Goal: Check status: Check status

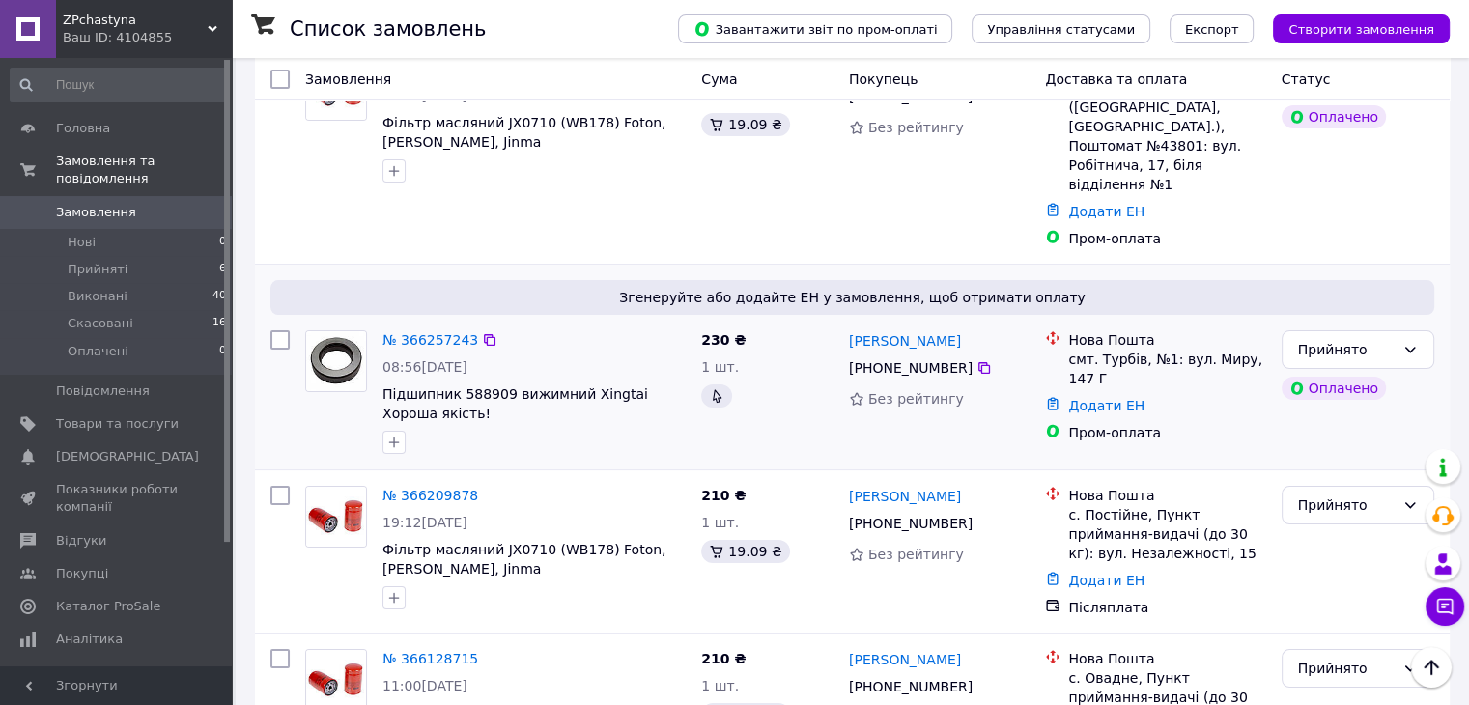
scroll to position [193, 0]
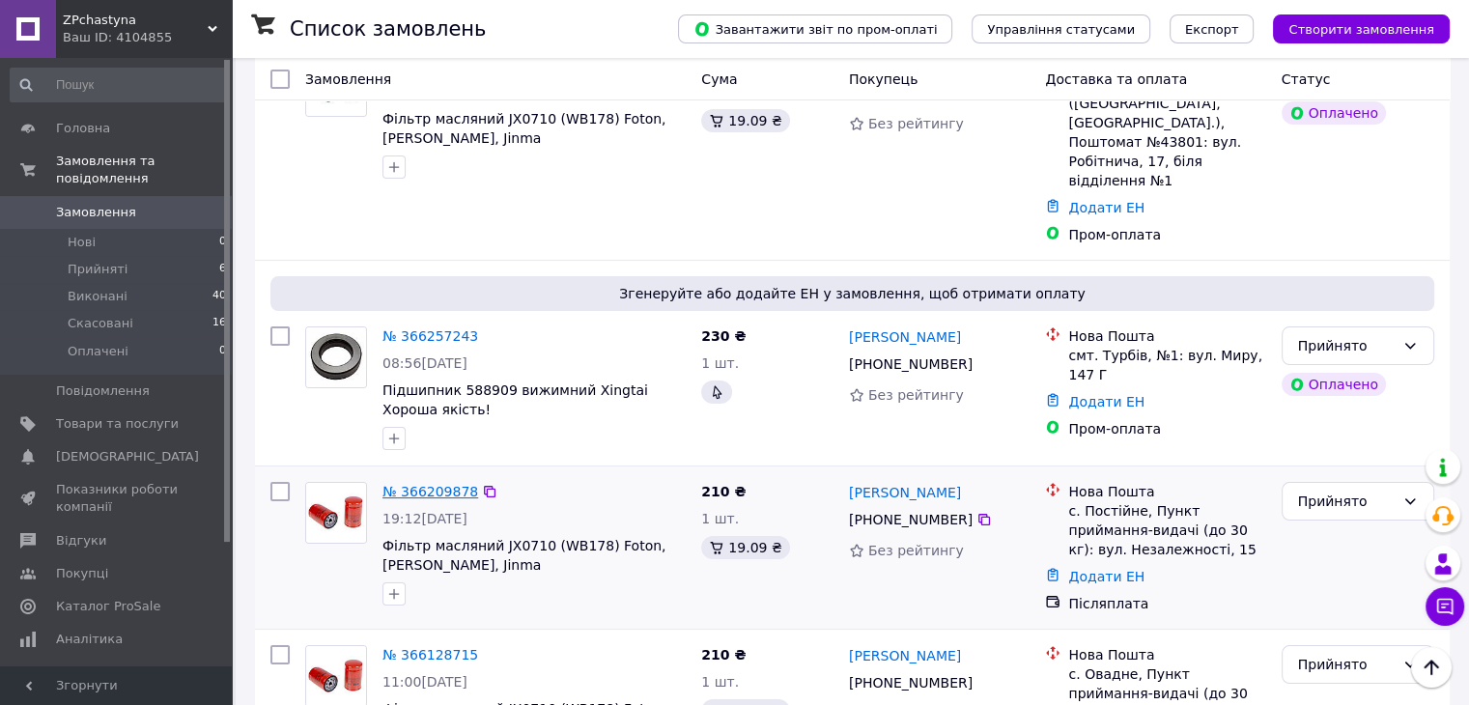
click at [439, 484] on link "№ 366209878" at bounding box center [430, 491] width 96 height 15
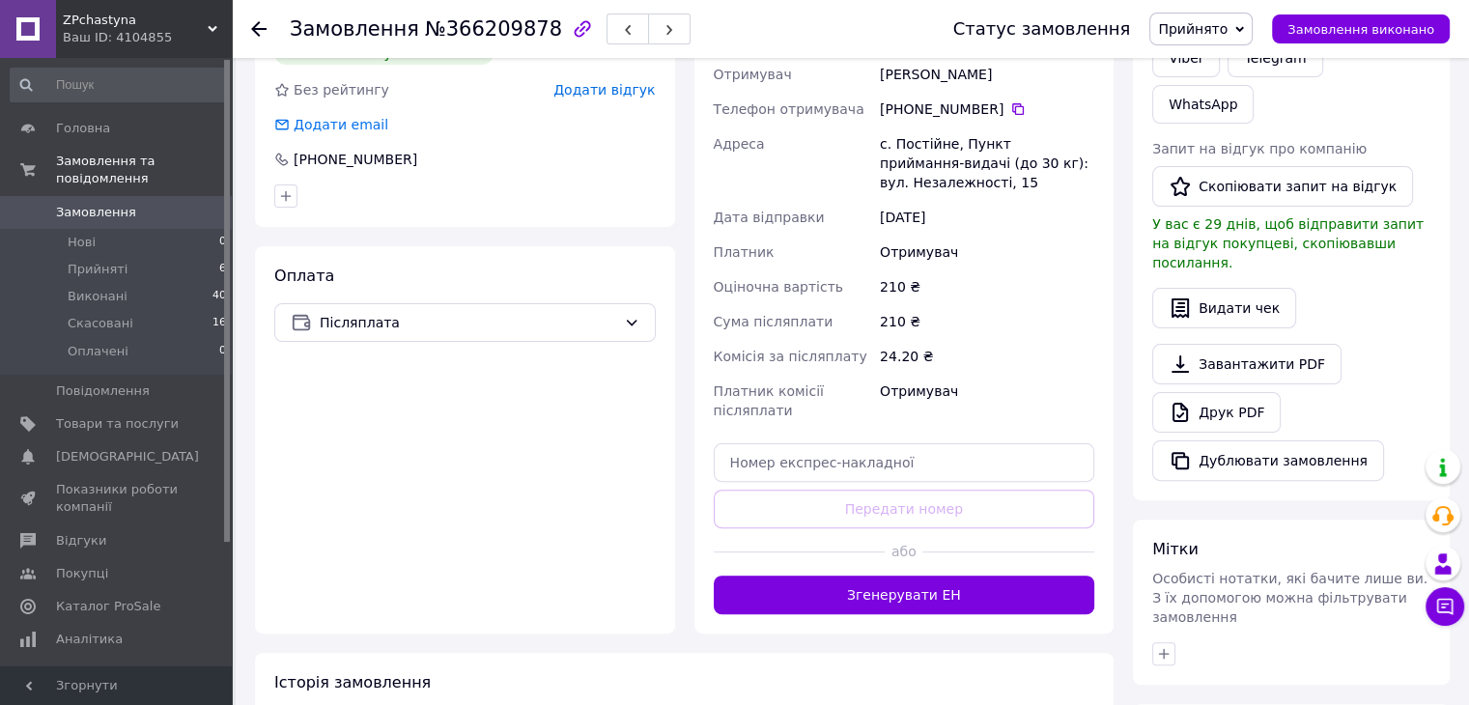
scroll to position [483, 0]
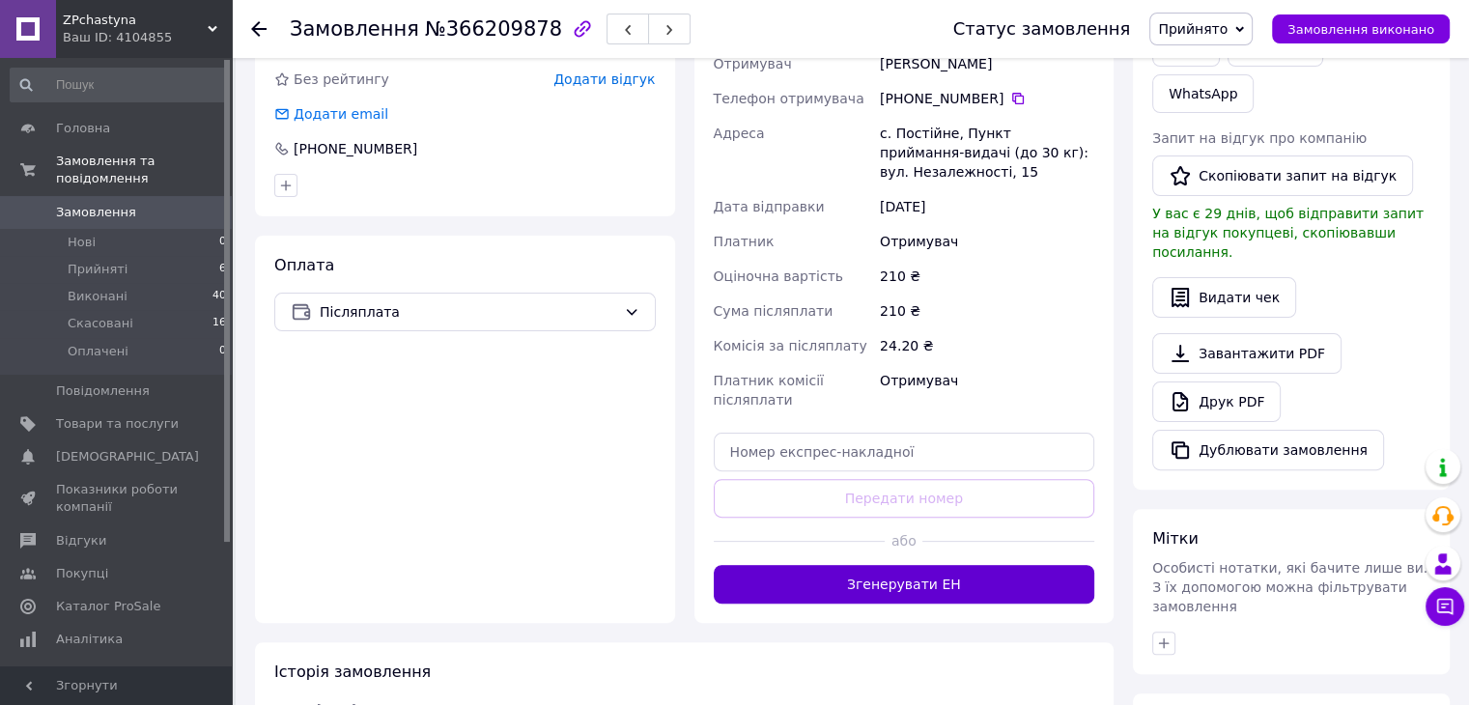
click at [947, 565] on button "Згенерувати ЕН" at bounding box center [905, 584] width 382 height 39
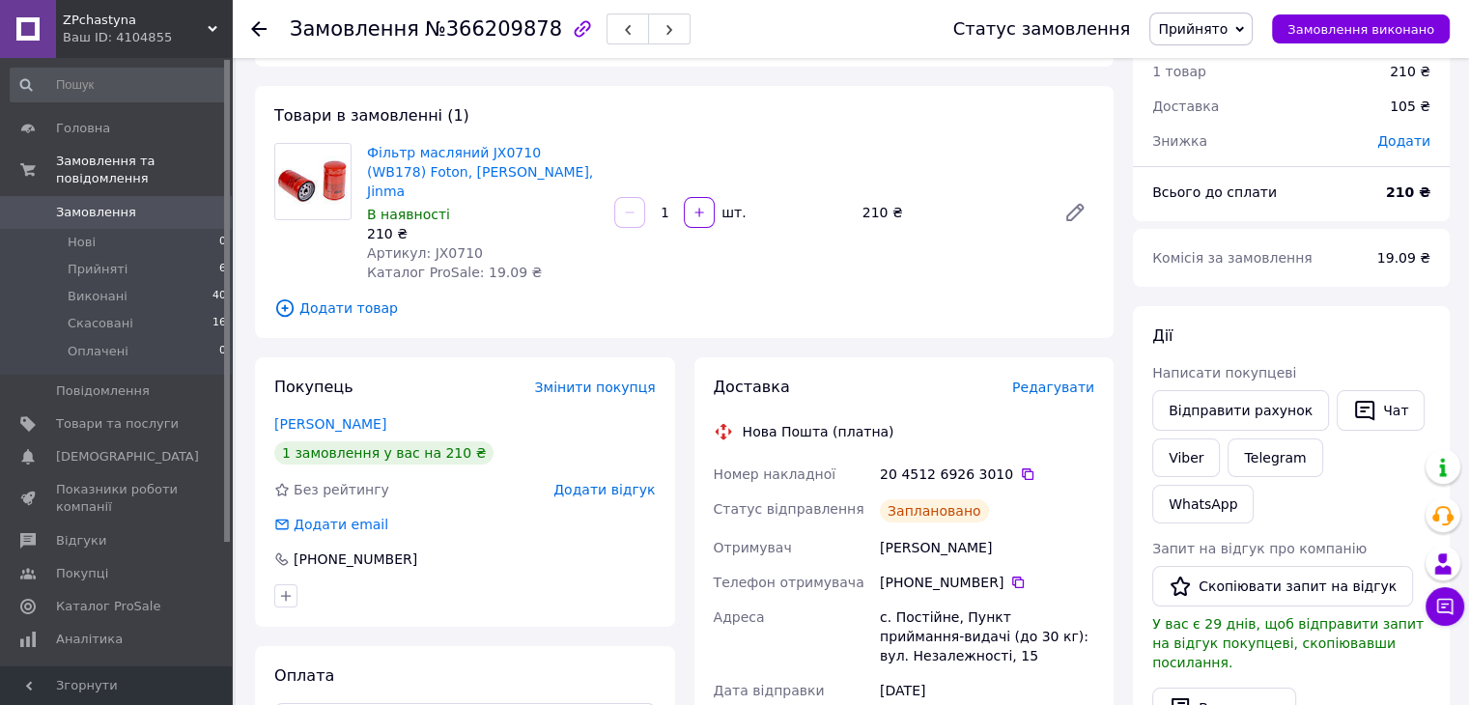
scroll to position [0, 0]
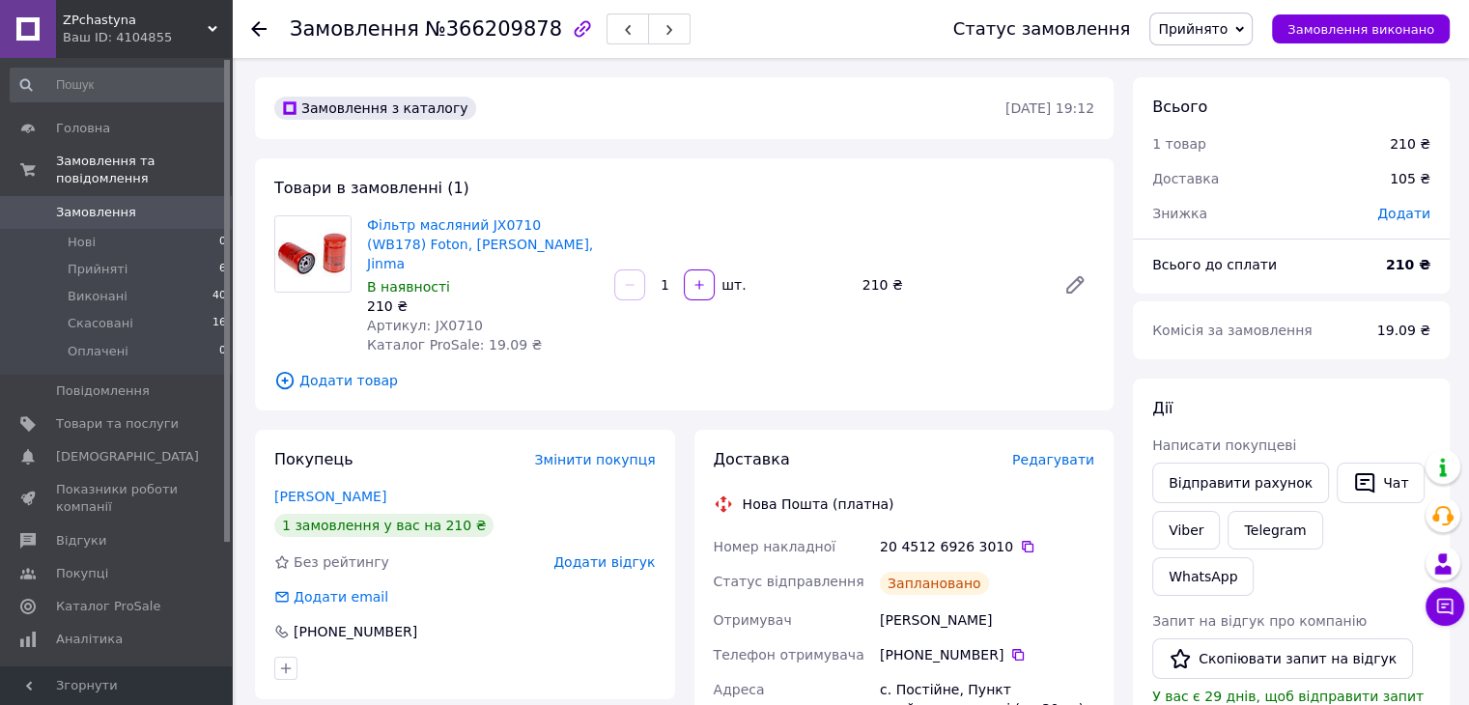
click at [261, 29] on icon at bounding box center [258, 28] width 15 height 15
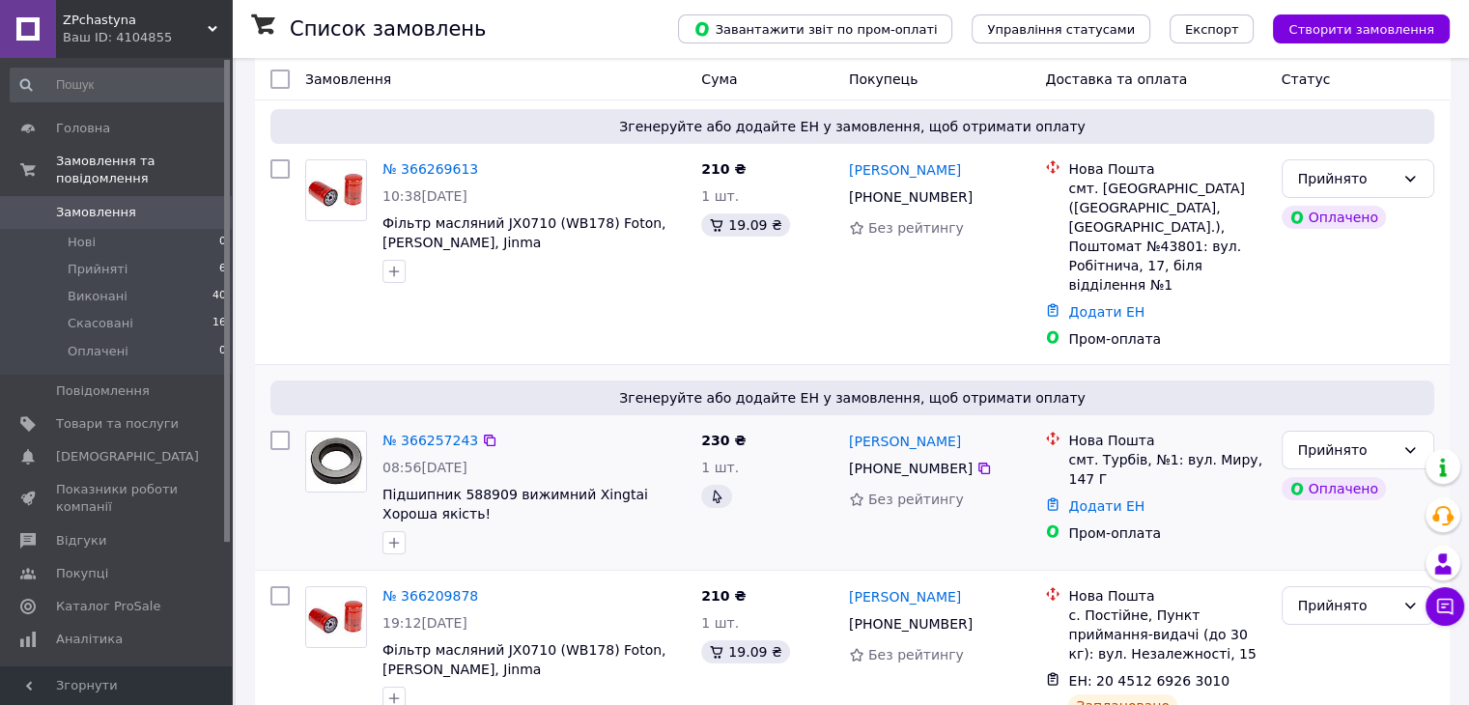
scroll to position [97, 0]
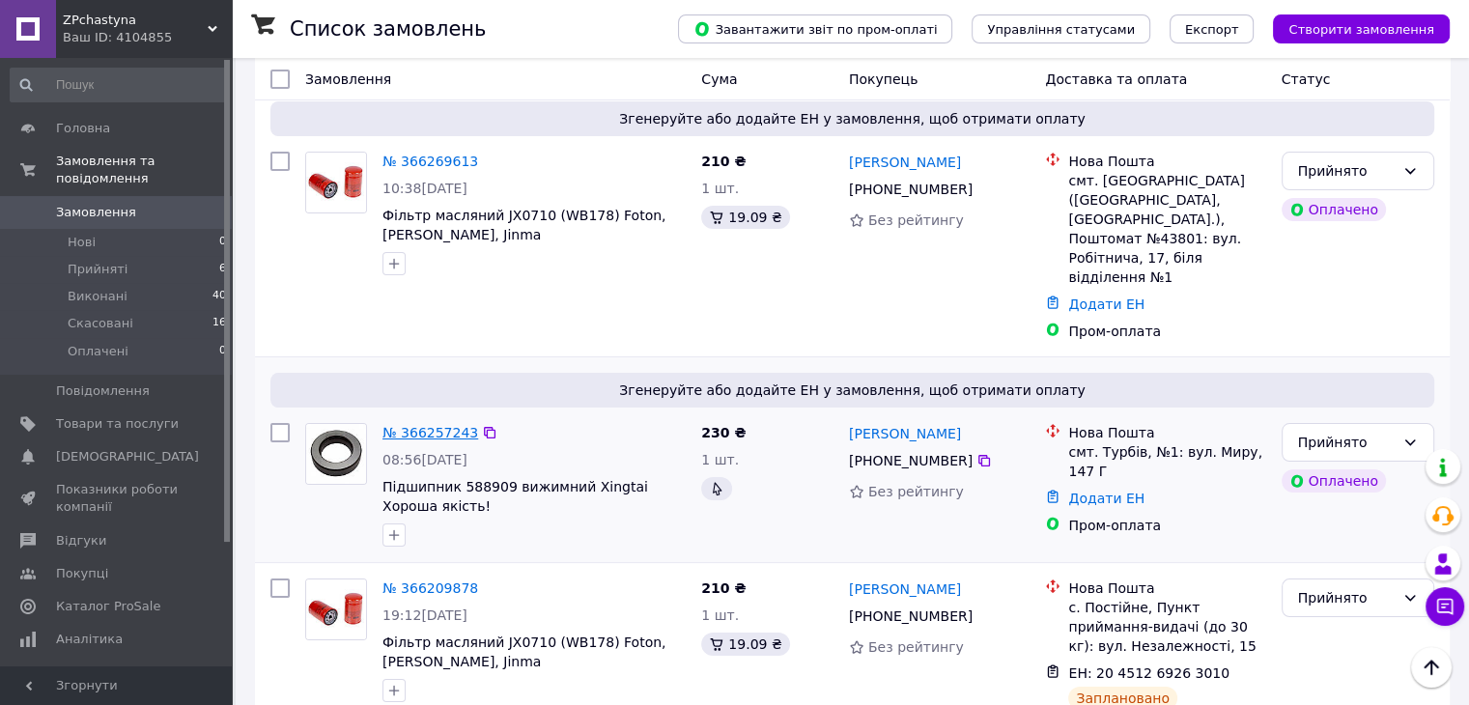
click at [416, 425] on link "№ 366257243" at bounding box center [430, 432] width 96 height 15
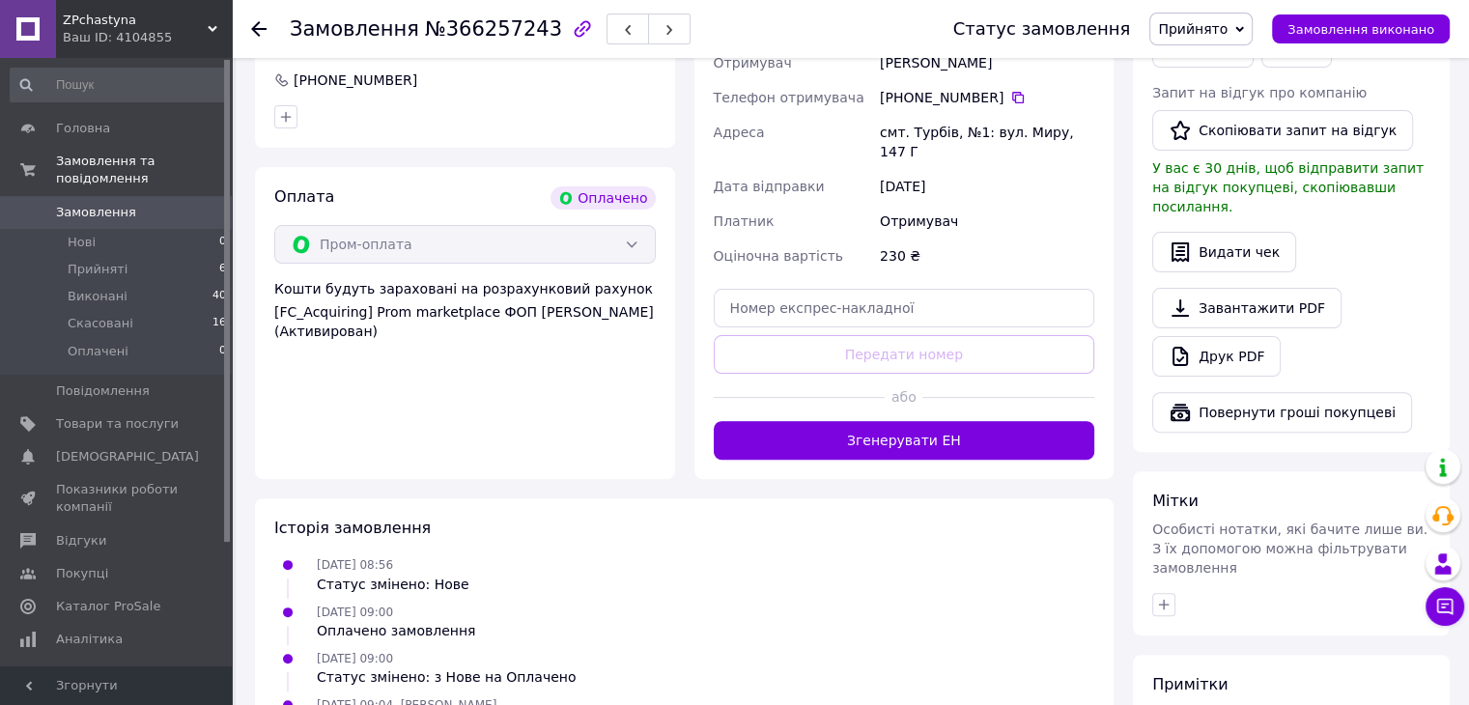
scroll to position [580, 0]
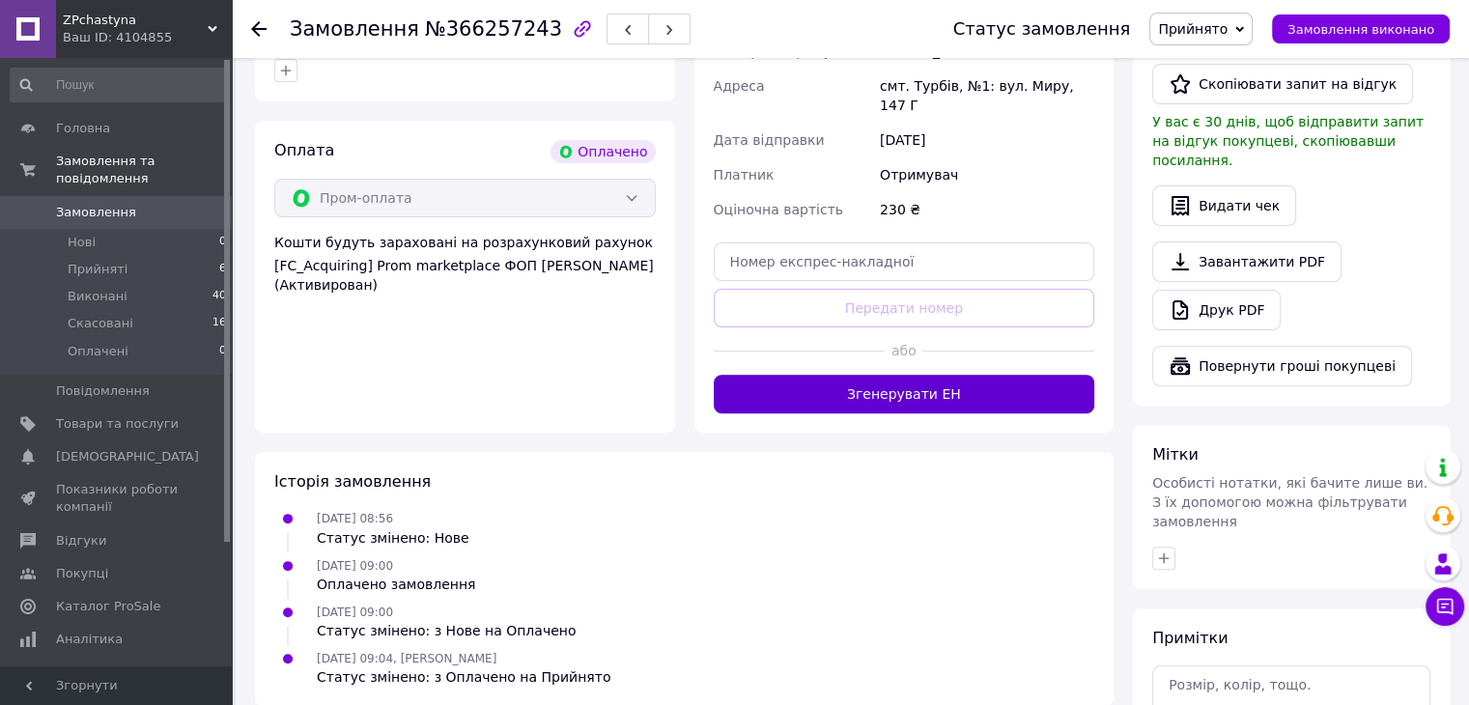
click at [927, 384] on button "Згенерувати ЕН" at bounding box center [905, 394] width 382 height 39
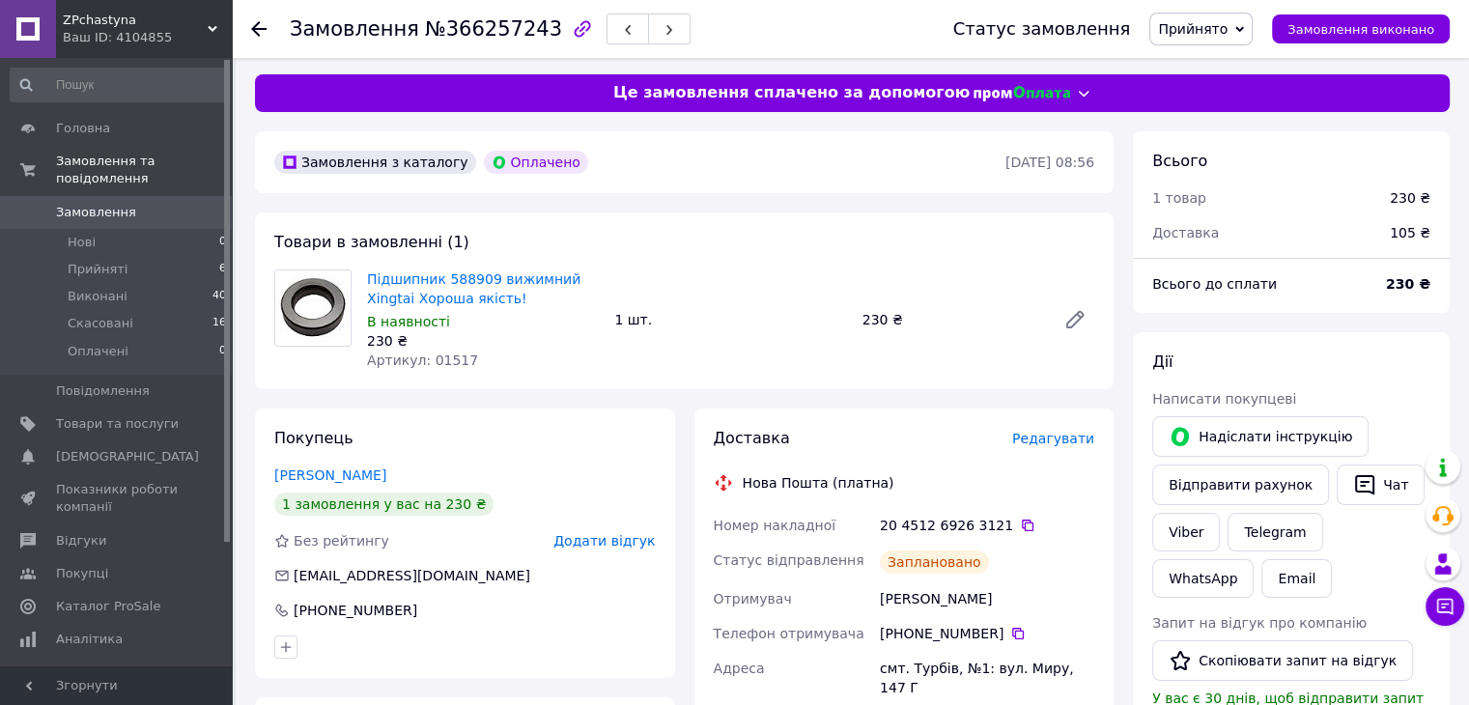
scroll to position [0, 0]
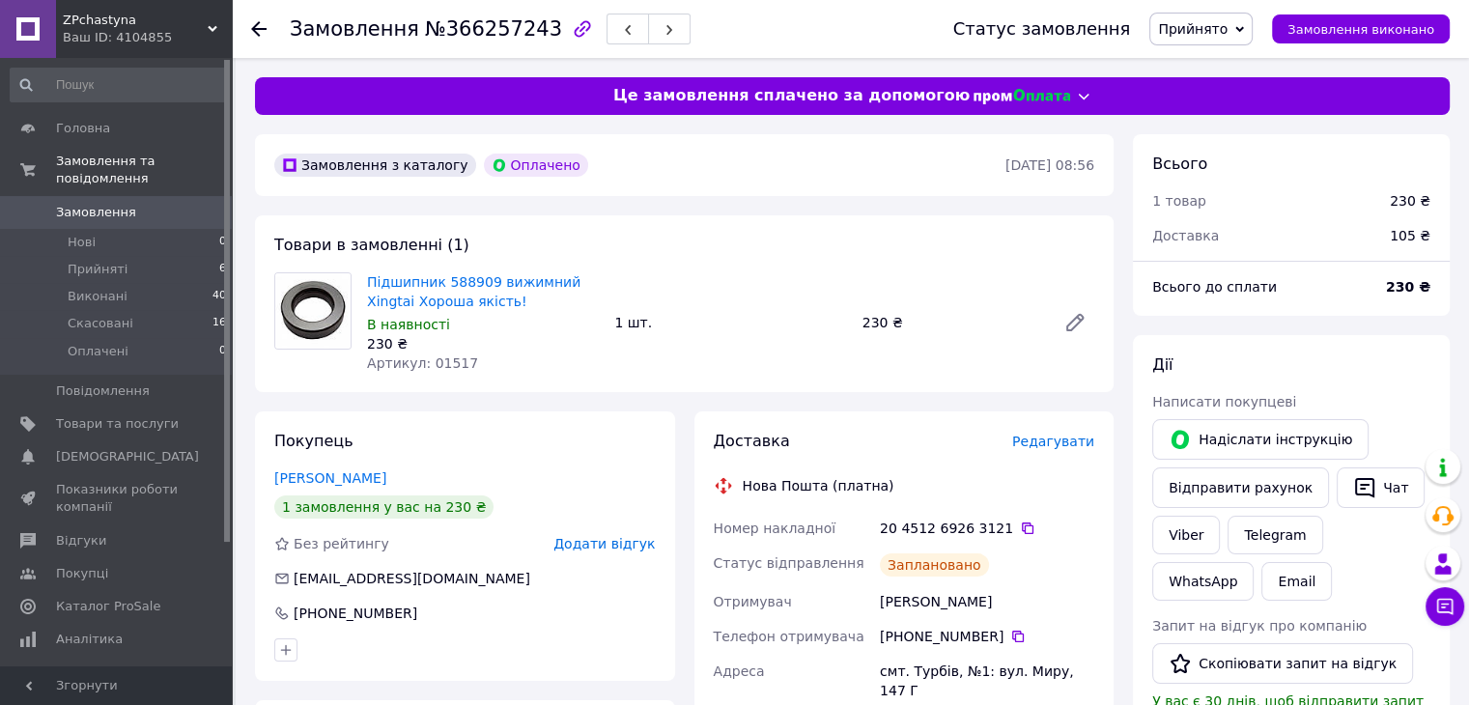
click at [262, 26] on icon at bounding box center [258, 28] width 15 height 15
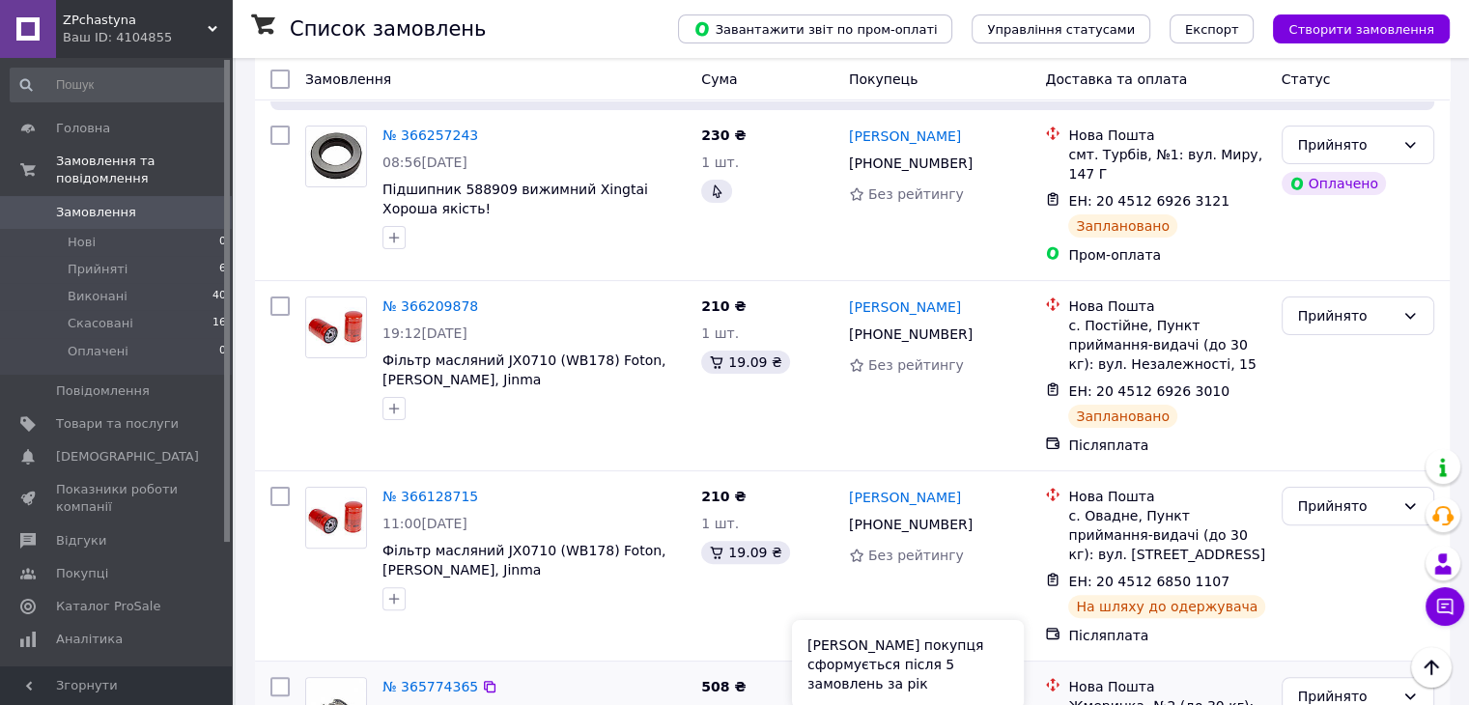
scroll to position [386, 0]
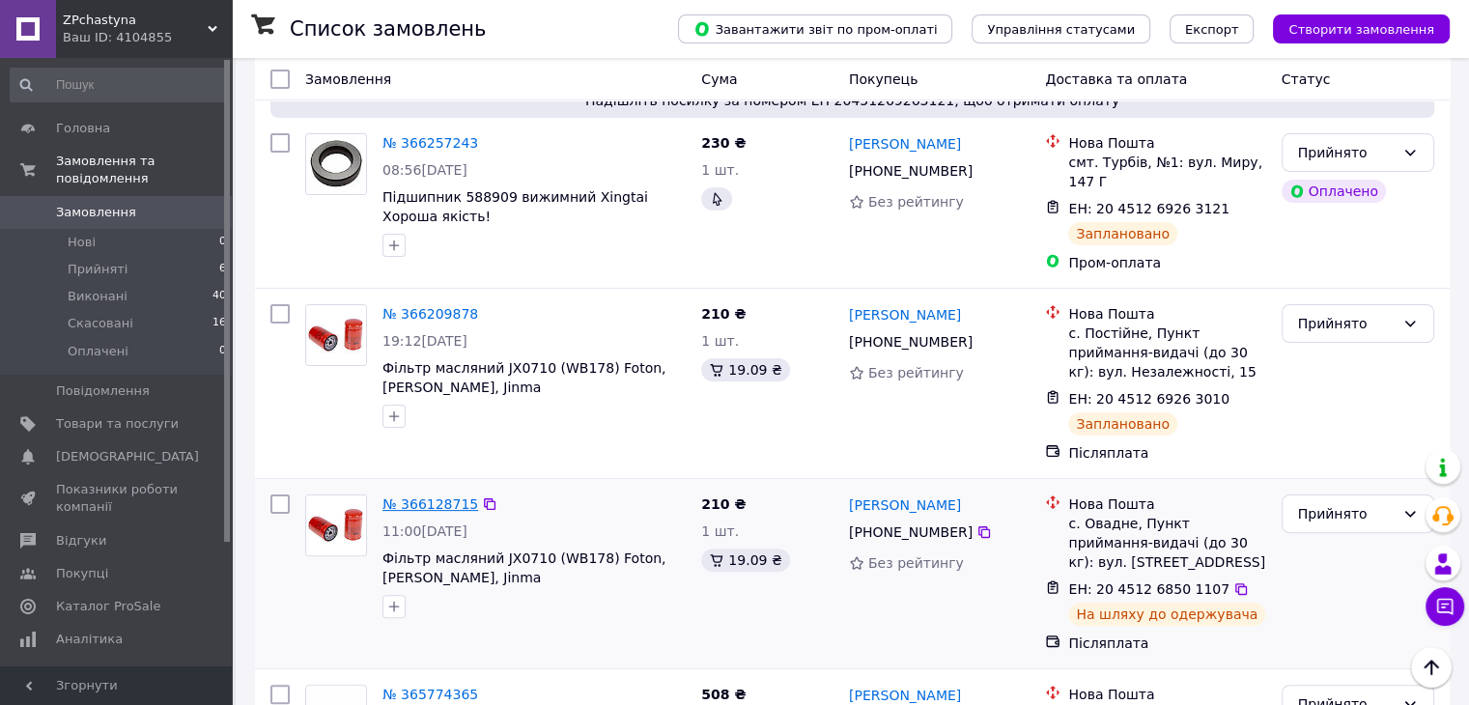
click at [438, 496] on link "№ 366128715" at bounding box center [430, 503] width 96 height 15
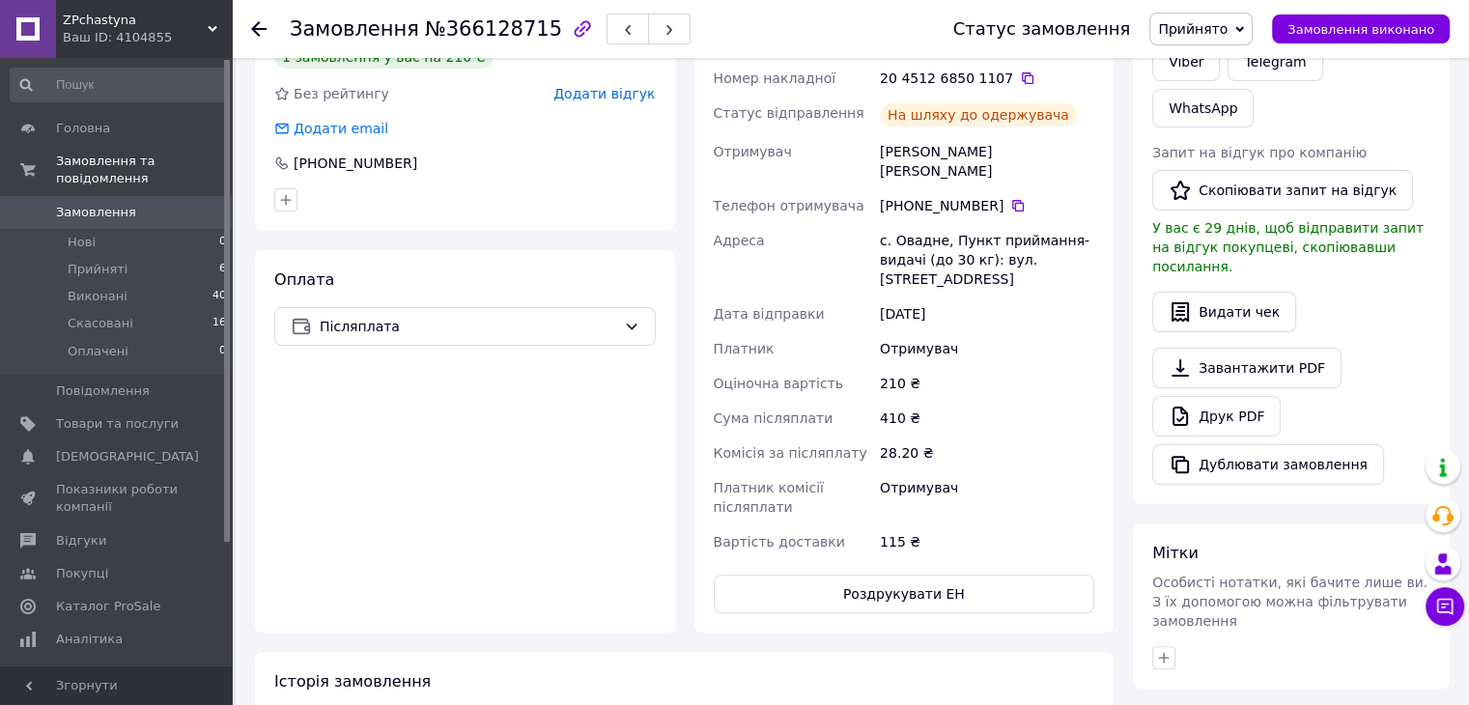
scroll to position [483, 0]
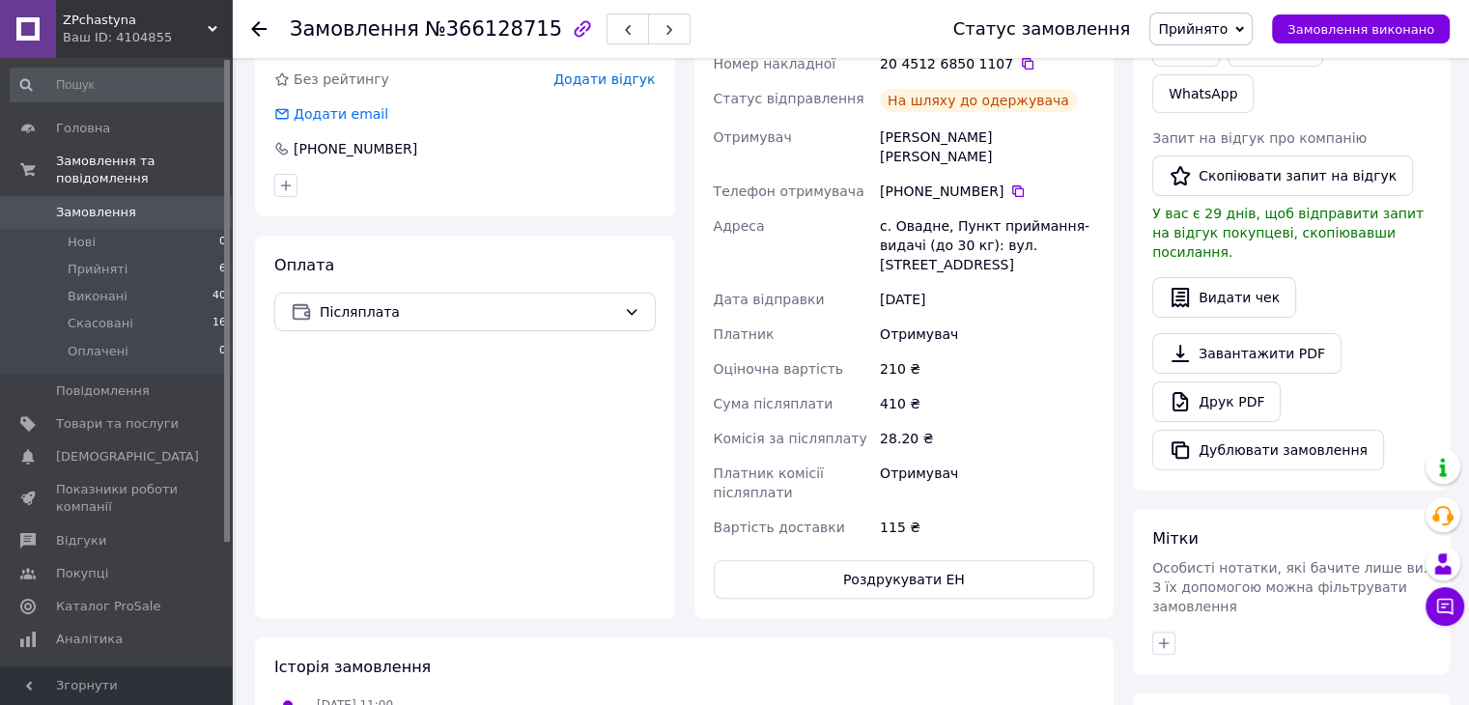
click at [1424, 333] on div "Завантажити PDF   Друк PDF   Дублювати замовлення" at bounding box center [1291, 401] width 278 height 137
click at [247, 30] on div "Замовлення №366128715 Статус замовлення Прийнято Виконано Скасовано Оплачено За…" at bounding box center [850, 29] width 1237 height 58
click at [255, 30] on use at bounding box center [258, 28] width 15 height 15
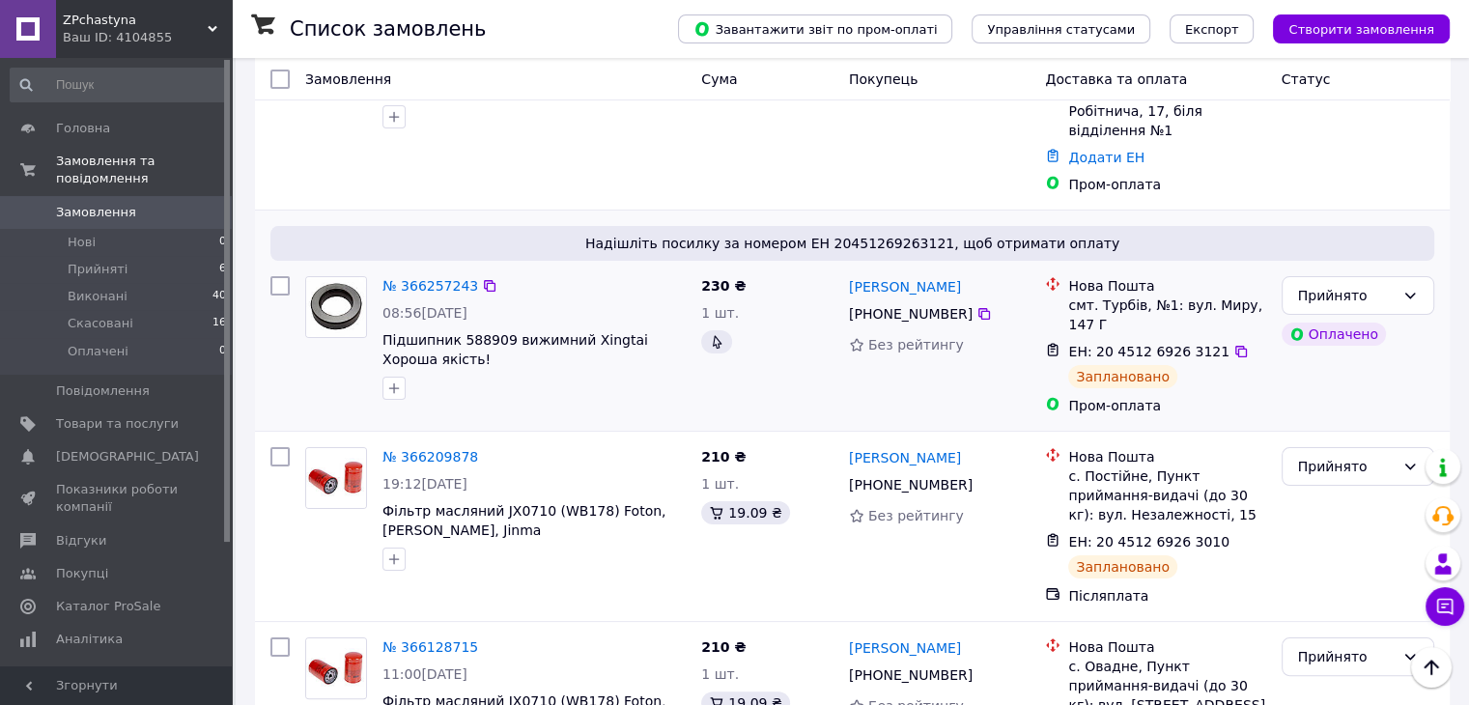
scroll to position [290, 0]
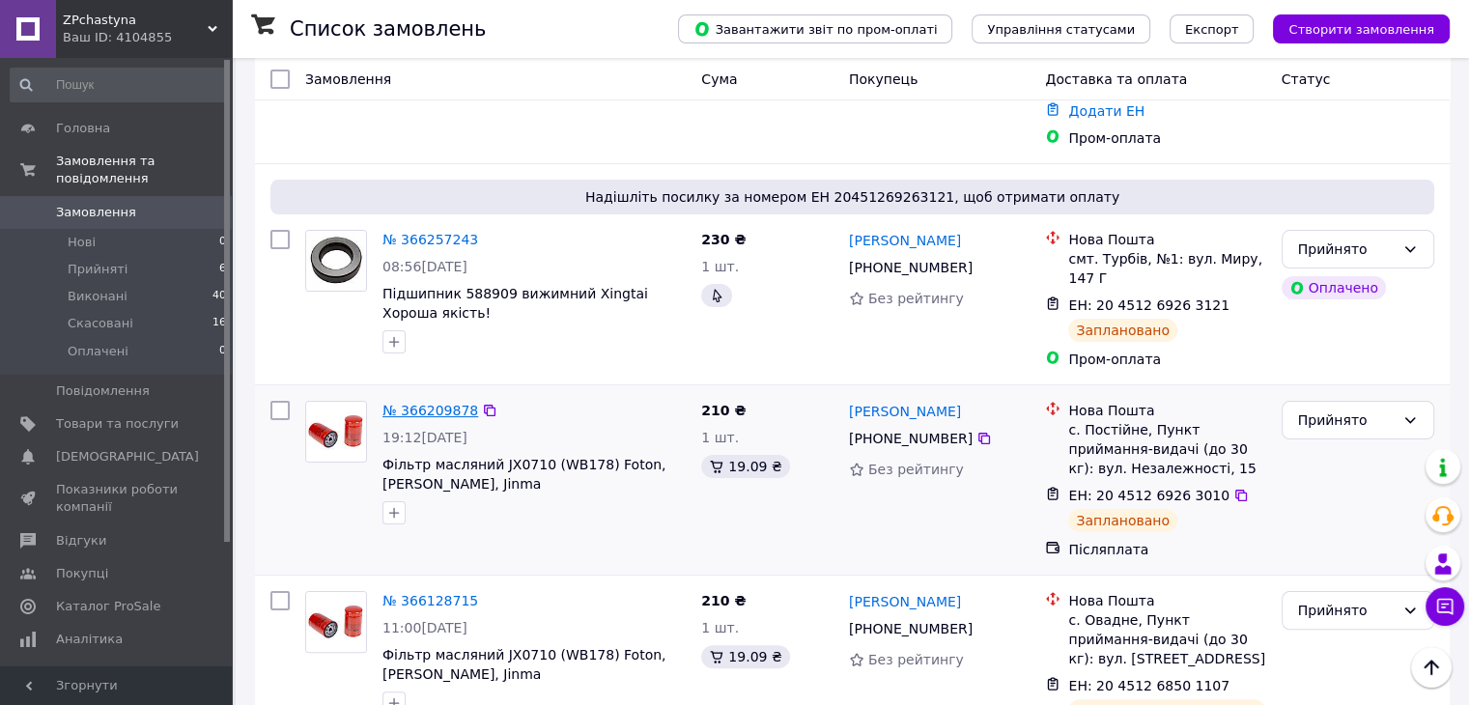
click at [422, 403] on link "№ 366209878" at bounding box center [430, 410] width 96 height 15
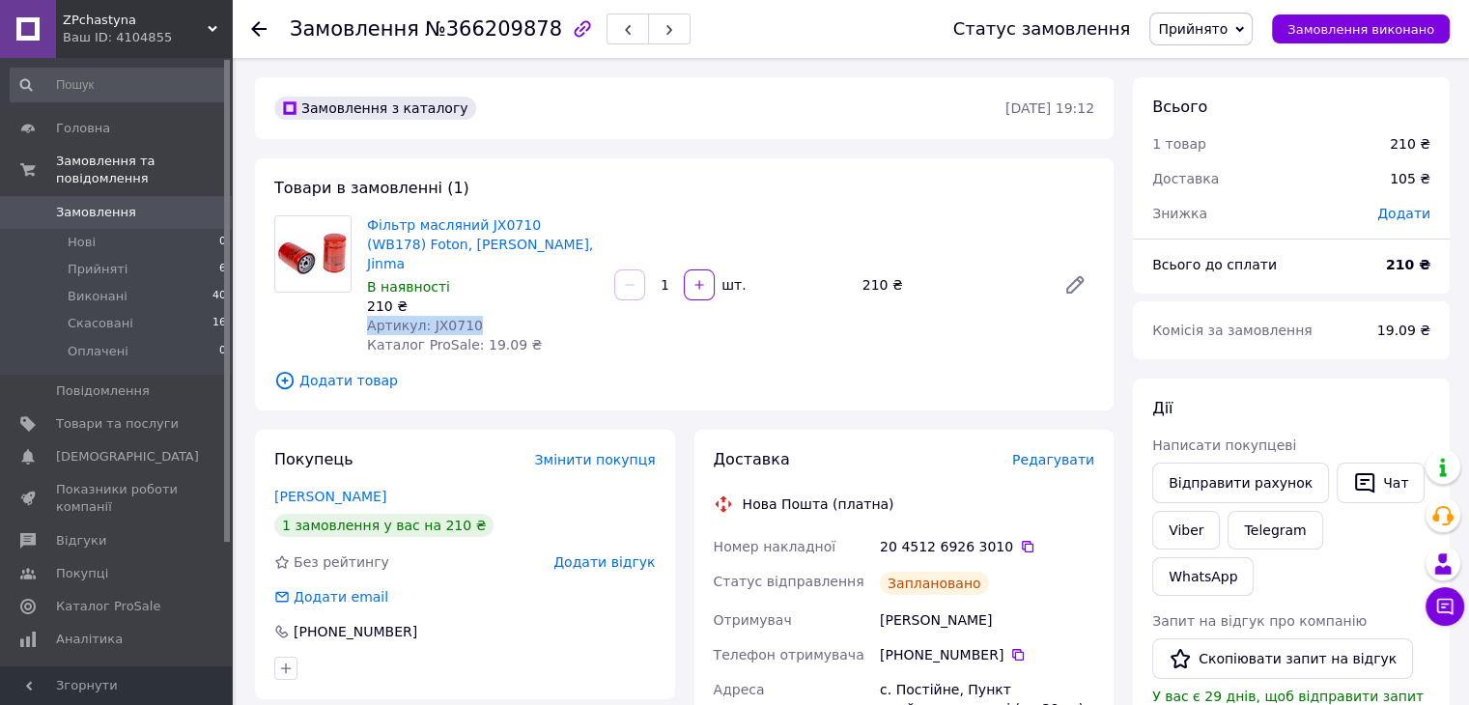
drag, startPoint x: 470, startPoint y: 302, endPoint x: 366, endPoint y: 303, distance: 104.3
click at [366, 303] on div "Фільтр масляний JX0710 (WB178) Foton, [PERSON_NAME], Jinma В наявності 210 ₴ Ар…" at bounding box center [482, 285] width 247 height 147
copy span "Артикул: JX0710"
drag, startPoint x: 505, startPoint y: 244, endPoint x: 365, endPoint y: 225, distance: 141.4
click at [365, 225] on div "Фільтр масляний JX0710 (WB178) Foton, [PERSON_NAME], Jinma В наявності 210 ₴ Ар…" at bounding box center [482, 285] width 247 height 147
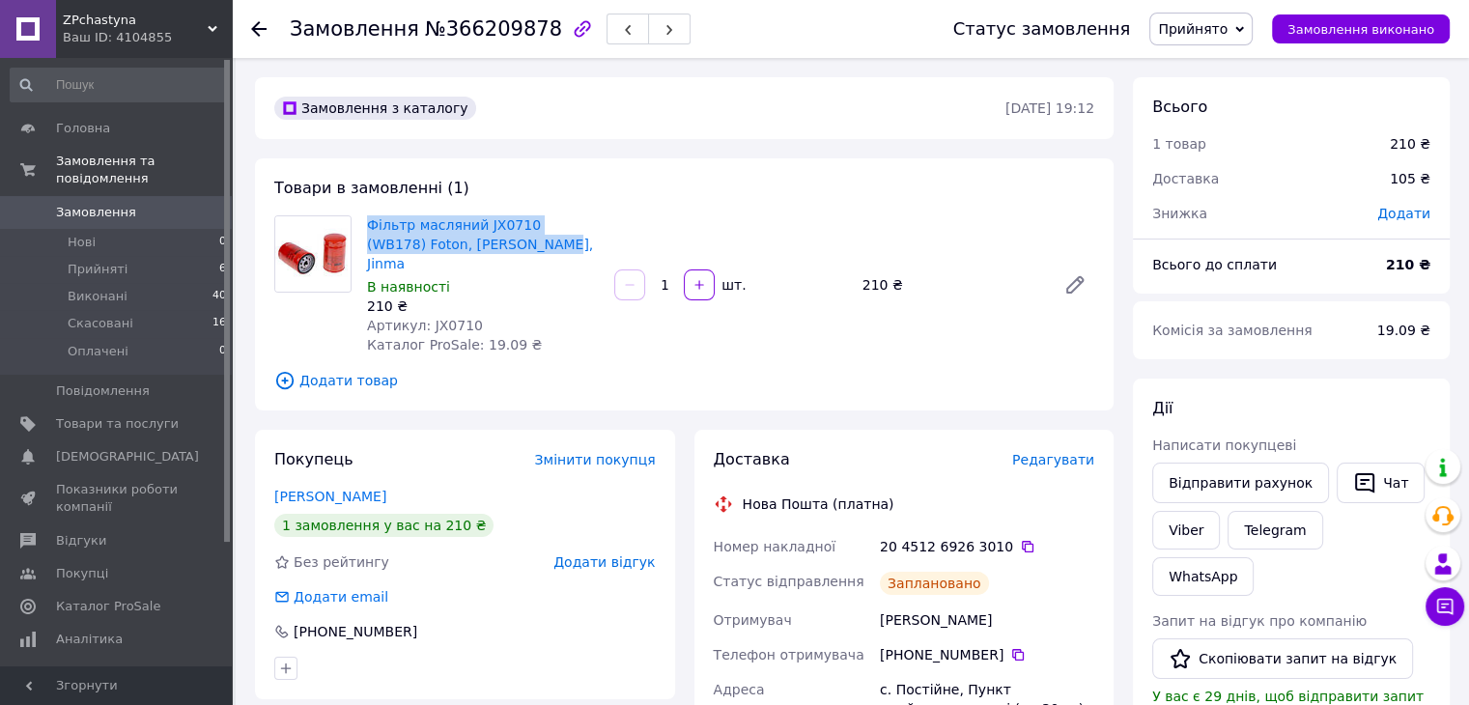
copy link "Фільтр масляний JX0710 (WB178) Foton, [PERSON_NAME], Jinma"
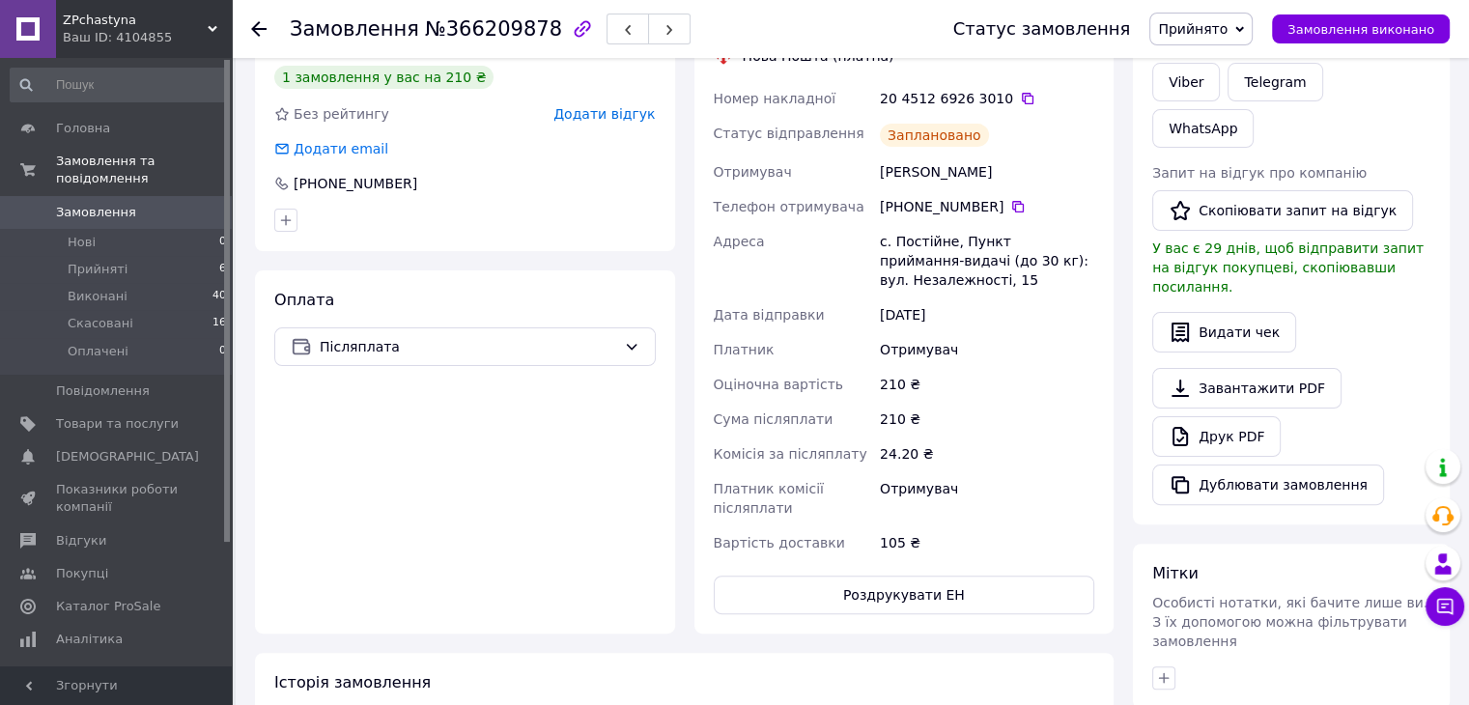
scroll to position [483, 0]
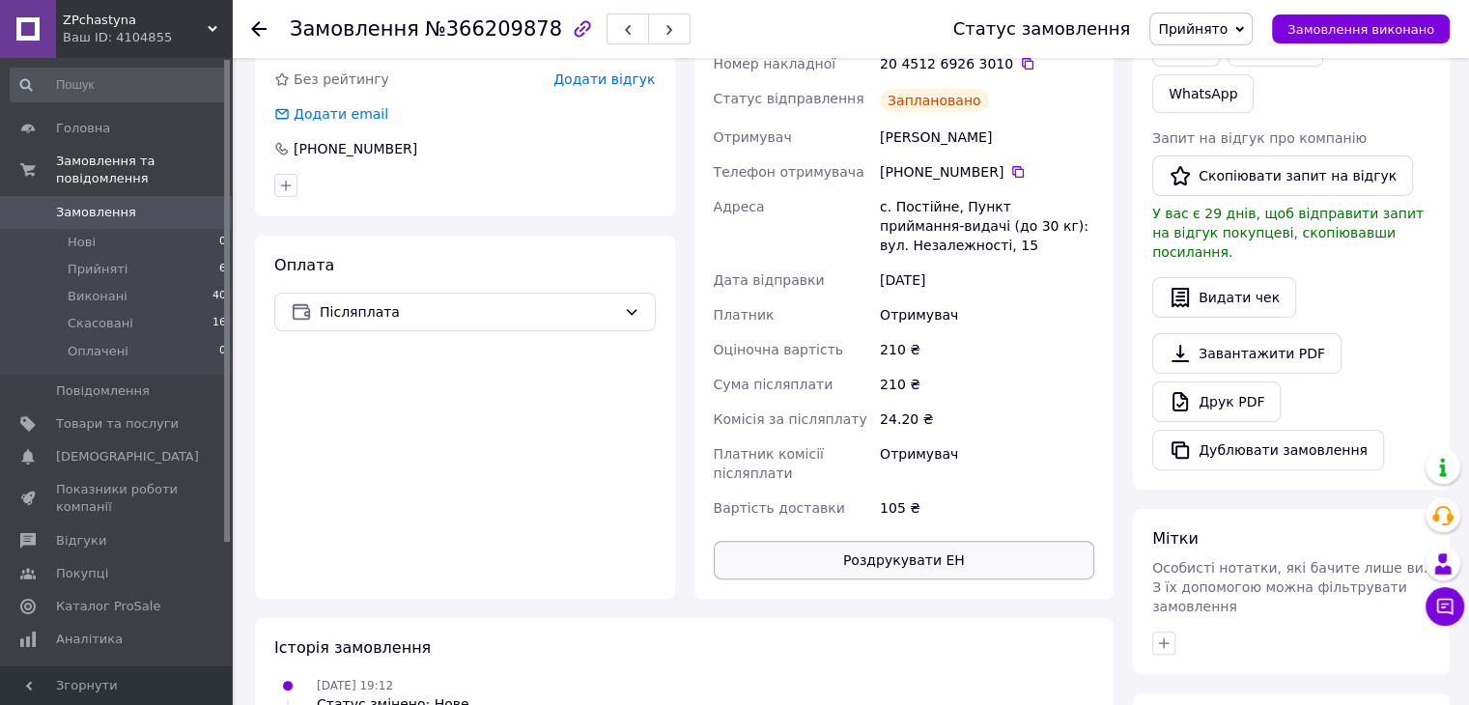
click at [881, 541] on button "Роздрукувати ЕН" at bounding box center [905, 560] width 382 height 39
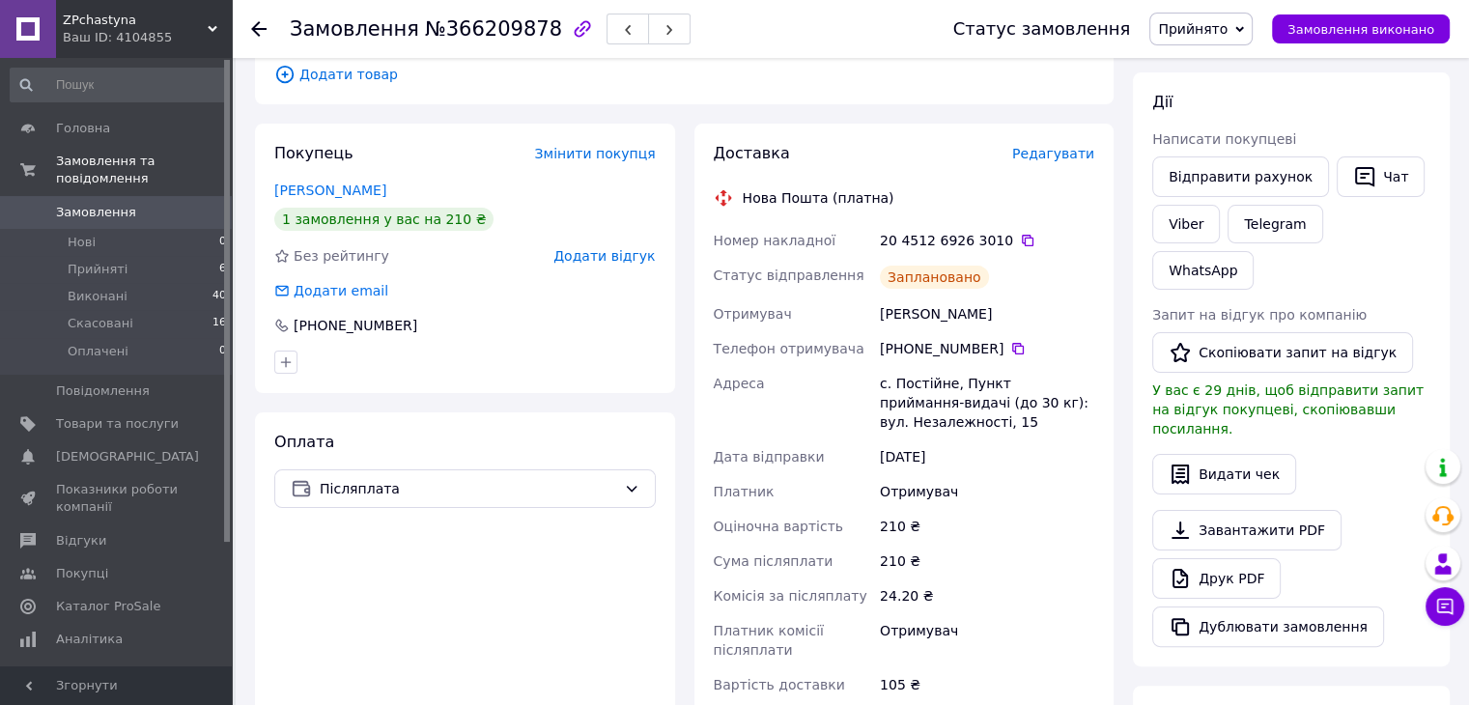
scroll to position [290, 0]
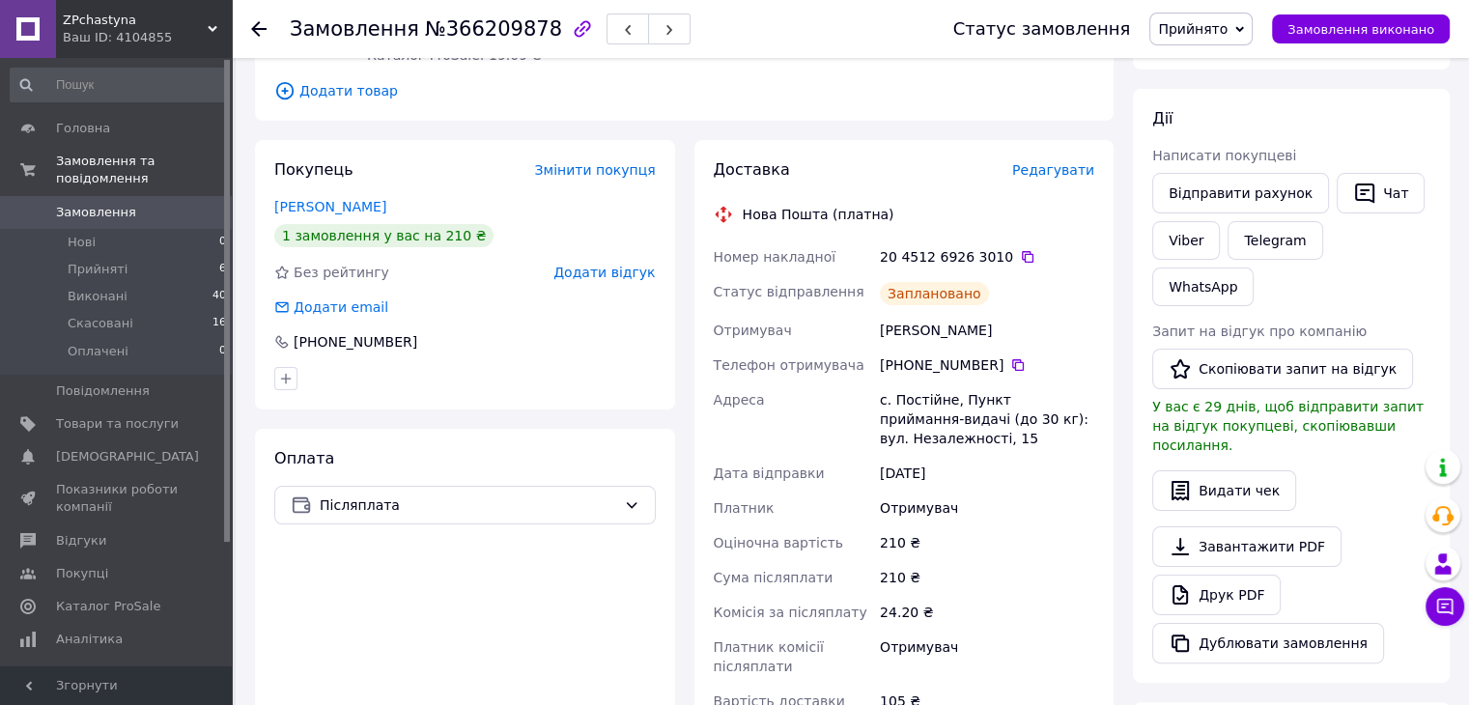
click at [997, 247] on div "20 4512 6926 3010" at bounding box center [987, 256] width 214 height 19
click at [1020, 249] on icon at bounding box center [1027, 256] width 15 height 15
click at [1405, 322] on div "Запит на відгук про компанію   Скопіювати запит на відгук У вас є 29 днів, щоб …" at bounding box center [1291, 388] width 278 height 133
click at [259, 25] on icon at bounding box center [258, 28] width 15 height 15
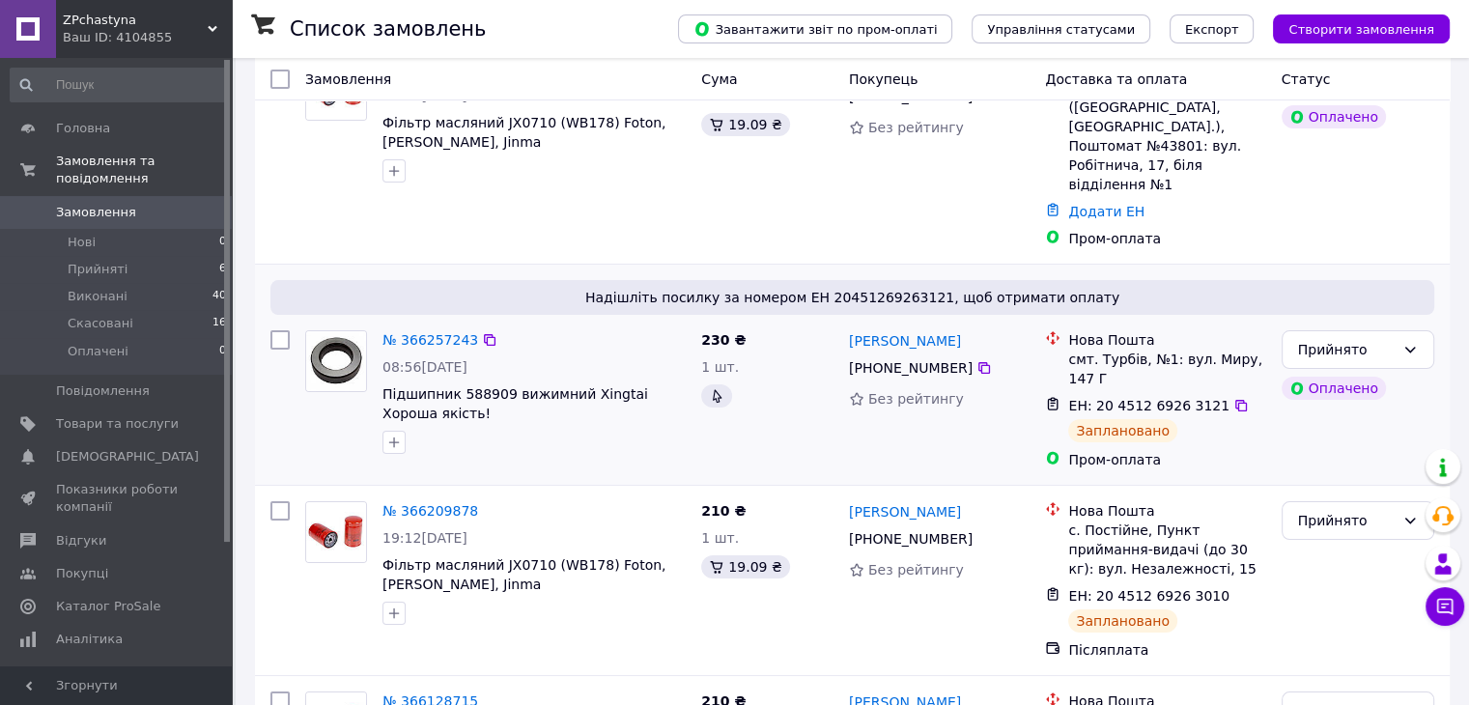
scroll to position [193, 0]
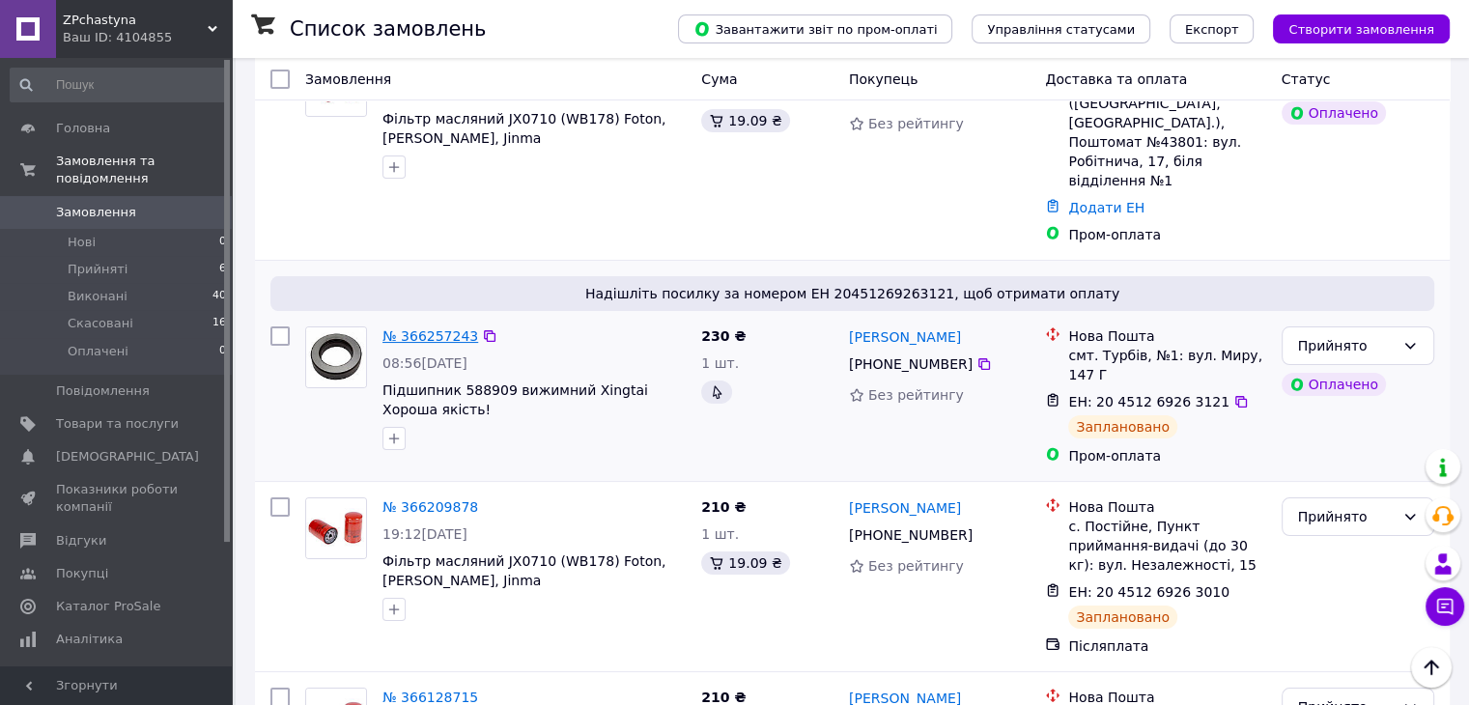
click at [437, 328] on link "№ 366257243" at bounding box center [430, 335] width 96 height 15
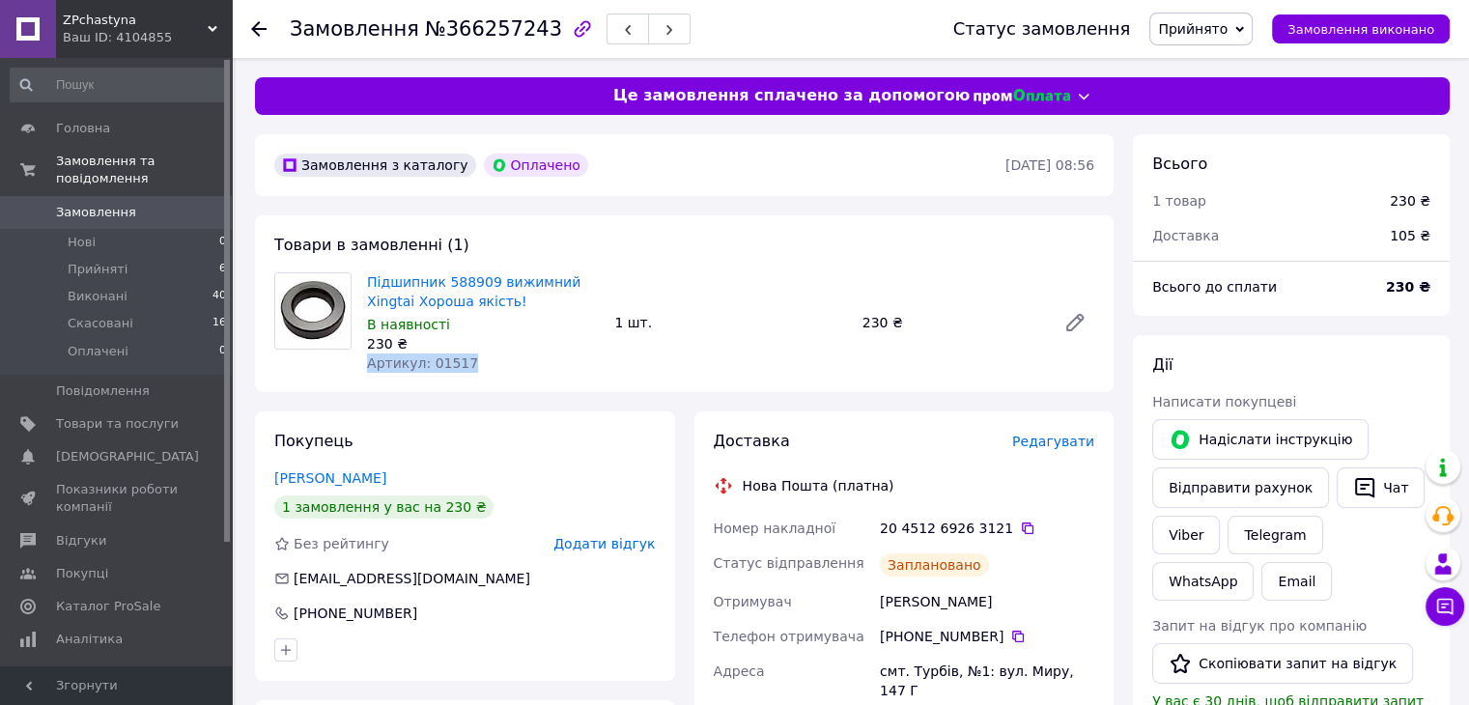
drag, startPoint x: 463, startPoint y: 366, endPoint x: 360, endPoint y: 370, distance: 102.5
click at [360, 370] on div "Підшипник 588909 вижимний Xingtai Хороша якість! В наявності 230 ₴ Артикул: 015…" at bounding box center [482, 323] width 247 height 108
copy span "Артикул: 01517"
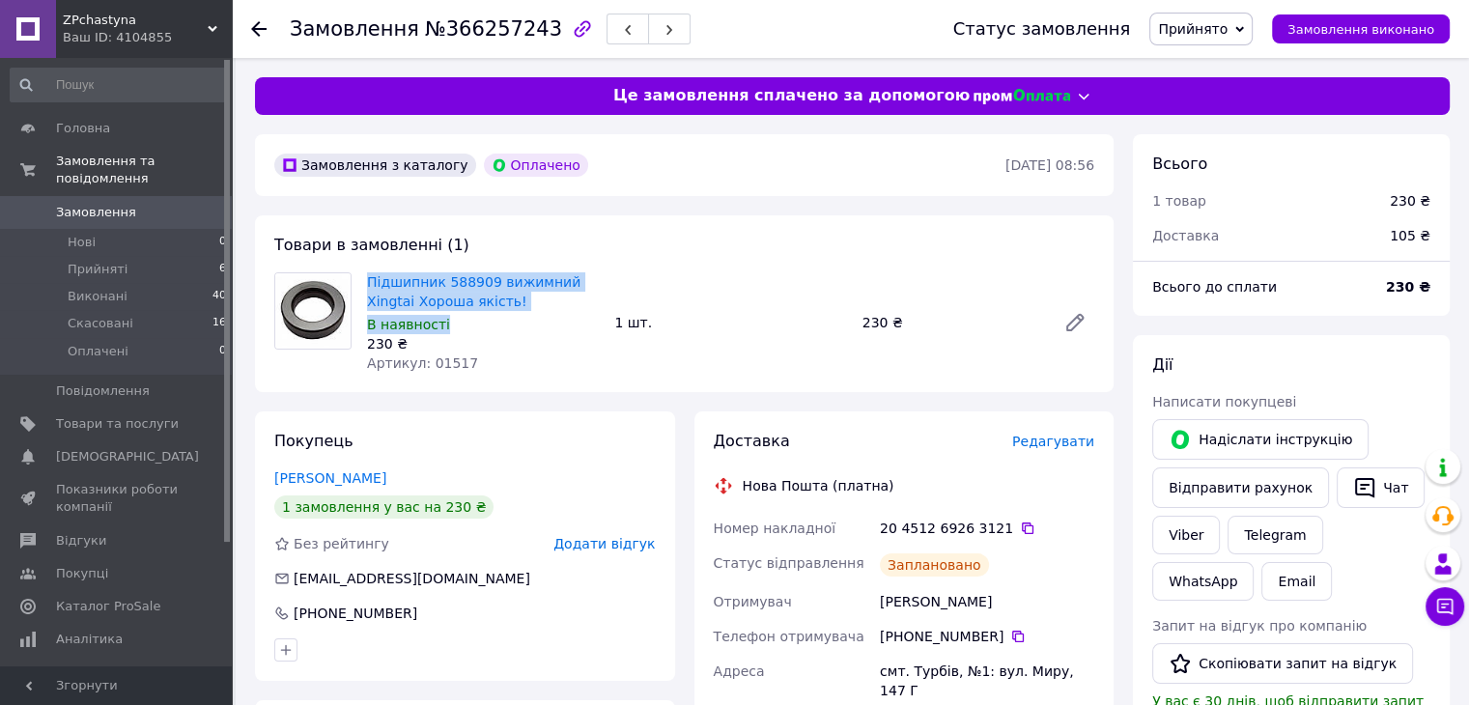
drag, startPoint x: 467, startPoint y: 302, endPoint x: 467, endPoint y: 339, distance: 36.7
click at [360, 279] on div "Підшипник 588909 вижимний Xingtai Хороша якість! В наявності 230 ₴ Артикул: 015…" at bounding box center [482, 323] width 247 height 108
click at [493, 334] on div "230 ₴" at bounding box center [483, 343] width 232 height 19
drag, startPoint x: 464, startPoint y: 302, endPoint x: 367, endPoint y: 279, distance: 99.3
click at [367, 279] on span "Підшипник 588909 вижимний Xingtai Хороша якість!" at bounding box center [483, 291] width 232 height 39
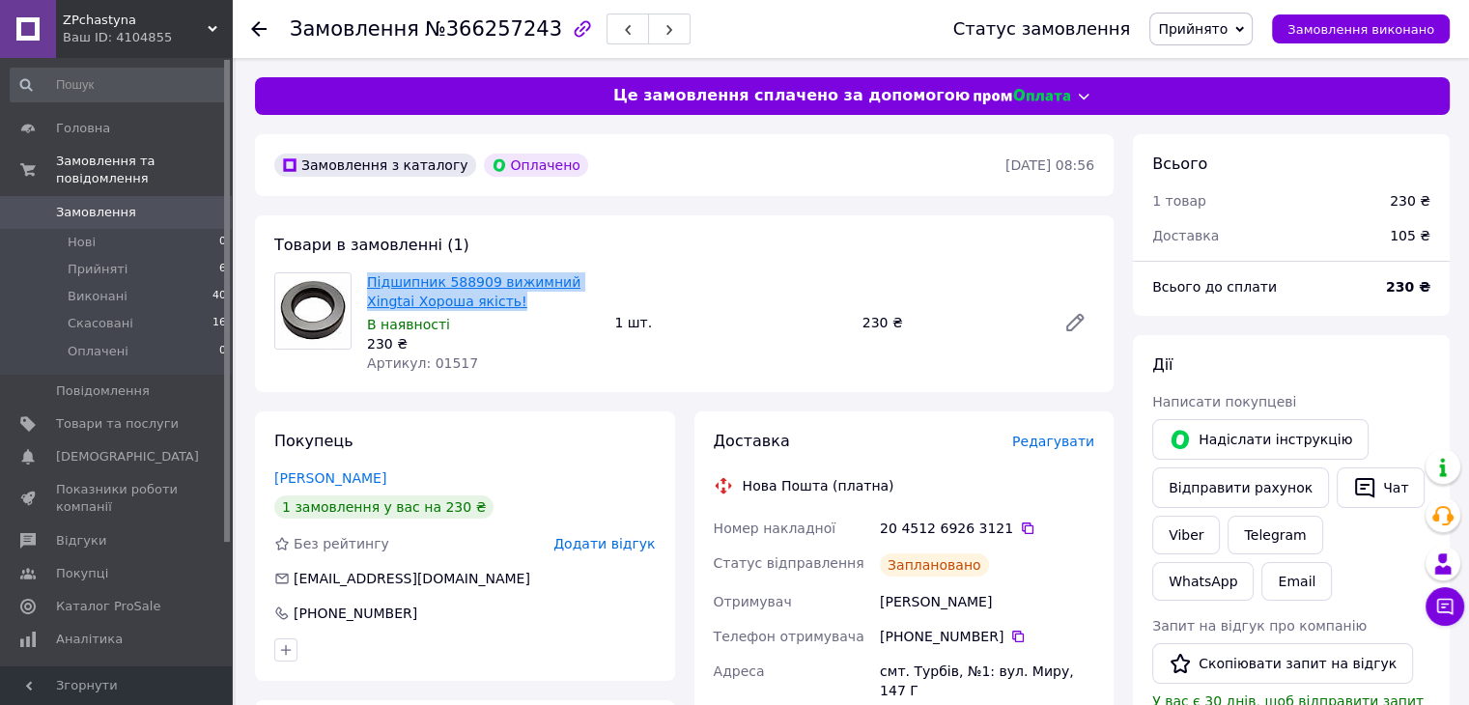
copy link "Підшипник 588909 вижимний Xingtai Хороша якість!"
click at [1020, 528] on icon at bounding box center [1027, 528] width 15 height 15
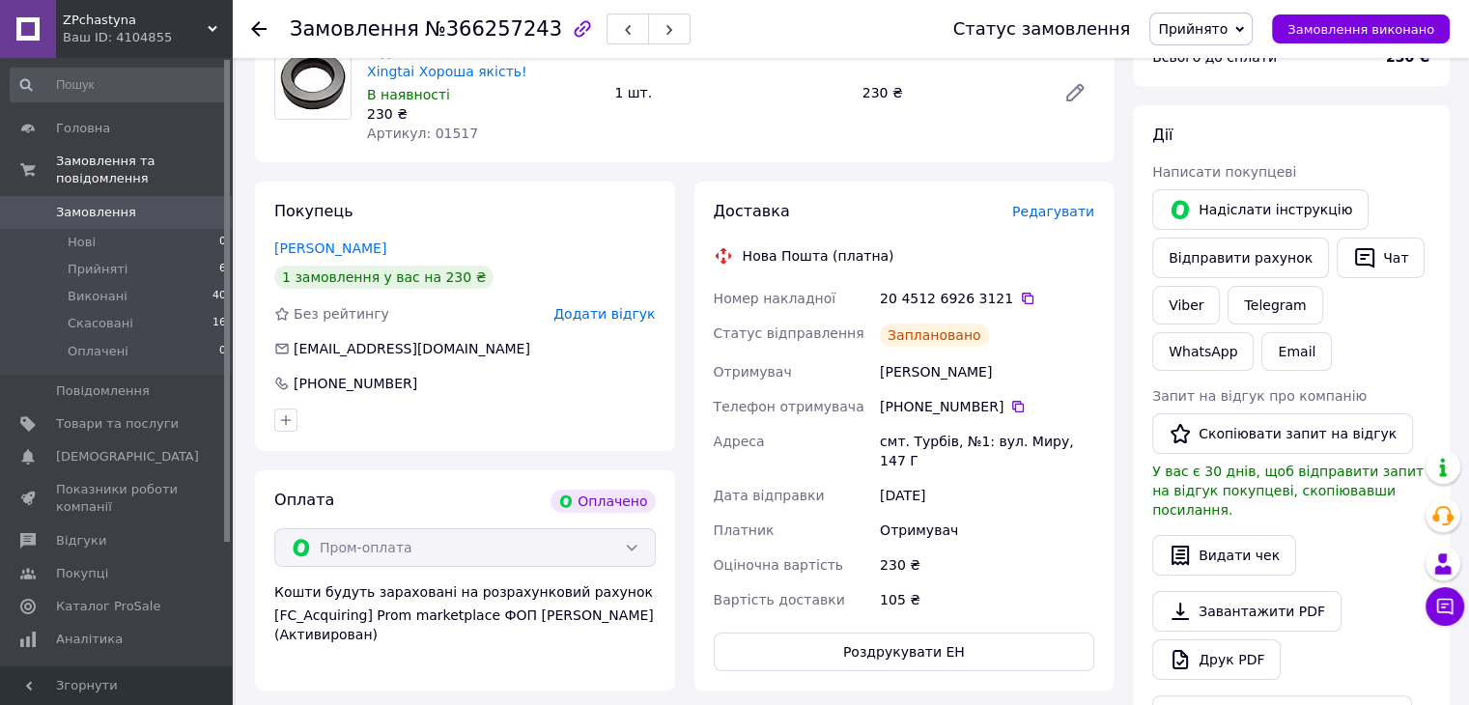
scroll to position [290, 0]
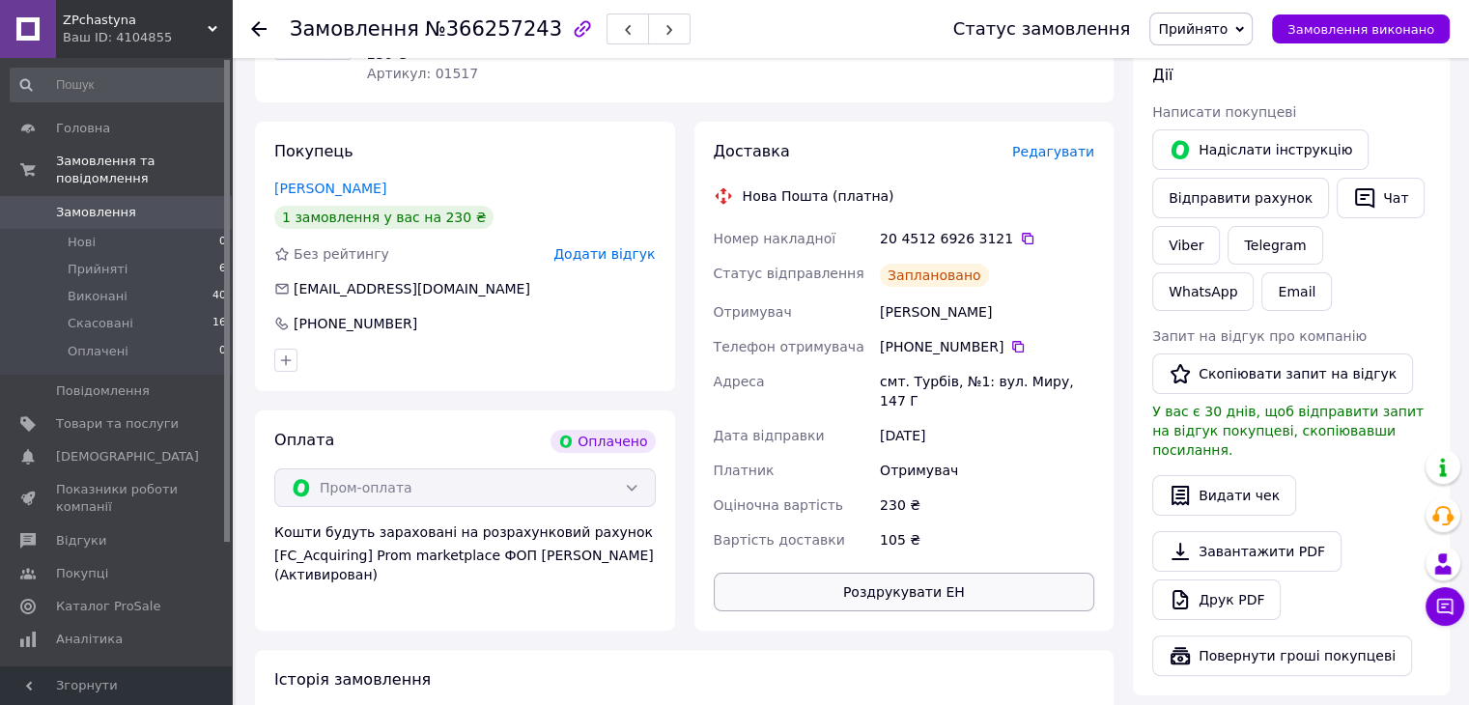
click at [936, 580] on button "Роздрукувати ЕН" at bounding box center [905, 592] width 382 height 39
click at [269, 24] on div at bounding box center [270, 29] width 39 height 58
click at [254, 21] on icon at bounding box center [258, 28] width 15 height 15
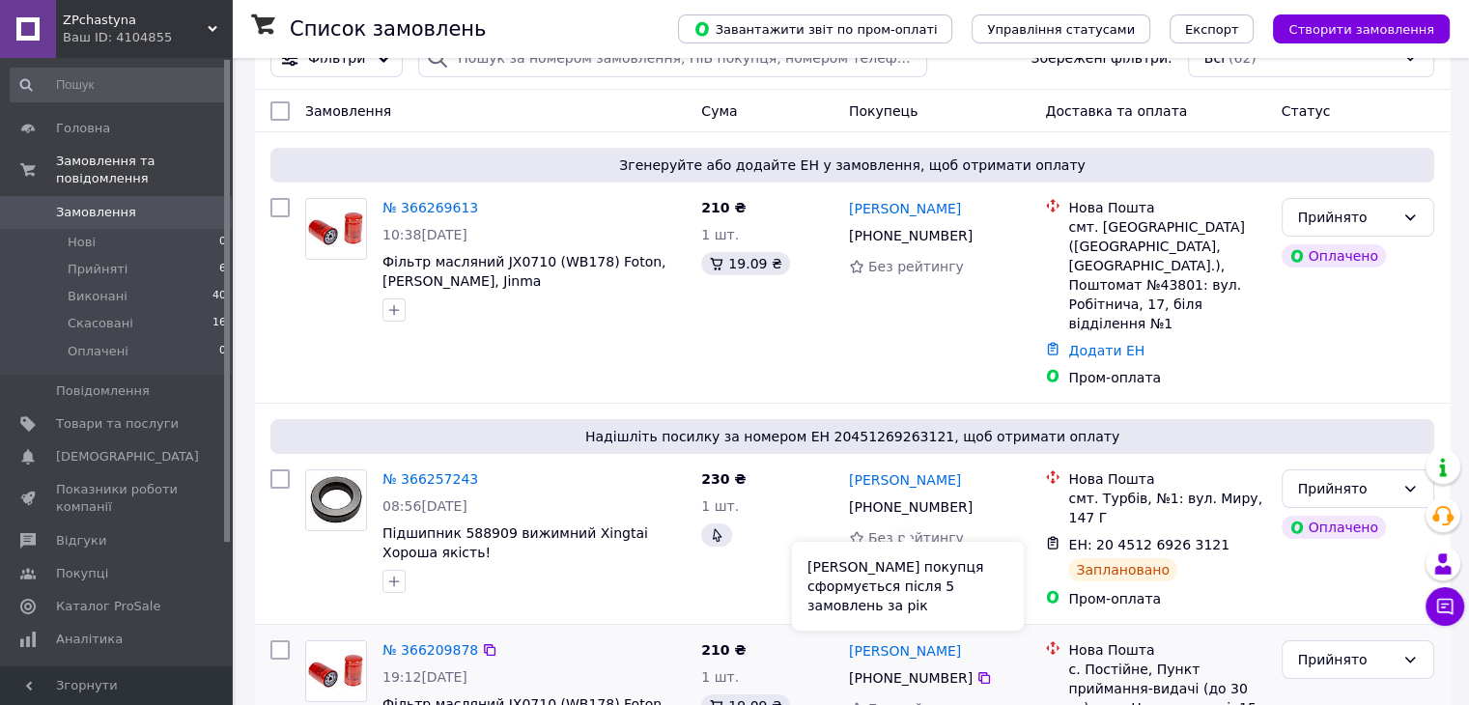
scroll to position [193, 0]
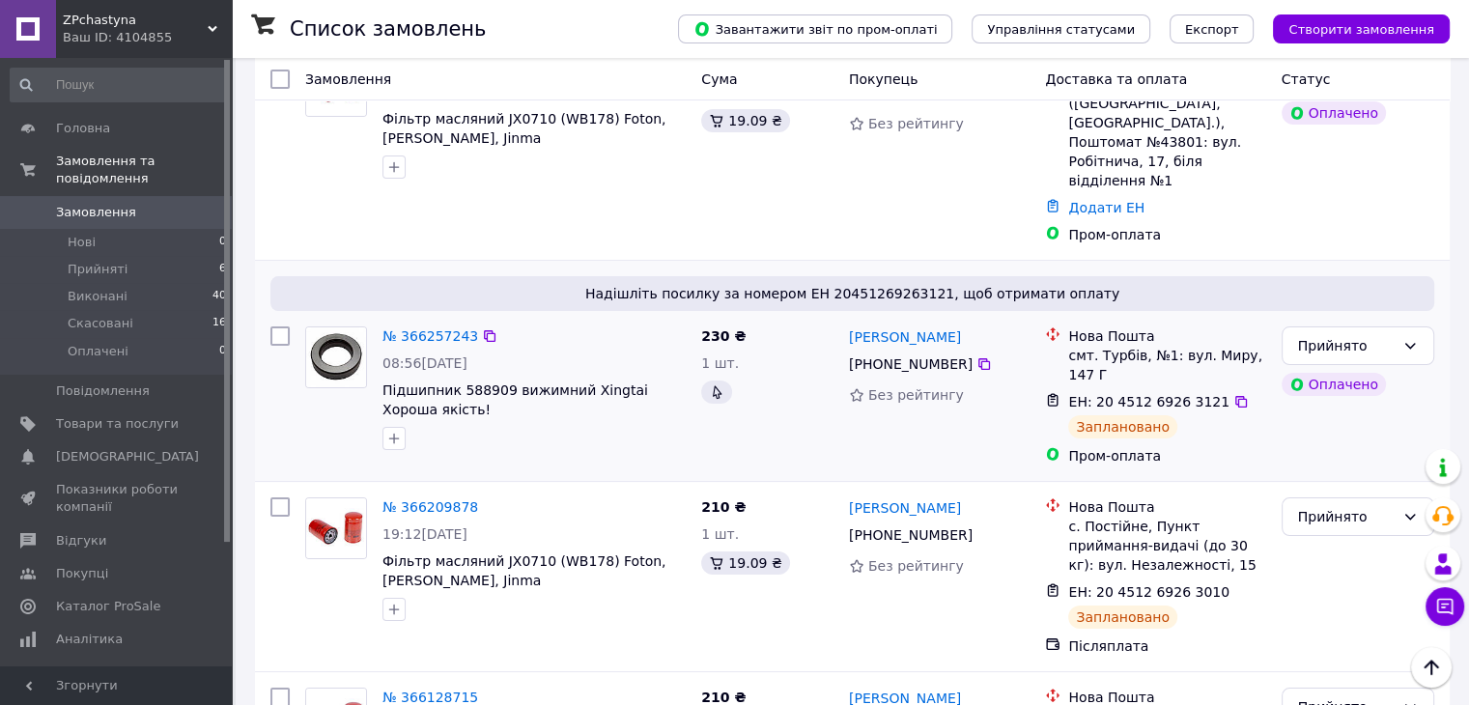
click at [1415, 413] on div "Прийнято Оплачено" at bounding box center [1358, 396] width 168 height 155
click at [1449, 261] on div "Надішліть посилку за номером ЕН 20451269263121, щоб отримати оплату № 366257243…" at bounding box center [852, 371] width 1195 height 220
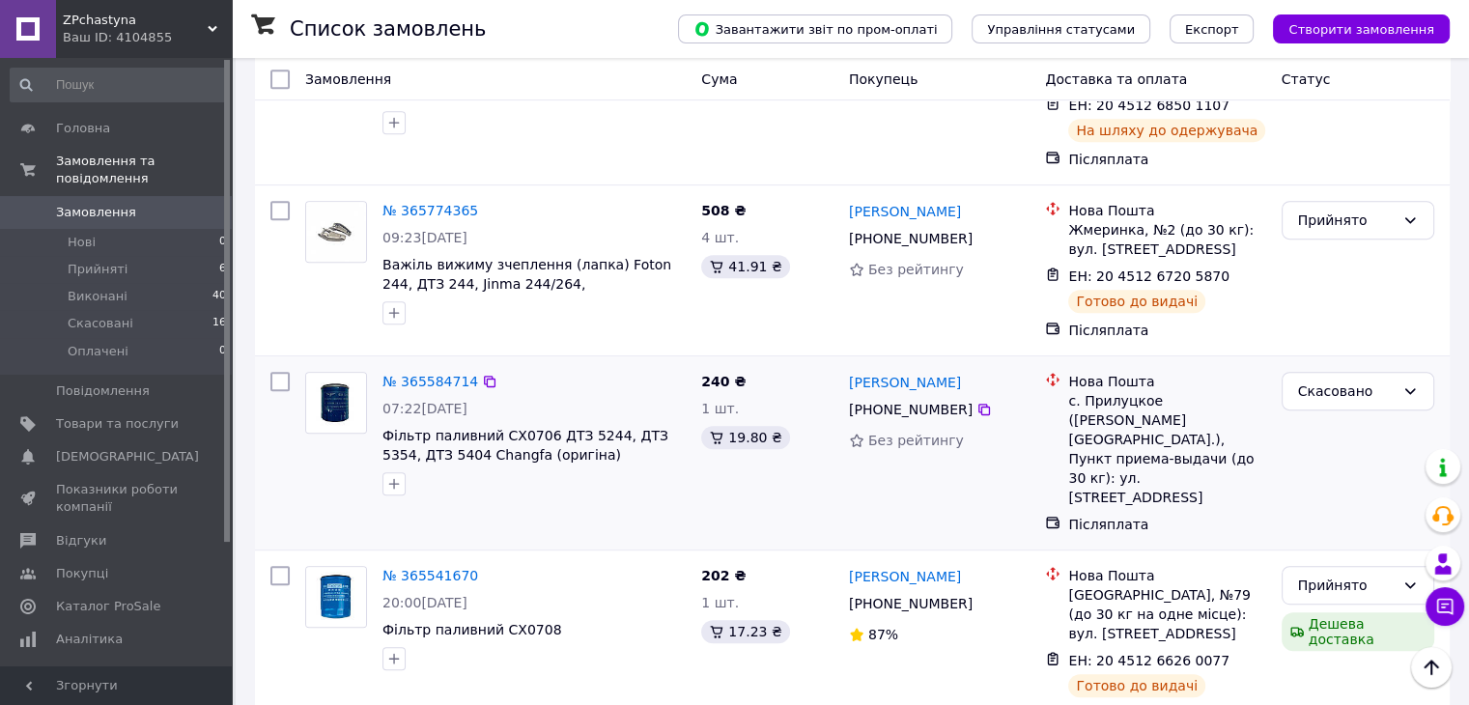
scroll to position [869, 0]
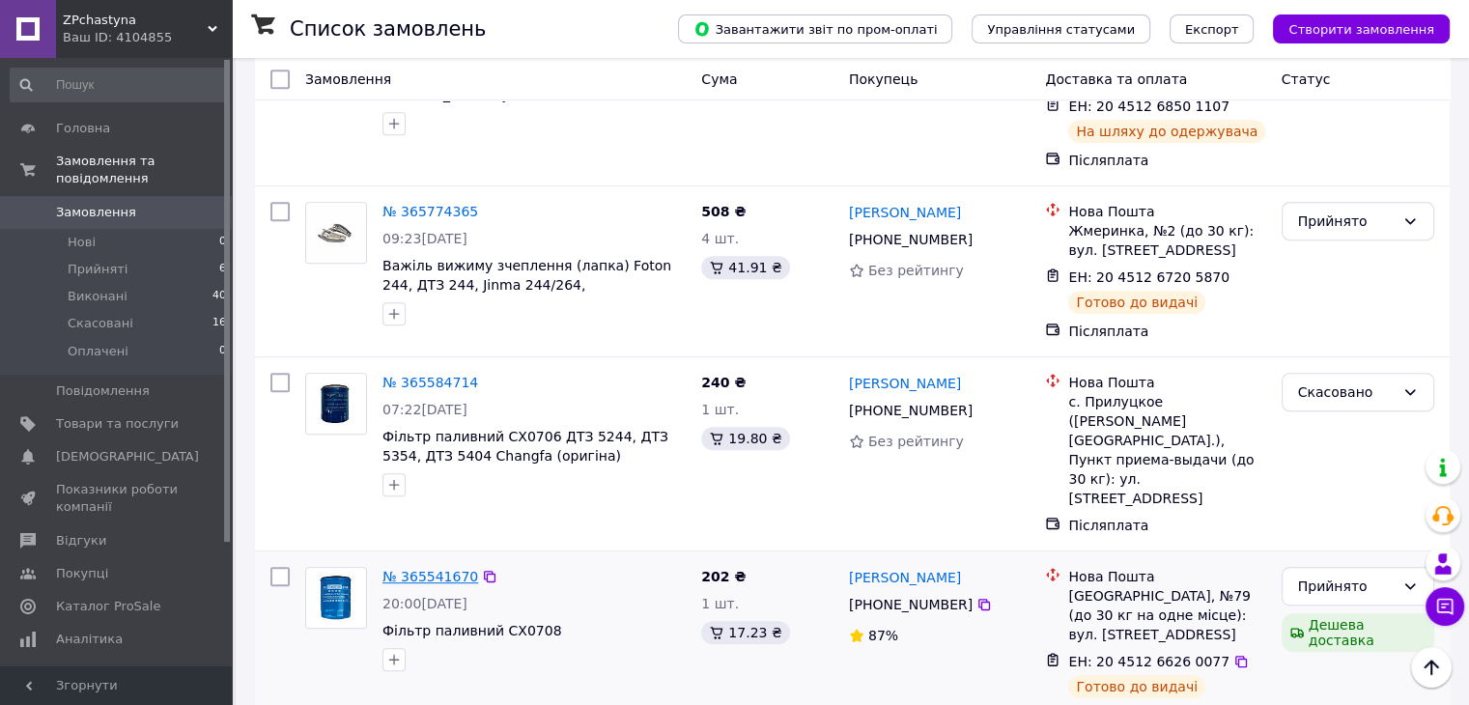
click at [427, 569] on link "№ 365541670" at bounding box center [430, 576] width 96 height 15
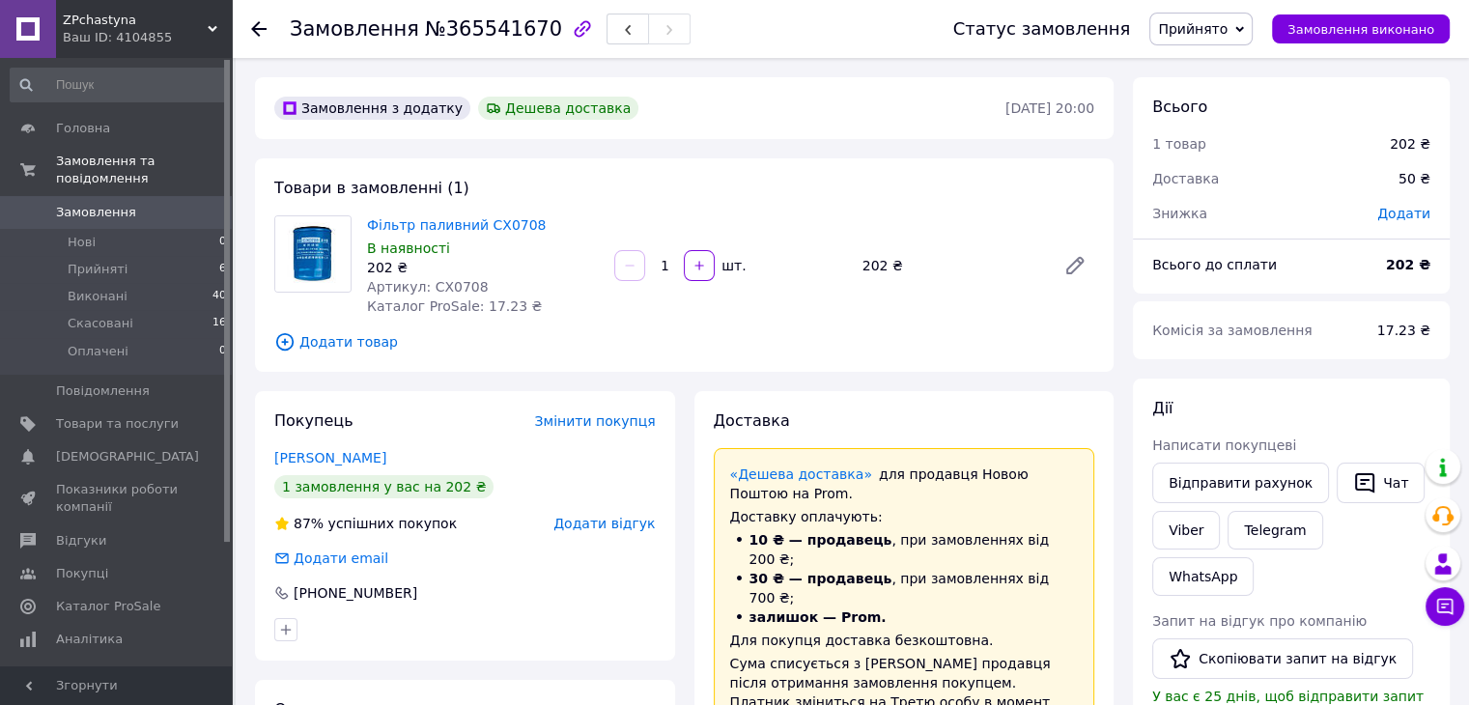
click at [263, 36] on icon at bounding box center [258, 28] width 15 height 15
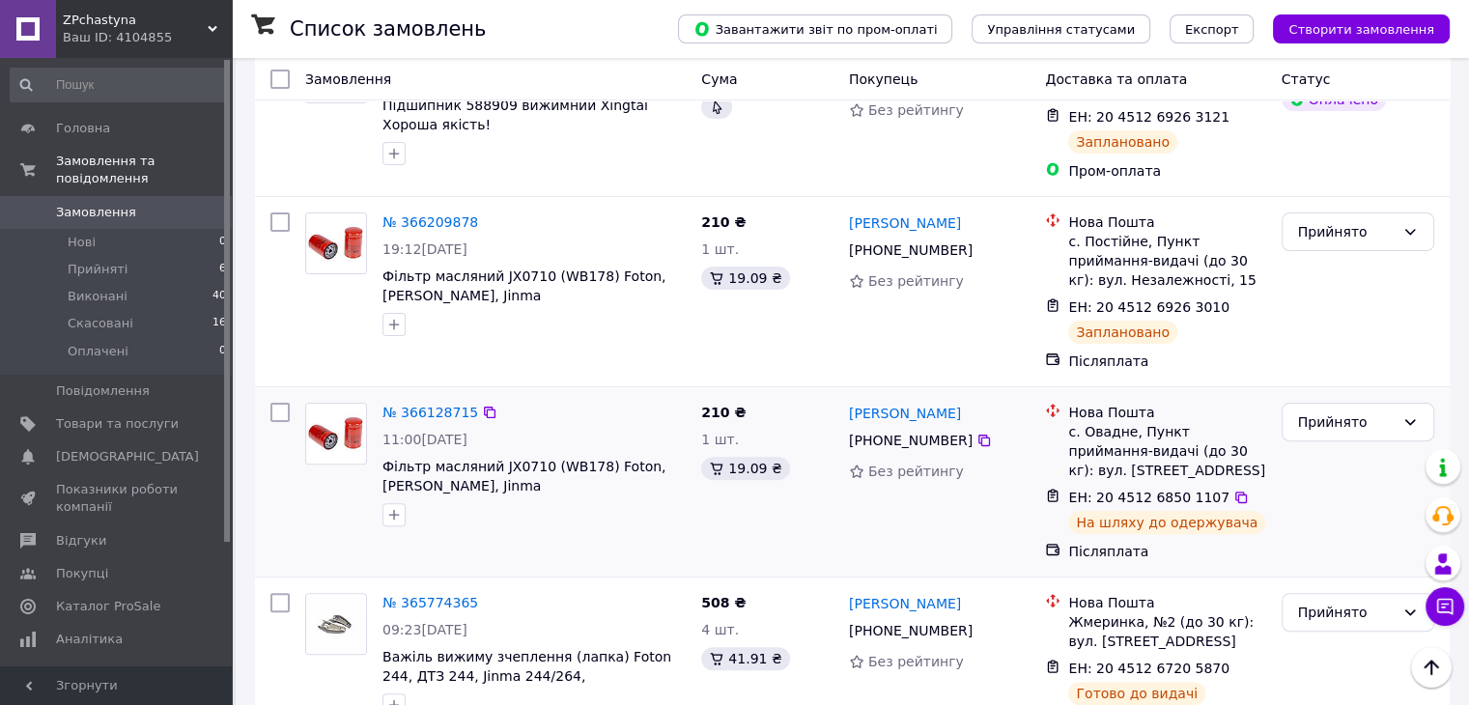
scroll to position [483, 0]
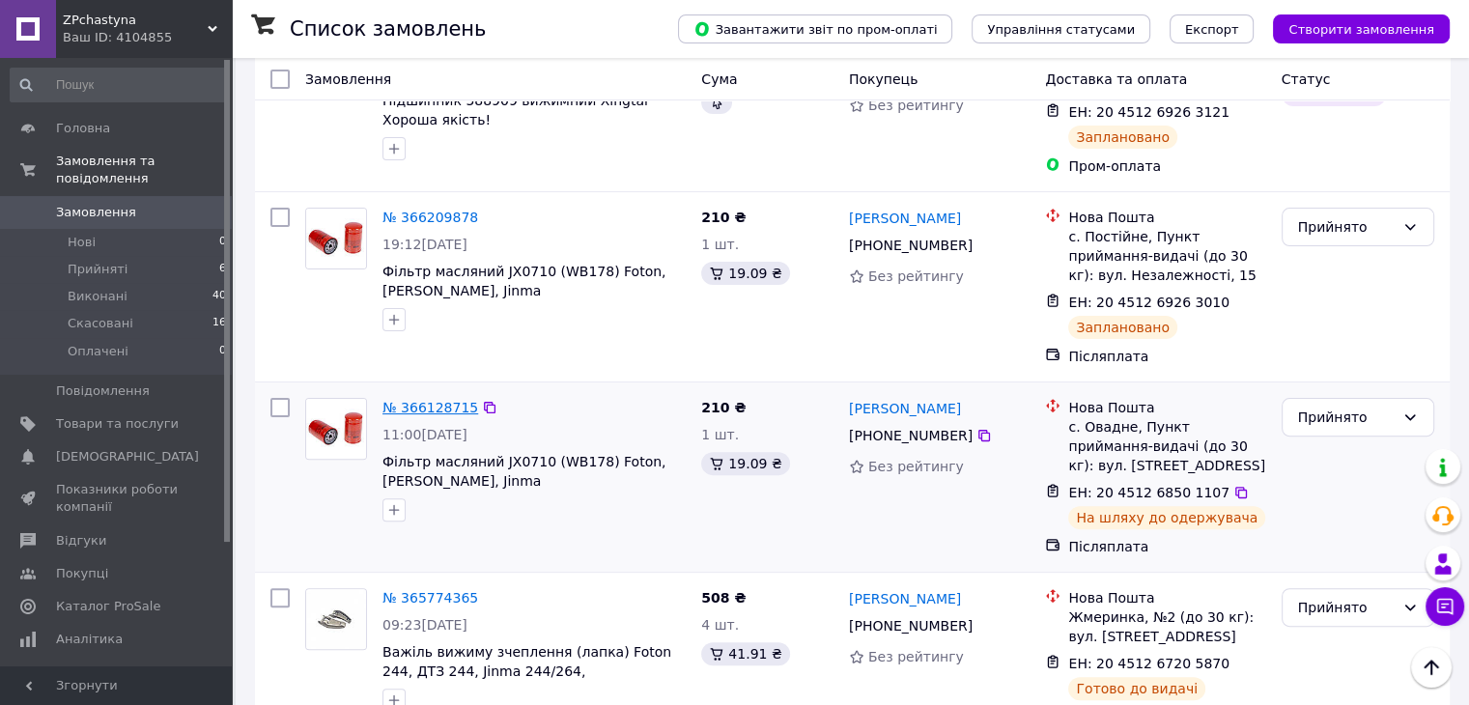
click at [428, 400] on link "№ 366128715" at bounding box center [430, 407] width 96 height 15
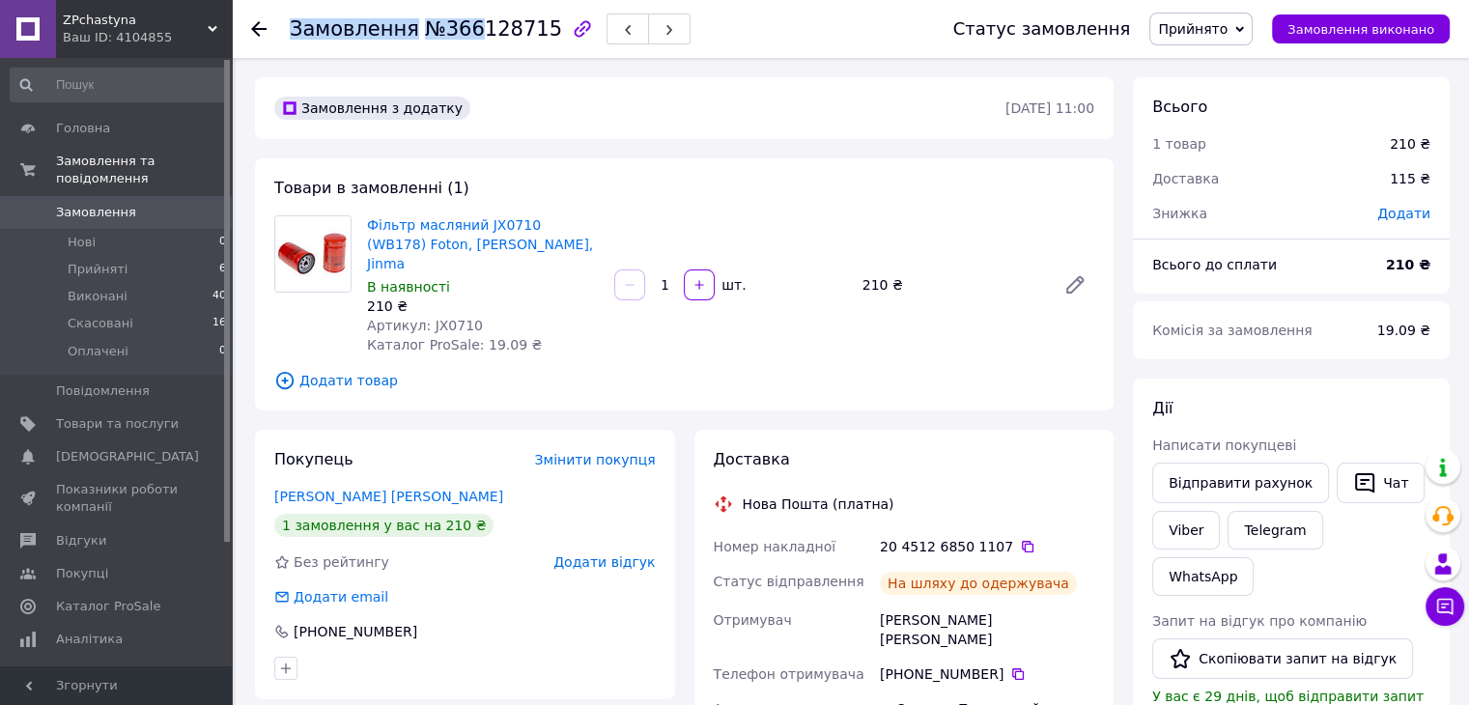
drag, startPoint x: 529, startPoint y: 29, endPoint x: 468, endPoint y: 28, distance: 60.9
click at [468, 28] on div "Замовлення №366128715" at bounding box center [490, 29] width 401 height 33
click at [470, 25] on span "№366128715" at bounding box center [493, 28] width 137 height 23
drag, startPoint x: 437, startPoint y: 28, endPoint x: 529, endPoint y: 38, distance: 93.2
click at [529, 38] on span "№366128715" at bounding box center [493, 28] width 137 height 23
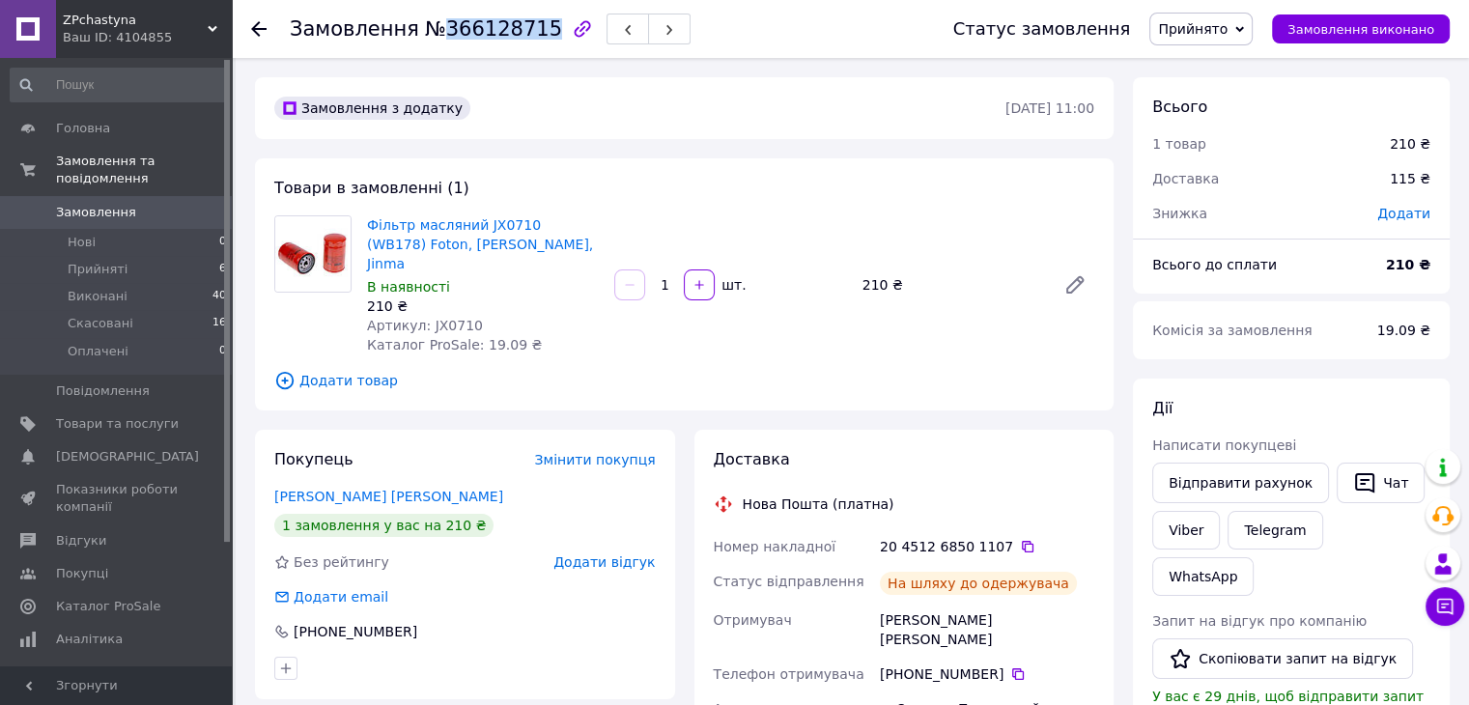
copy span "366128715"
drag, startPoint x: 491, startPoint y: 244, endPoint x: 357, endPoint y: 226, distance: 134.5
click at [357, 226] on div "Фільтр масляний JX0710 (WB178) Foton, Lovol, Jinma В наявності 210 ₴ Артикул: J…" at bounding box center [684, 284] width 835 height 139
copy div "Фільтр масляний JX0710 (WB178) Foton, [PERSON_NAME], Jinma"
drag, startPoint x: 467, startPoint y: 308, endPoint x: 360, endPoint y: 306, distance: 107.2
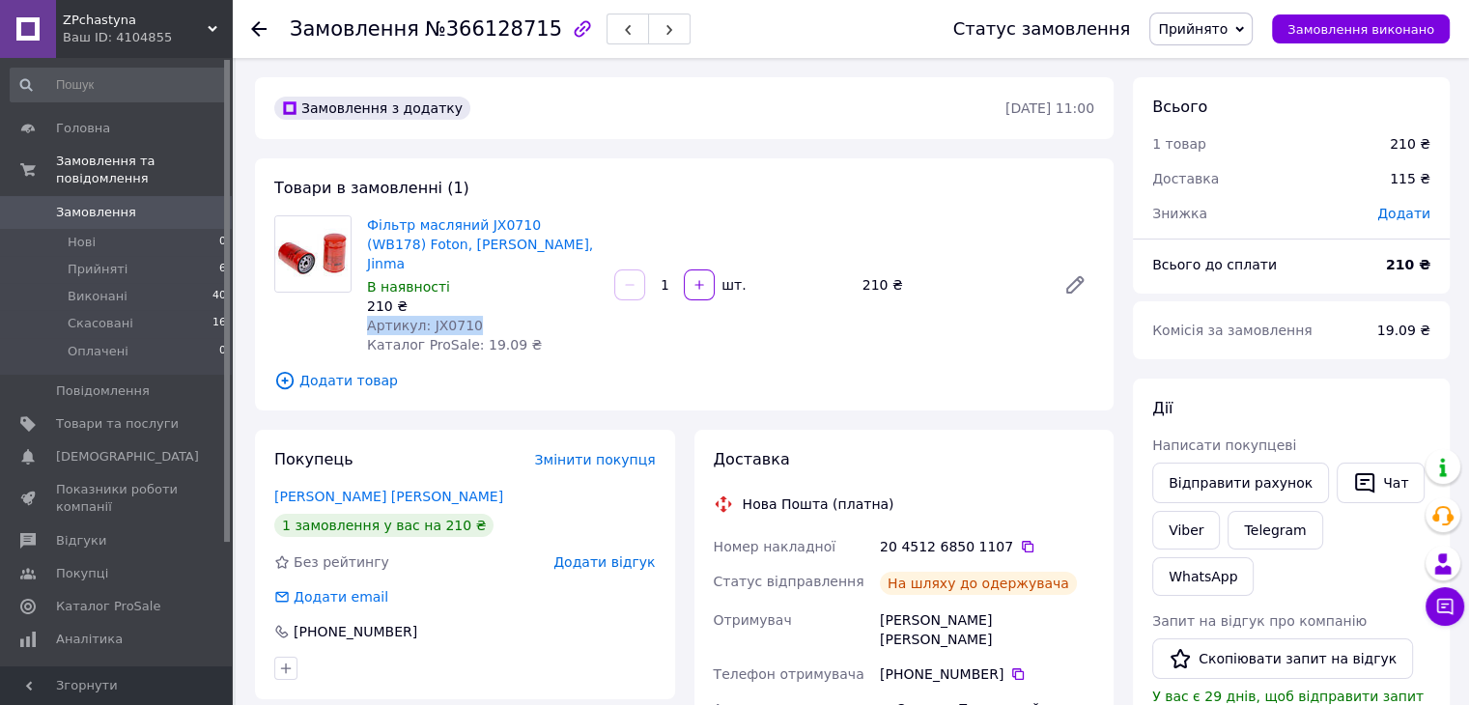
click at [360, 306] on div "Фільтр масляний JX0710 (WB178) Foton, [PERSON_NAME], Jinma В наявності 210 ₴ Ар…" at bounding box center [482, 285] width 247 height 147
copy span "Артикул: JX0710"
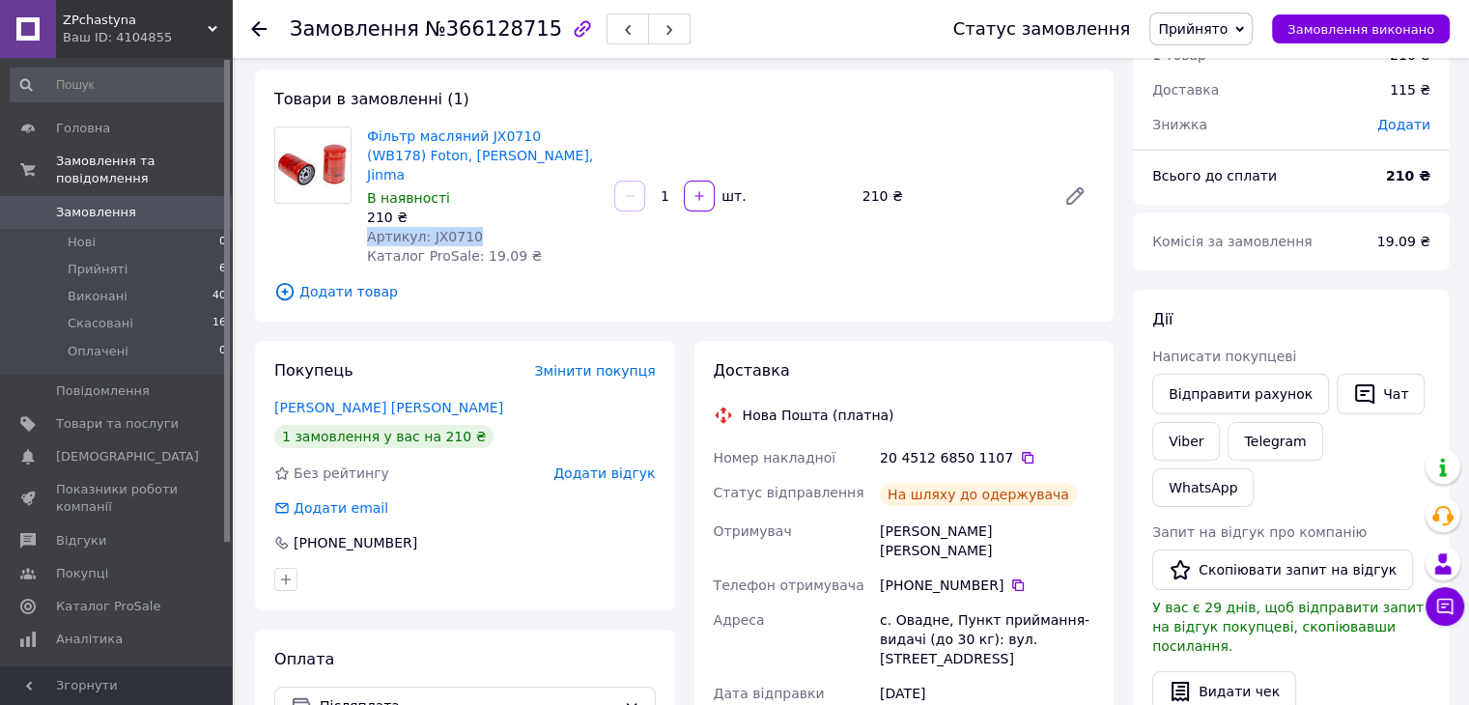
scroll to position [97, 0]
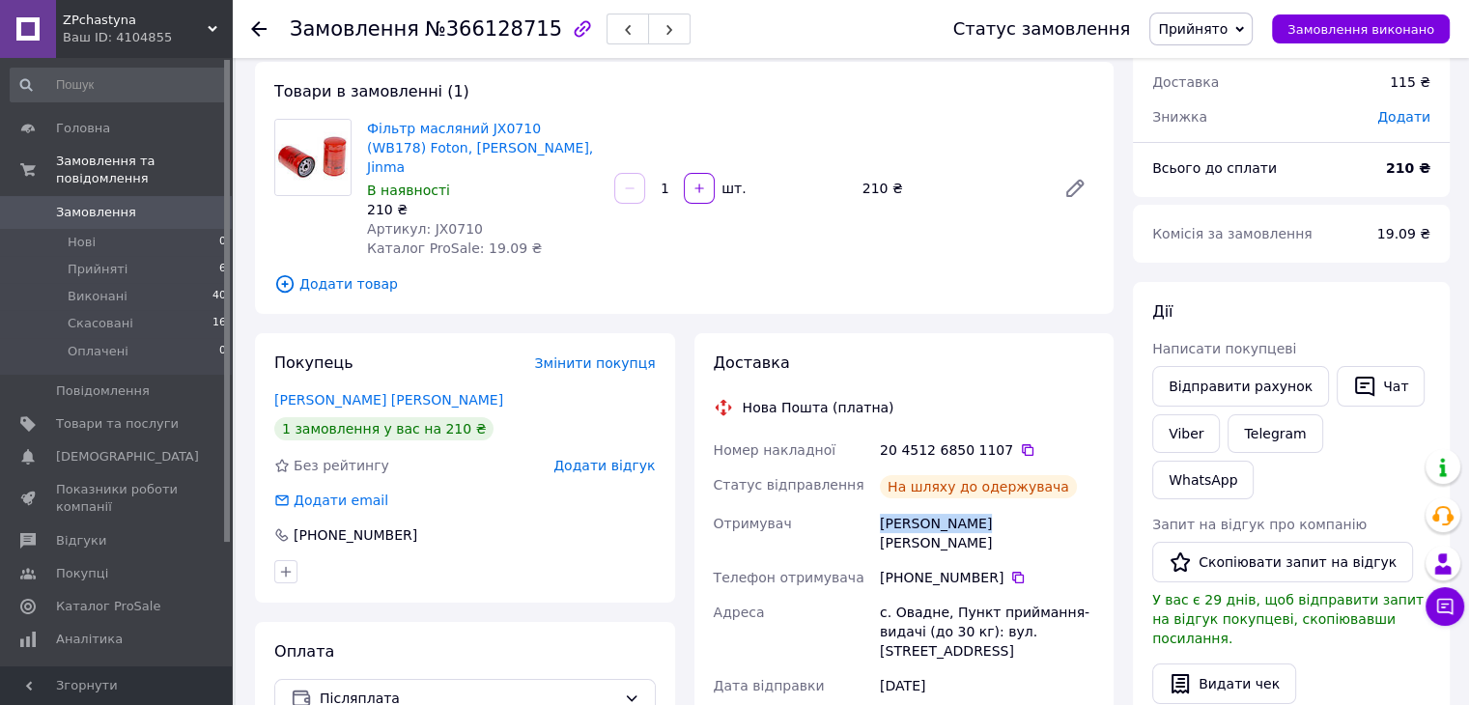
drag, startPoint x: 977, startPoint y: 502, endPoint x: 871, endPoint y: 506, distance: 106.3
click at [871, 506] on div "Номер накладної 20 4512 6850 1107   Статус відправлення На шляху до одержувача …" at bounding box center [904, 682] width 389 height 498
copy div "Отримувач [PERSON_NAME] [PERSON_NAME]"
click at [1010, 570] on icon at bounding box center [1017, 577] width 15 height 15
drag, startPoint x: 875, startPoint y: 579, endPoint x: 937, endPoint y: 581, distance: 61.9
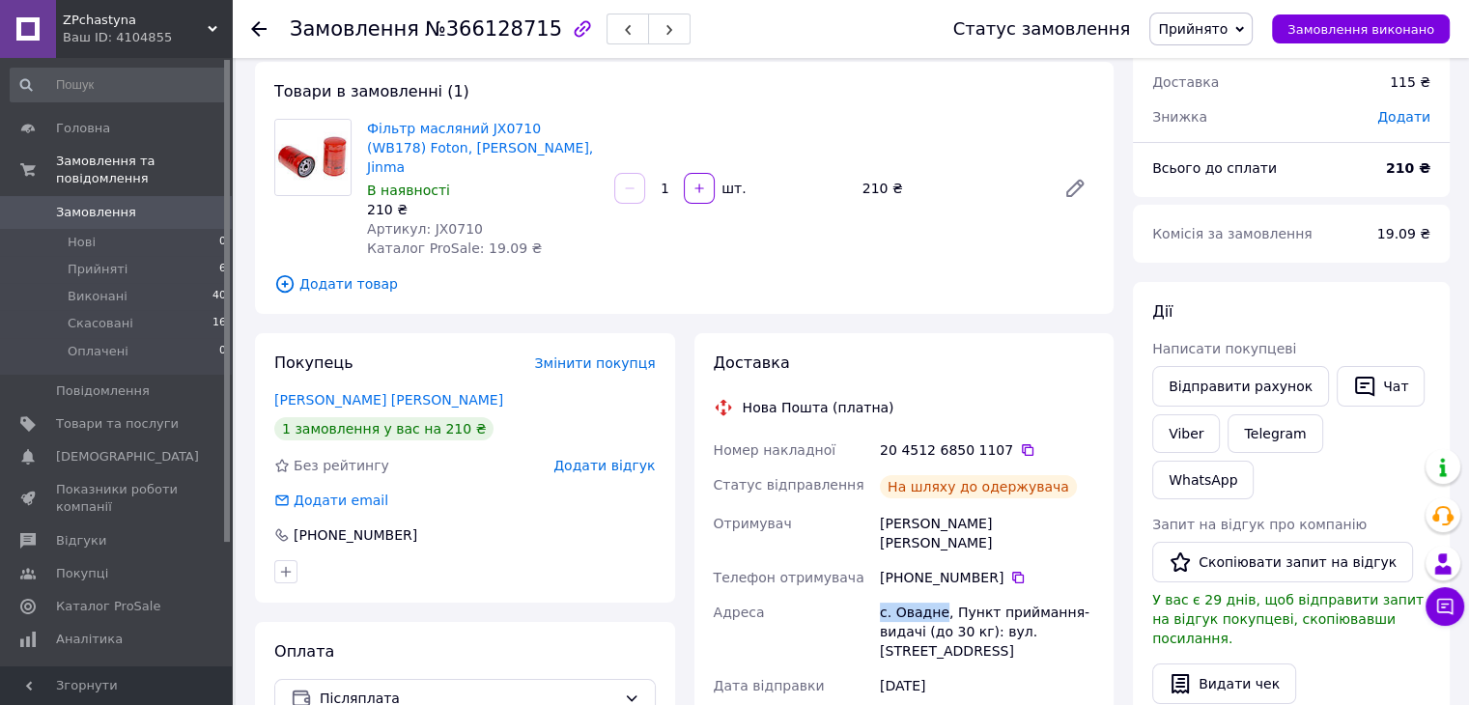
click at [937, 595] on div "с. Овадне, Пункт приймання-видачі (до 30 кг): вул. [STREET_ADDRESS]" at bounding box center [987, 631] width 222 height 73
copy div "с. [GEOGRAPHIC_DATA]"
click at [920, 595] on div "с. Овадне, Пункт приймання-видачі (до 30 кг): вул. [STREET_ADDRESS]" at bounding box center [987, 631] width 222 height 73
drag, startPoint x: 886, startPoint y: 576, endPoint x: 948, endPoint y: 609, distance: 71.3
click at [948, 609] on div "Номер накладної 20 4512 6850 1107   Статус відправлення На шляху до одержувача …" at bounding box center [904, 682] width 389 height 498
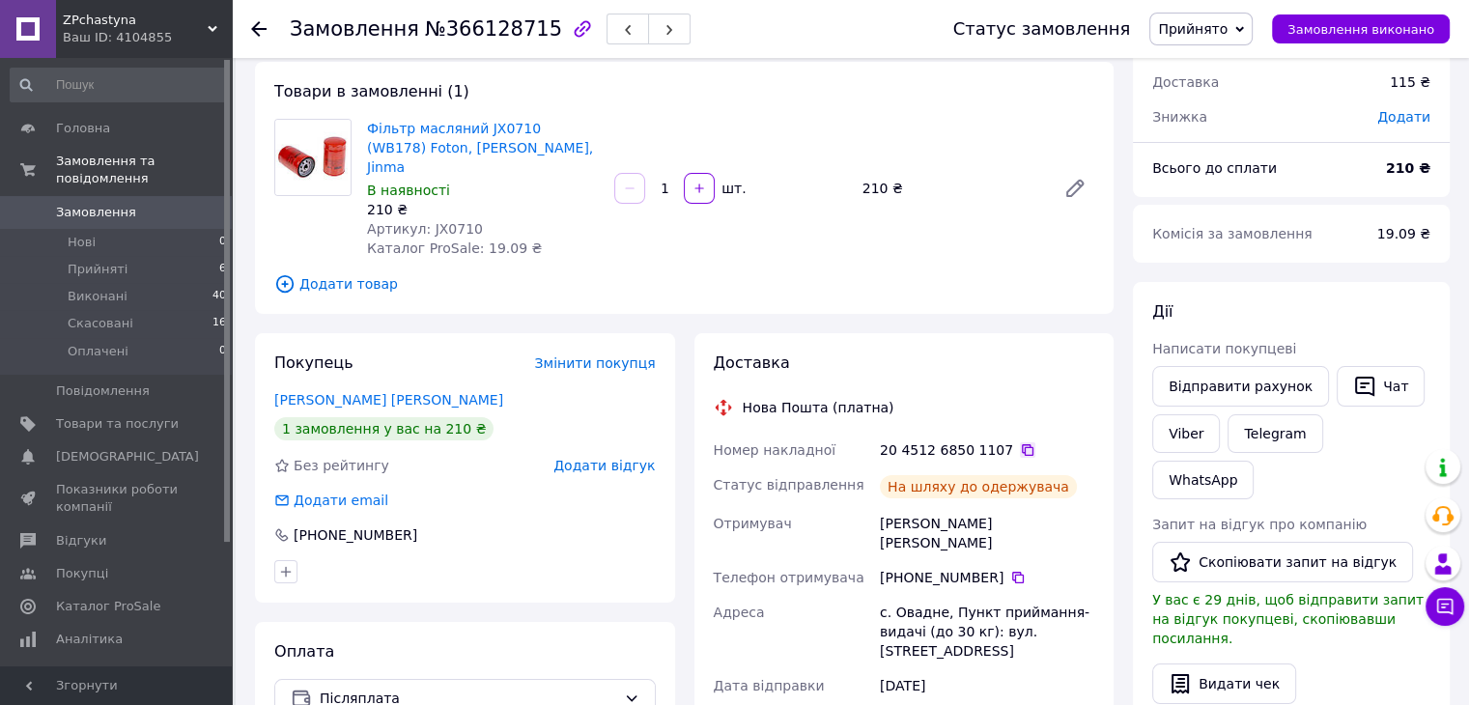
click at [1020, 442] on icon at bounding box center [1027, 449] width 15 height 15
click at [259, 24] on icon at bounding box center [258, 28] width 15 height 15
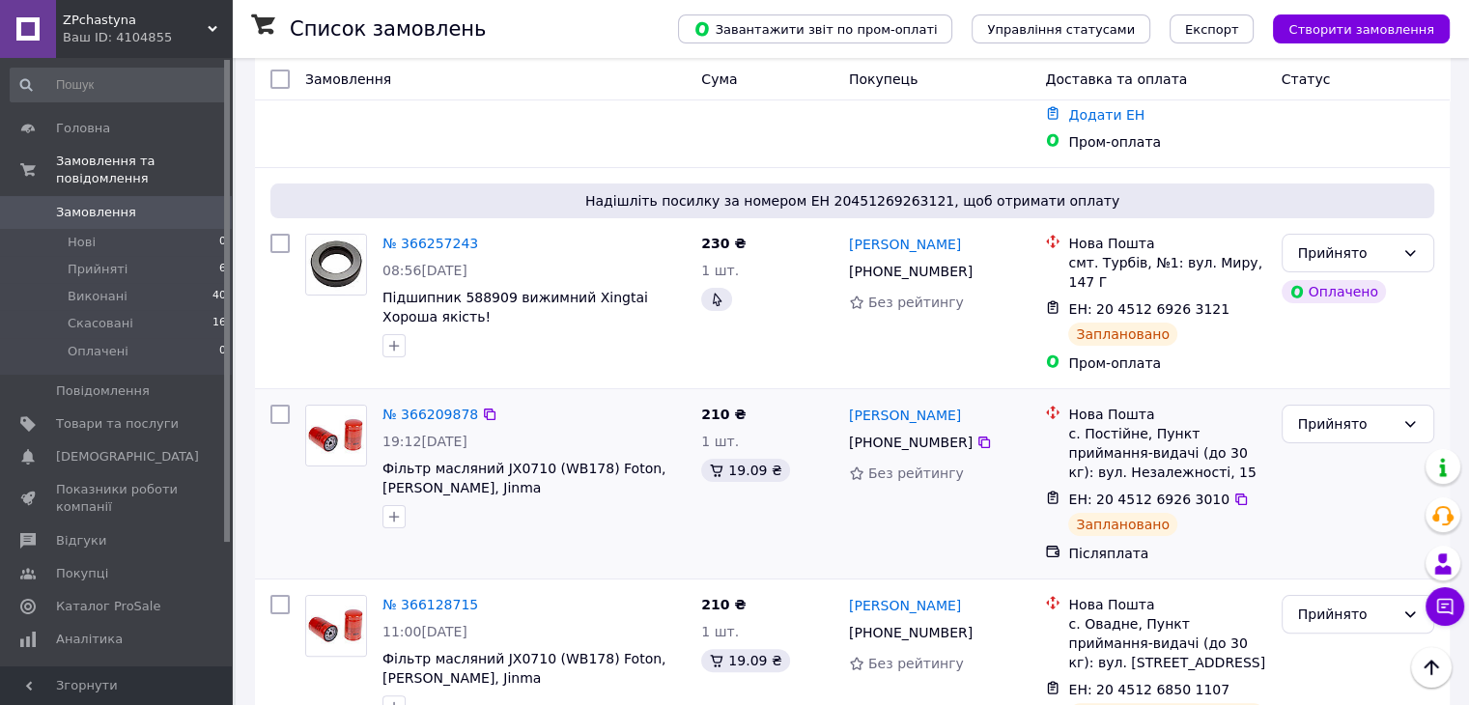
scroll to position [290, 0]
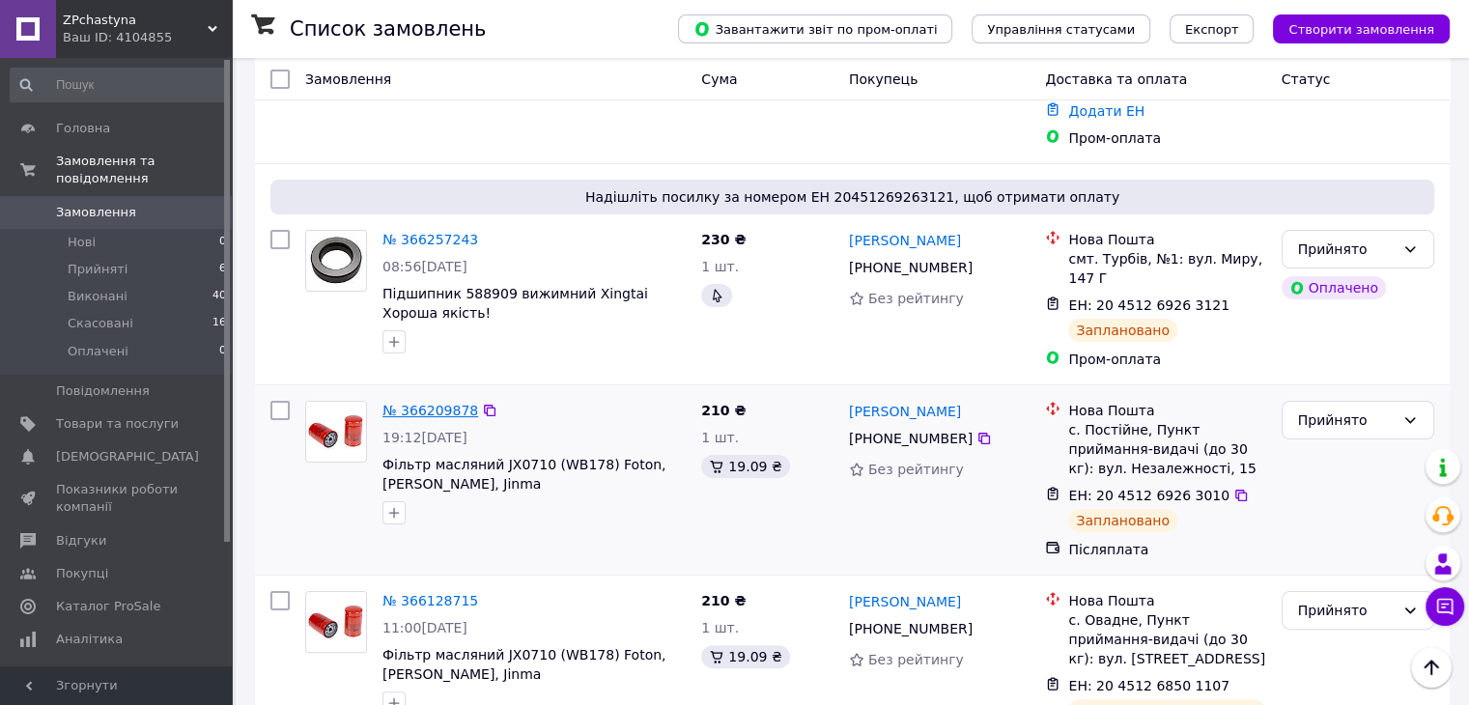
click at [437, 403] on link "№ 366209878" at bounding box center [430, 410] width 96 height 15
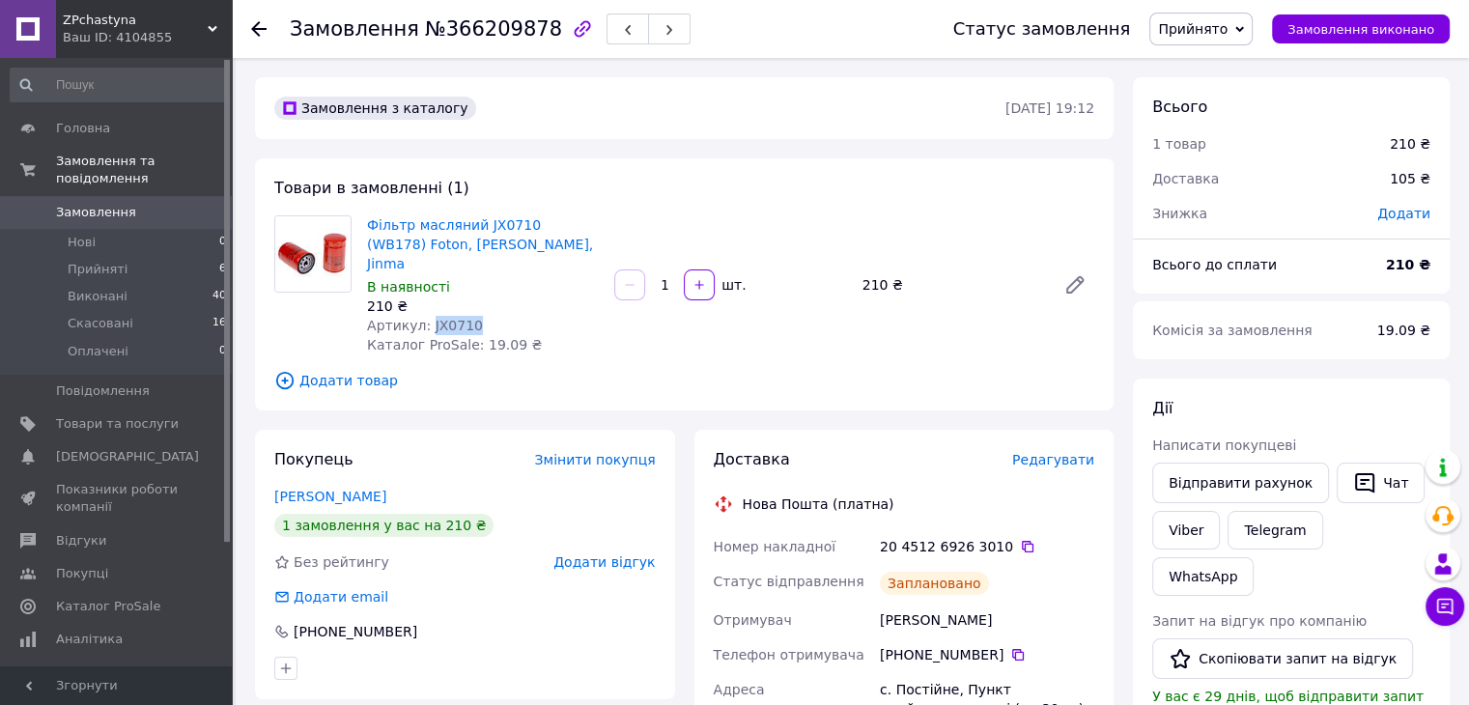
drag, startPoint x: 471, startPoint y: 305, endPoint x: 425, endPoint y: 306, distance: 46.4
click at [425, 316] on div "Артикул: JX0710" at bounding box center [483, 325] width 232 height 19
copy span "JX0710"
drag, startPoint x: 491, startPoint y: 247, endPoint x: 370, endPoint y: 227, distance: 122.4
click at [370, 227] on span "Фільтр масляний JX0710 (WB178) Foton, [PERSON_NAME], Jinma" at bounding box center [483, 244] width 232 height 58
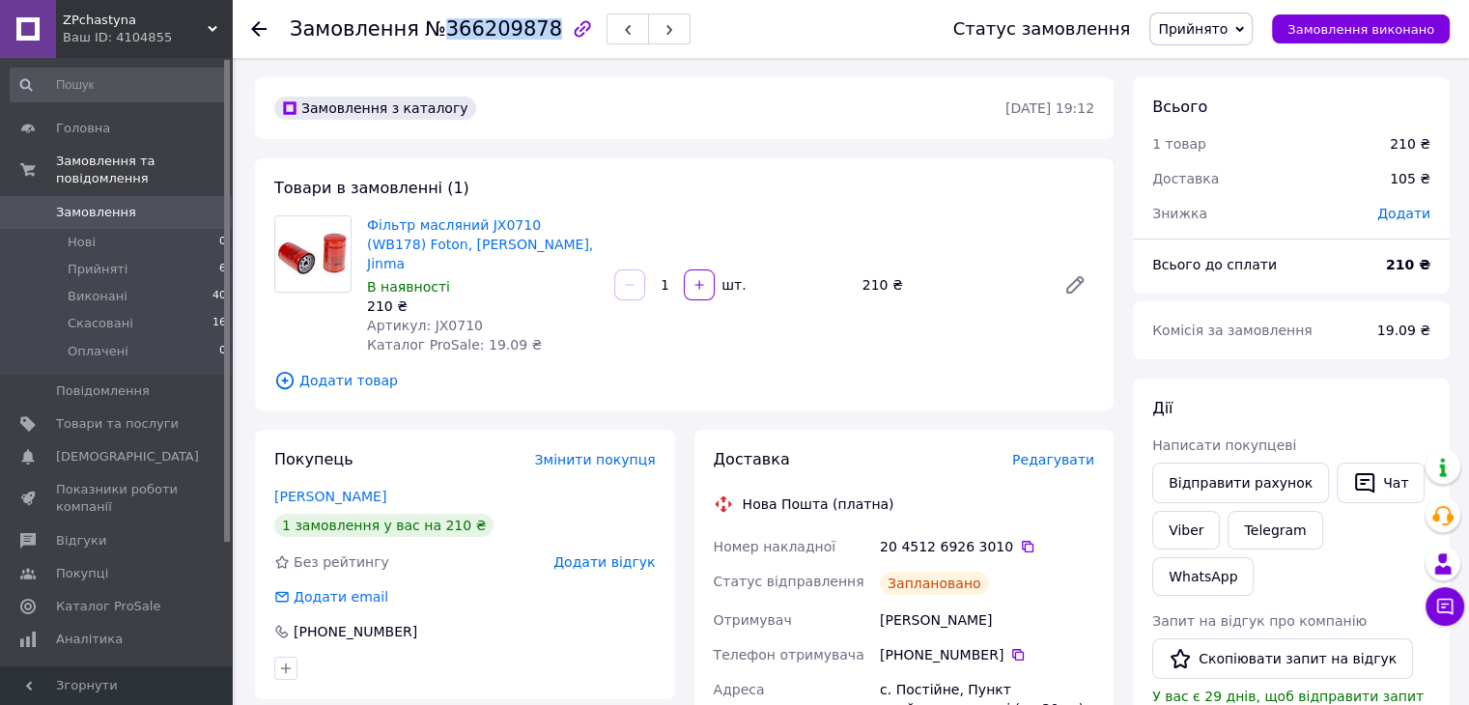
drag, startPoint x: 526, startPoint y: 29, endPoint x: 433, endPoint y: 36, distance: 93.9
click at [433, 36] on span "№366209878" at bounding box center [493, 28] width 137 height 23
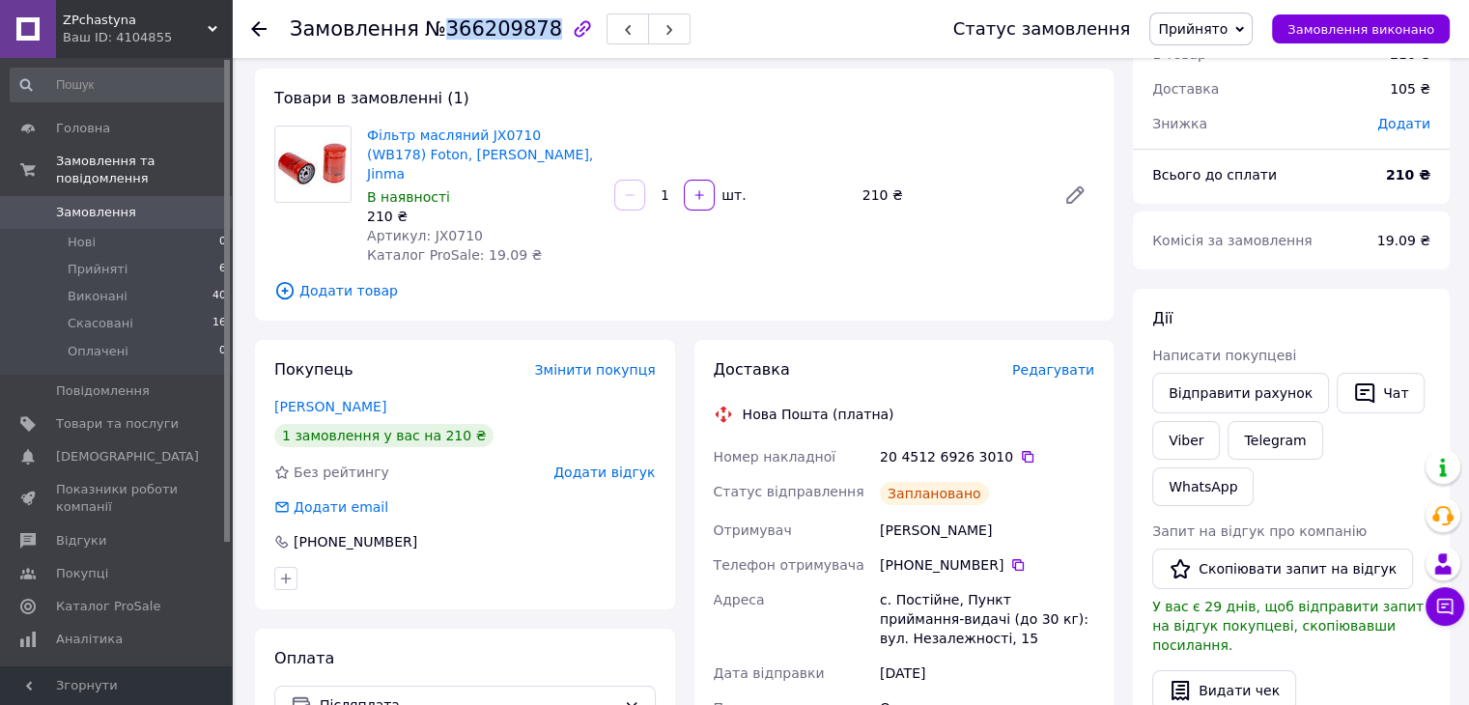
scroll to position [97, 0]
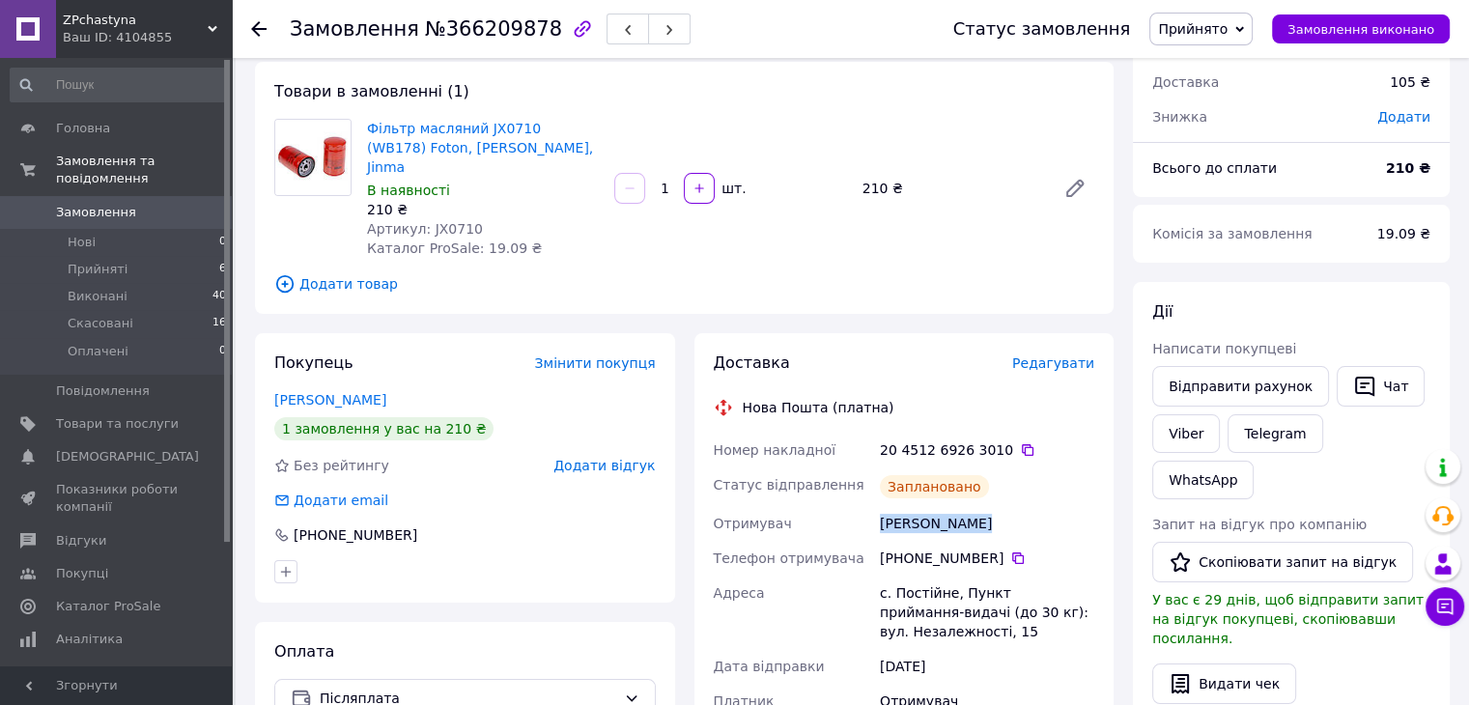
drag, startPoint x: 990, startPoint y: 513, endPoint x: 876, endPoint y: 511, distance: 114.0
click at [876, 511] on div "[PERSON_NAME]" at bounding box center [987, 523] width 222 height 35
click at [1010, 551] on icon at bounding box center [1017, 558] width 15 height 15
drag, startPoint x: 879, startPoint y: 575, endPoint x: 947, endPoint y: 580, distance: 67.8
click at [947, 580] on div "с. Постійне, Пункт приймання-видачі (до 30 кг): вул. Незалежності, 15" at bounding box center [987, 612] width 222 height 73
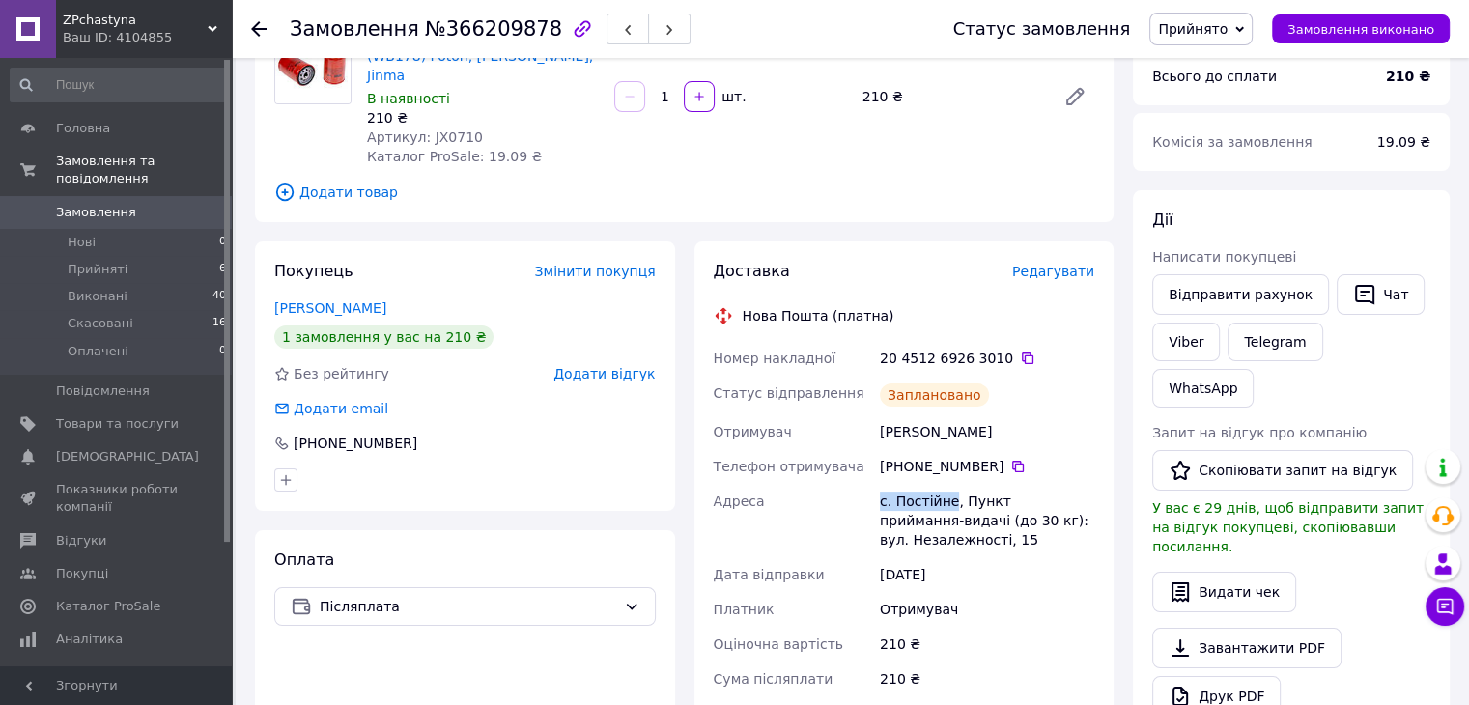
scroll to position [193, 0]
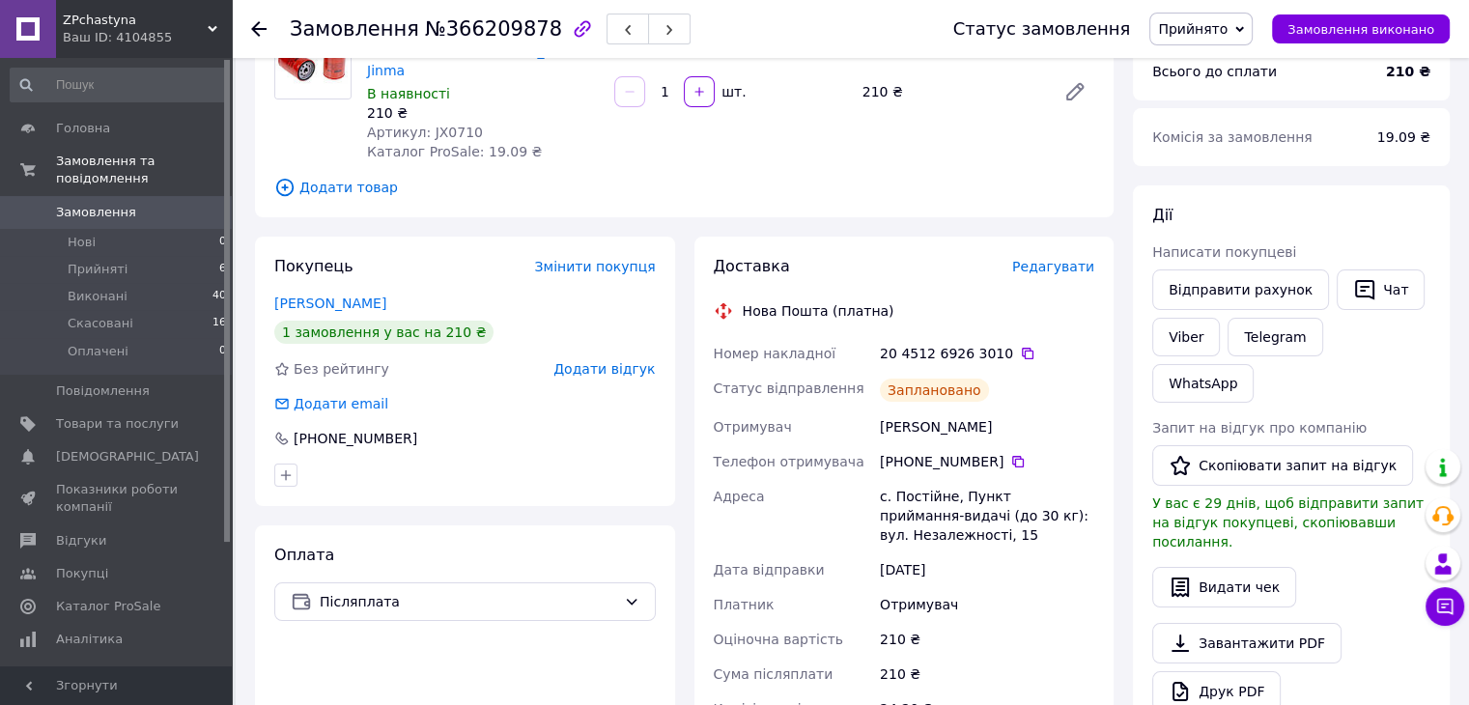
click at [939, 514] on div "с. Постійне, Пункт приймання-видачі (до 30 кг): вул. Незалежності, 15" at bounding box center [987, 515] width 222 height 73
drag, startPoint x: 880, startPoint y: 479, endPoint x: 1006, endPoint y: 528, distance: 135.8
click at [1006, 528] on div "с. Постійне, Пункт приймання-видачі (до 30 кг): вул. Незалежності, 15" at bounding box center [987, 515] width 222 height 73
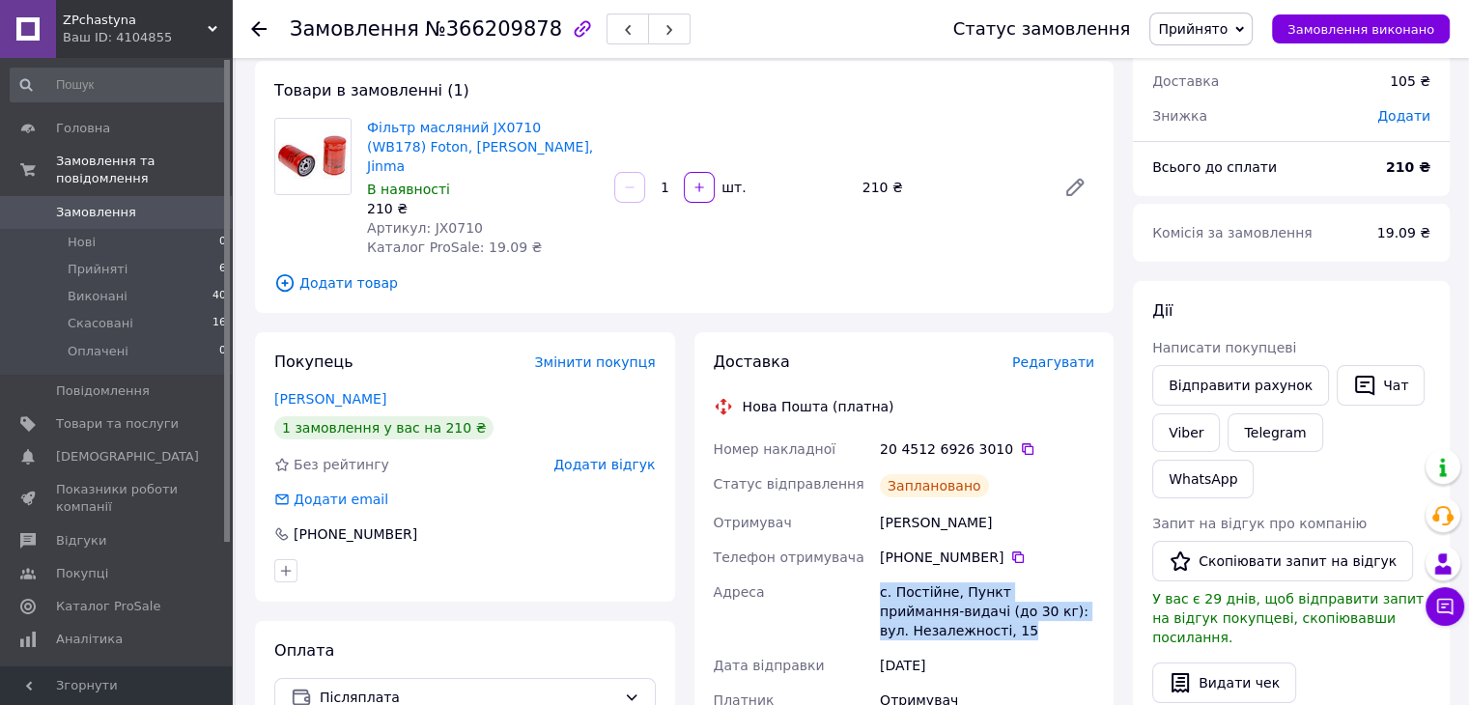
scroll to position [97, 0]
click at [488, 153] on span "Фільтр масляний JX0710 (WB178) Foton, [PERSON_NAME], Jinma" at bounding box center [483, 148] width 232 height 58
click at [1020, 442] on icon at bounding box center [1027, 449] width 15 height 15
click at [259, 27] on icon at bounding box center [258, 28] width 15 height 15
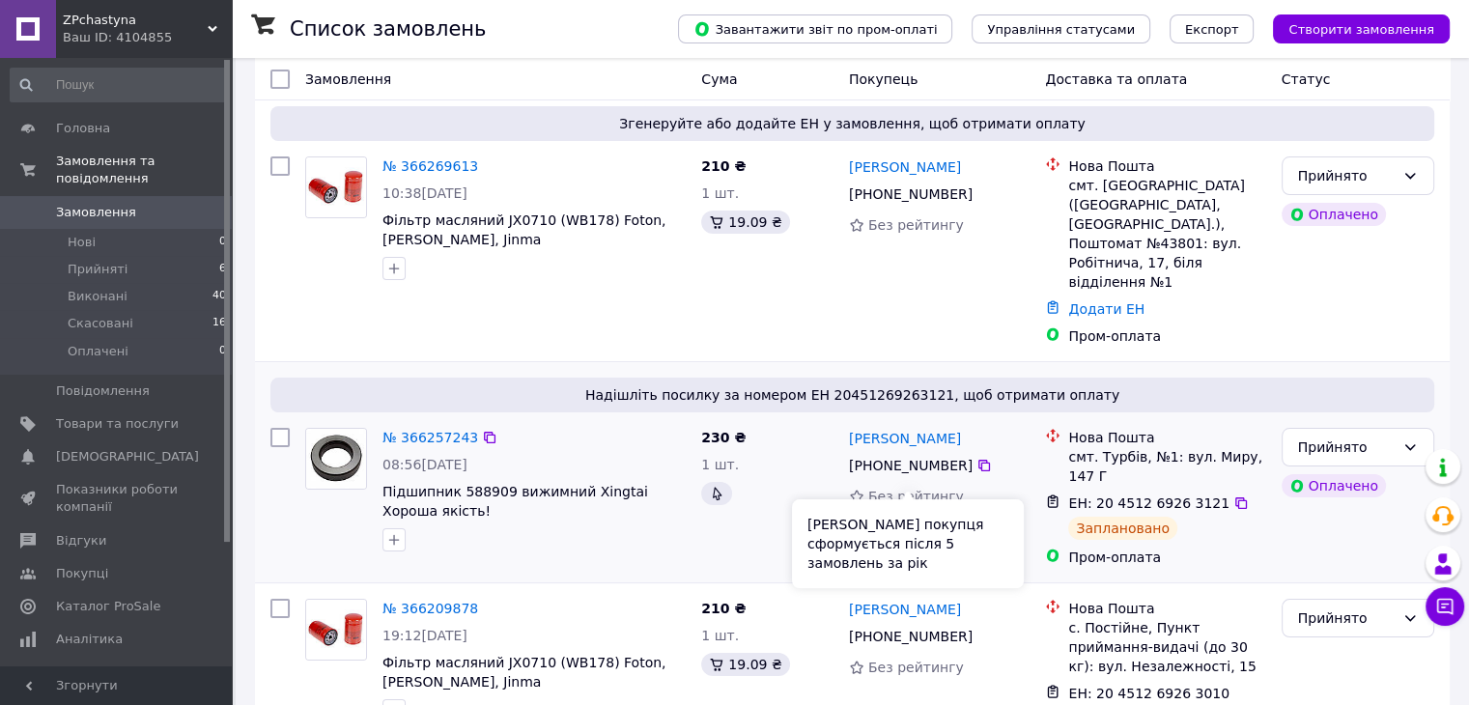
scroll to position [97, 0]
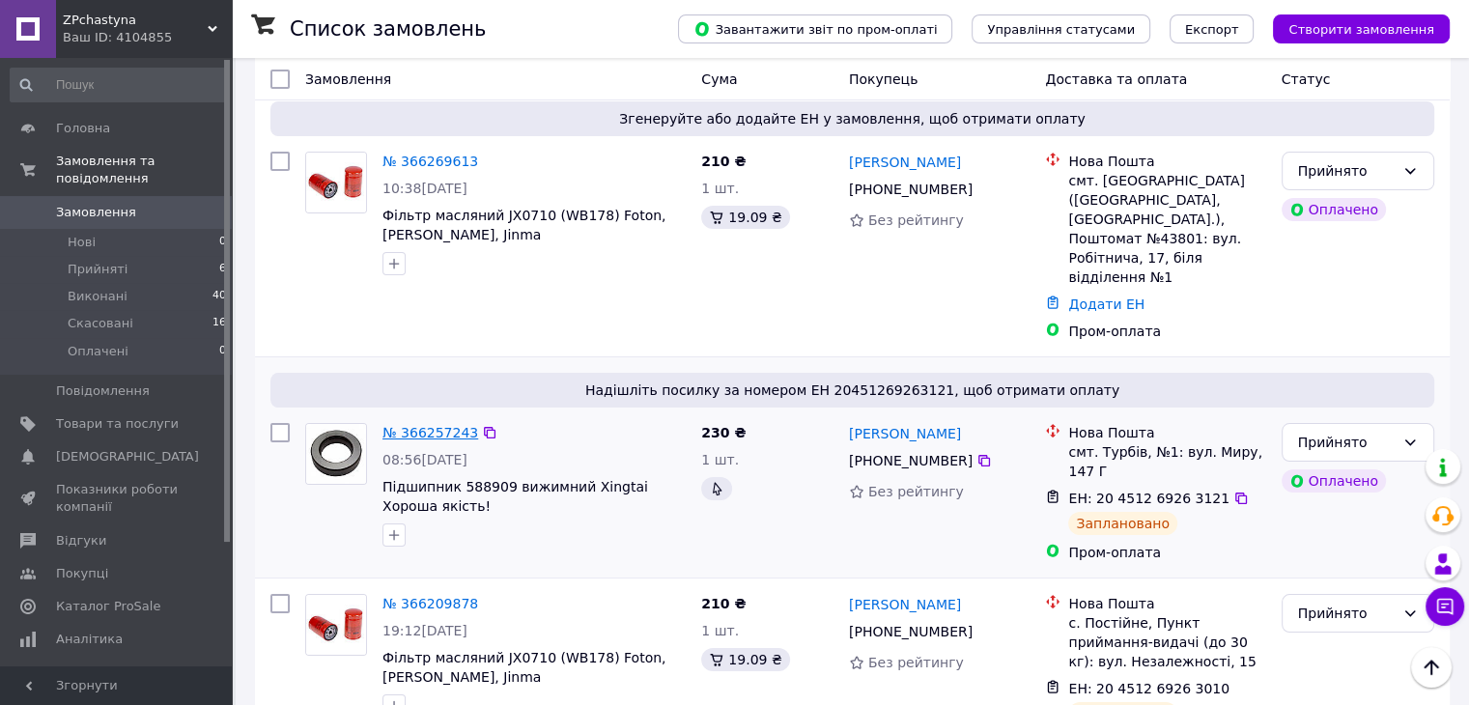
click at [434, 425] on link "№ 366257243" at bounding box center [430, 432] width 96 height 15
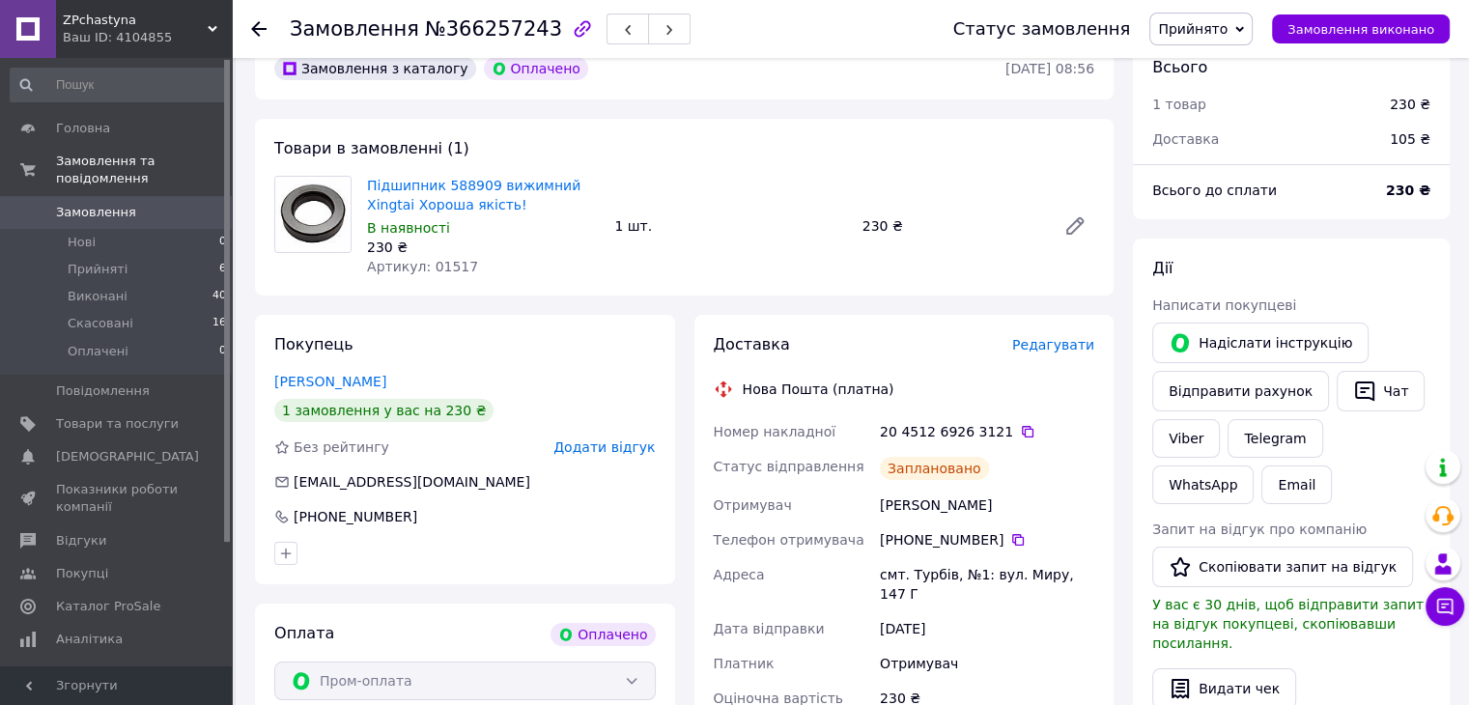
click at [261, 32] on icon at bounding box center [258, 28] width 15 height 15
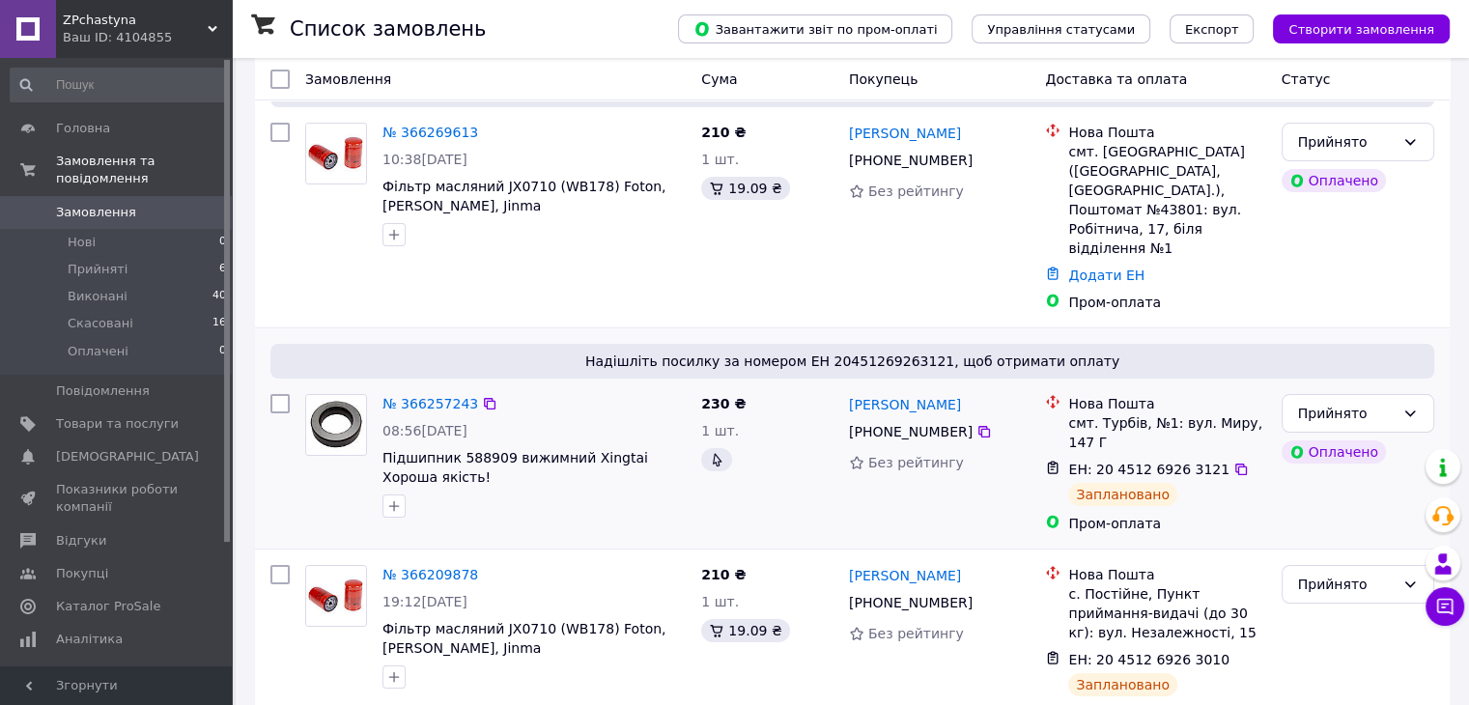
scroll to position [193, 0]
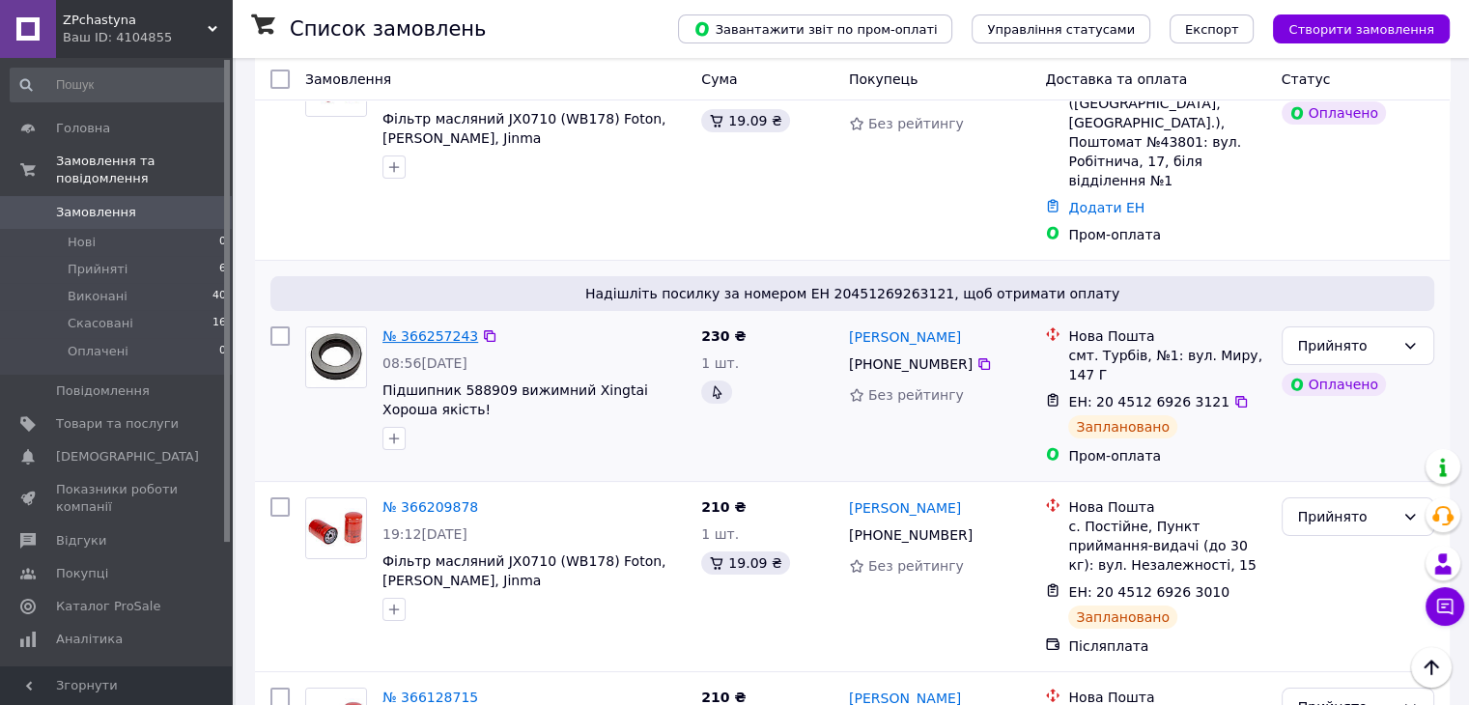
click at [429, 328] on link "№ 366257243" at bounding box center [430, 335] width 96 height 15
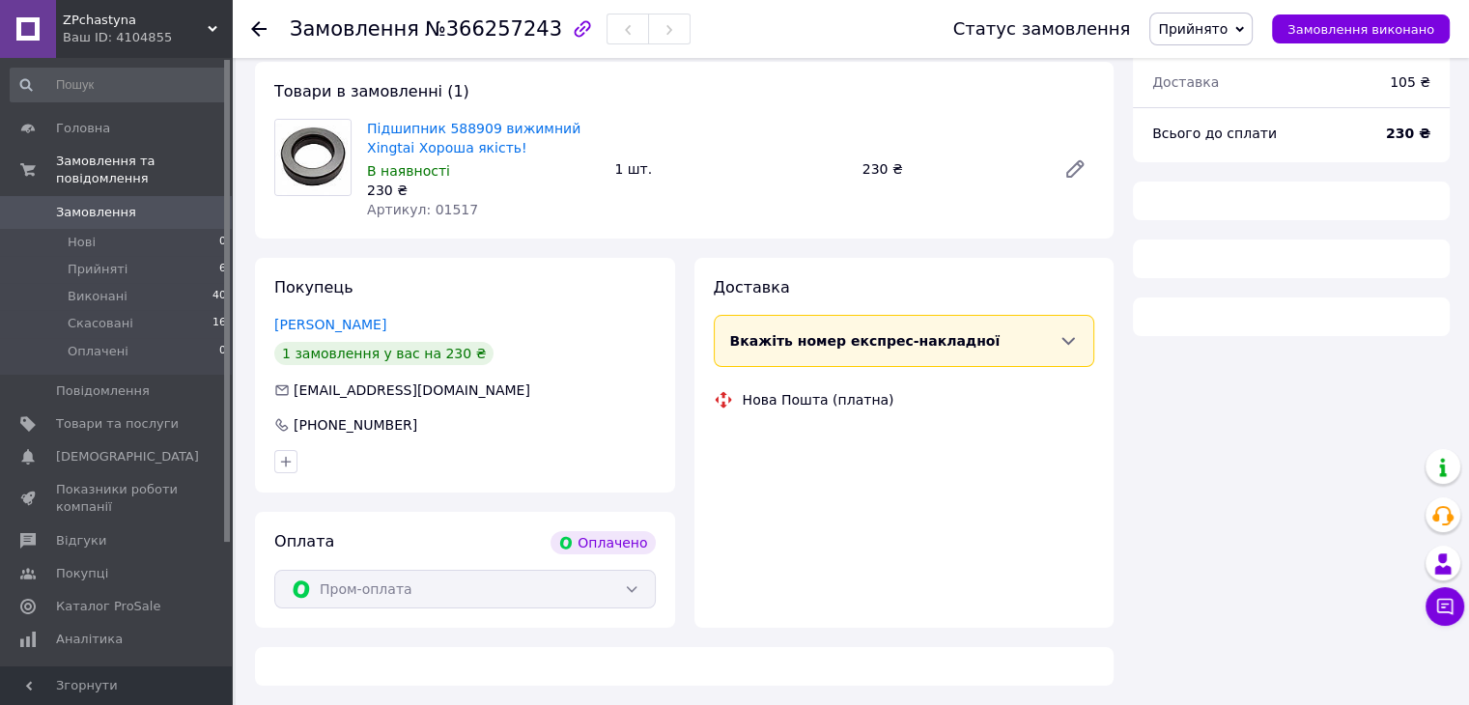
scroll to position [193, 0]
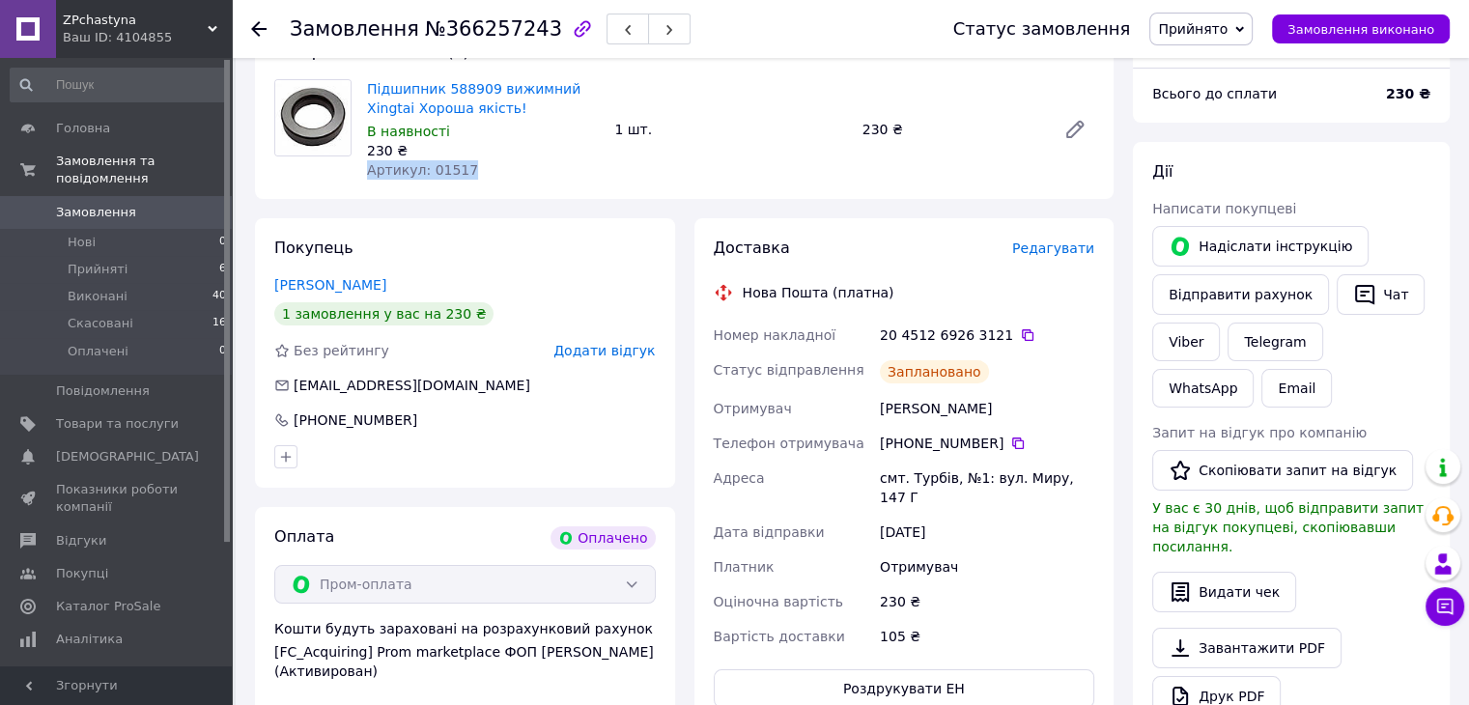
drag, startPoint x: 471, startPoint y: 176, endPoint x: 367, endPoint y: 177, distance: 104.3
click at [367, 177] on div "Артикул: 01517" at bounding box center [483, 169] width 232 height 19
drag, startPoint x: 529, startPoint y: 29, endPoint x: 464, endPoint y: 29, distance: 65.7
click at [464, 29] on div "Замовлення №366257243" at bounding box center [490, 29] width 401 height 33
drag, startPoint x: 433, startPoint y: 25, endPoint x: 525, endPoint y: 33, distance: 93.0
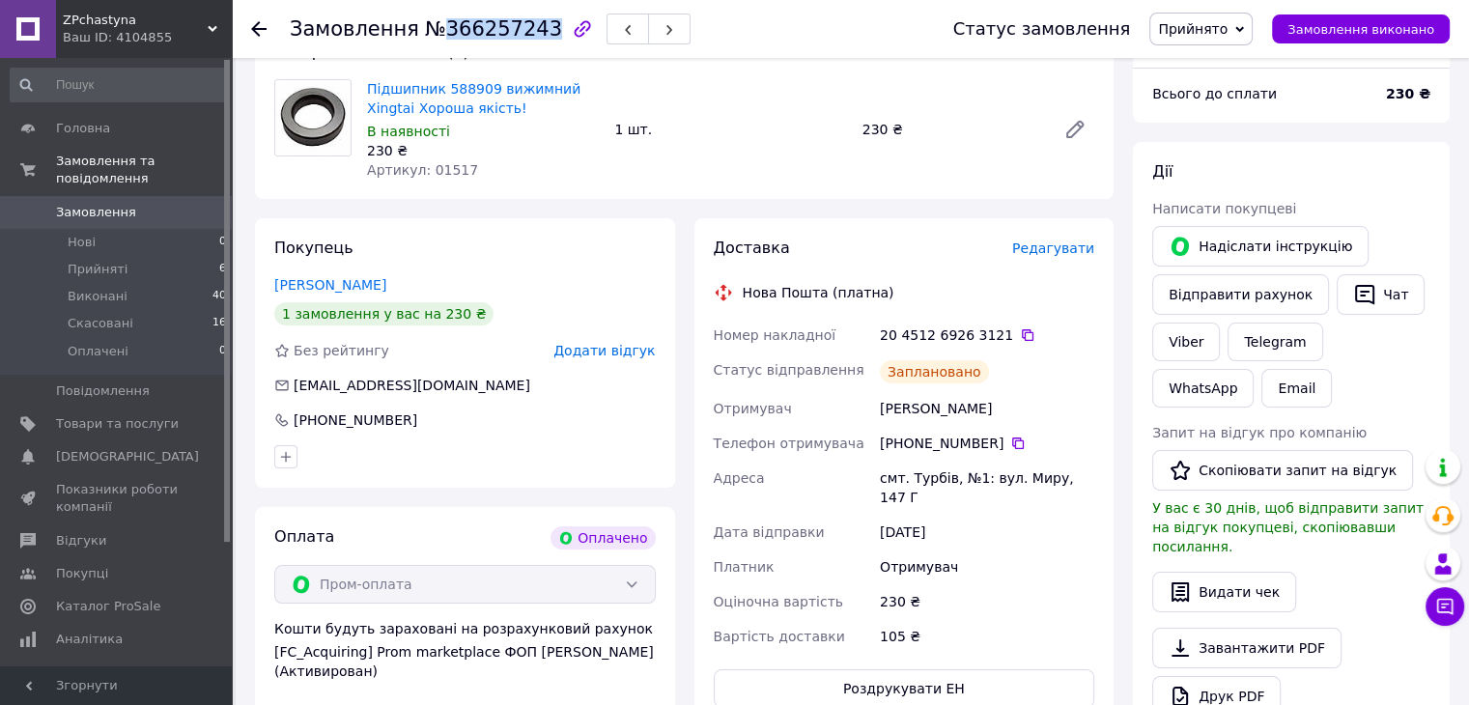
click at [525, 33] on span "№366257243" at bounding box center [493, 28] width 137 height 23
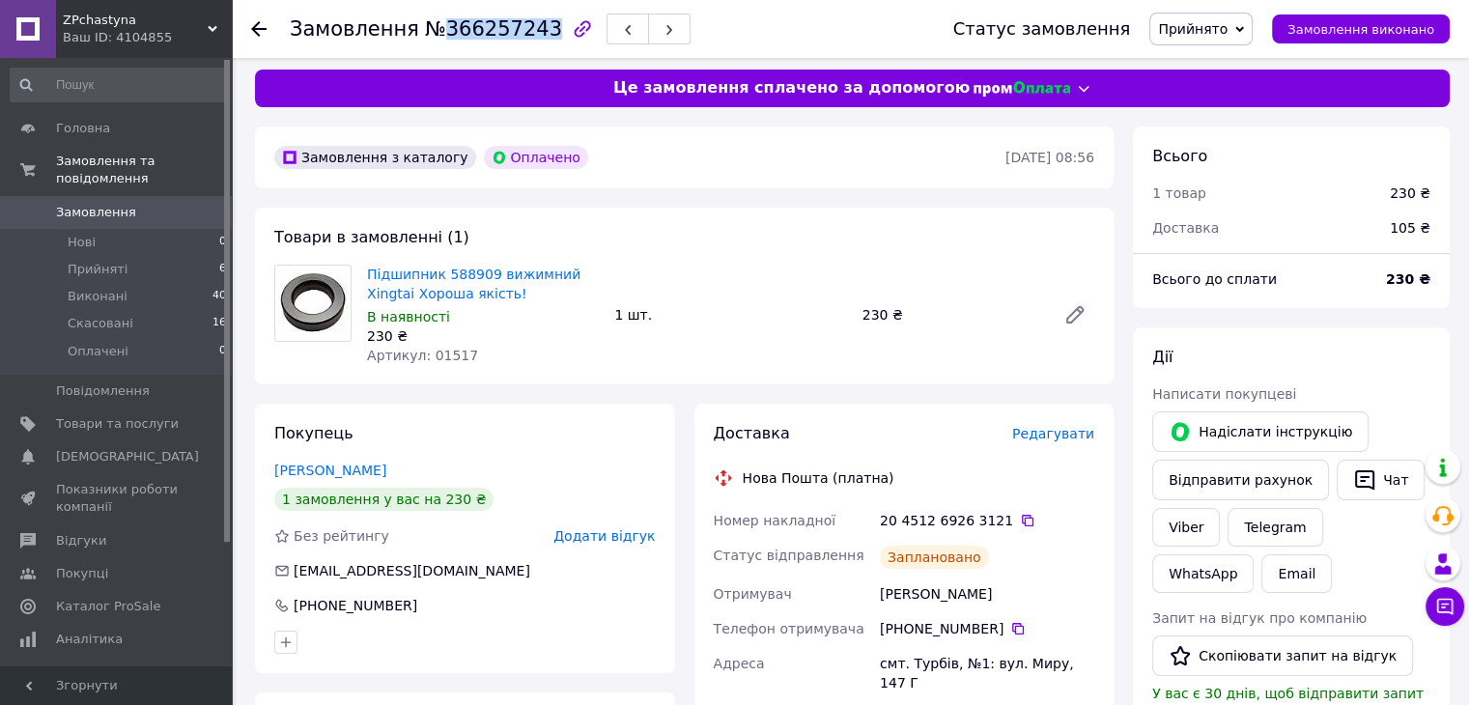
scroll to position [0, 0]
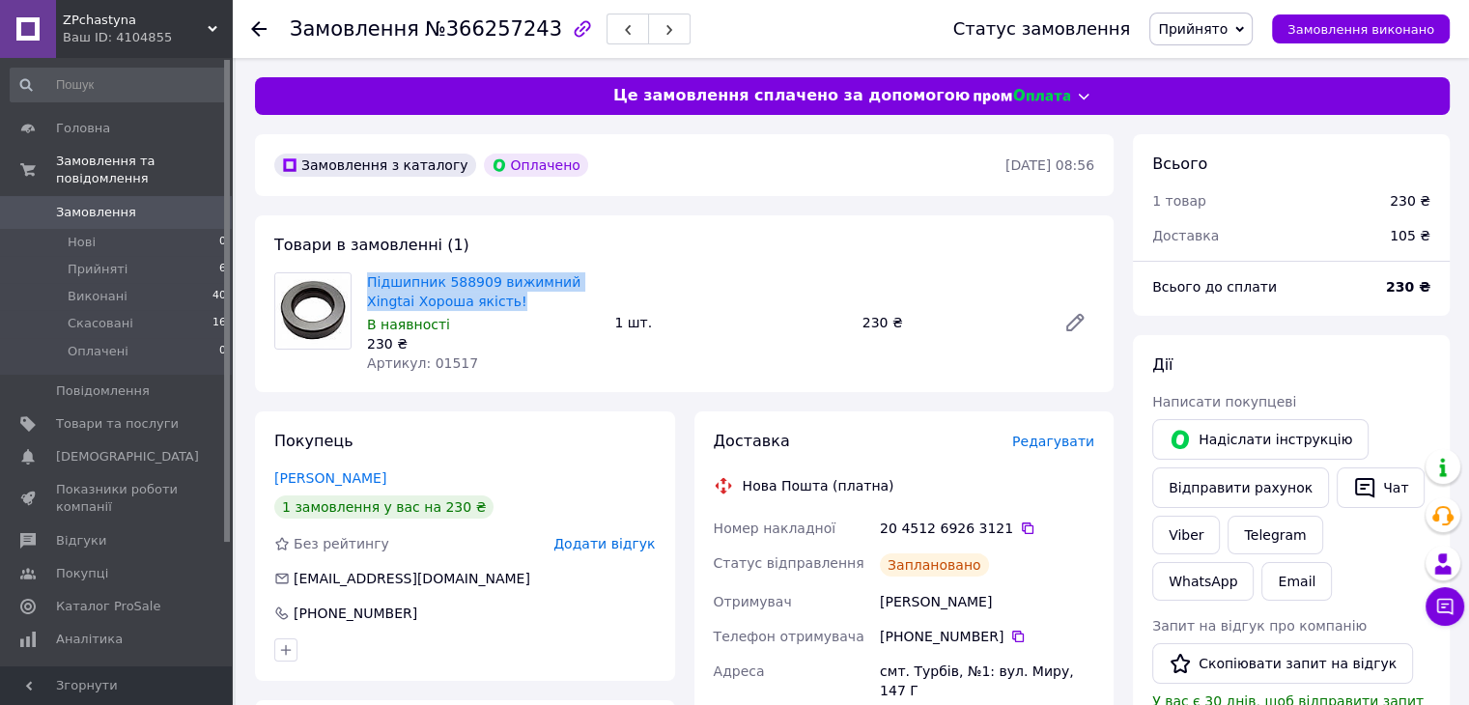
drag, startPoint x: 456, startPoint y: 305, endPoint x: 359, endPoint y: 286, distance: 98.5
click at [359, 286] on div "Підшипник 588909 вижимний Xingtai Хороша якість! В наявності 230 ₴ Артикул: 015…" at bounding box center [482, 323] width 247 height 108
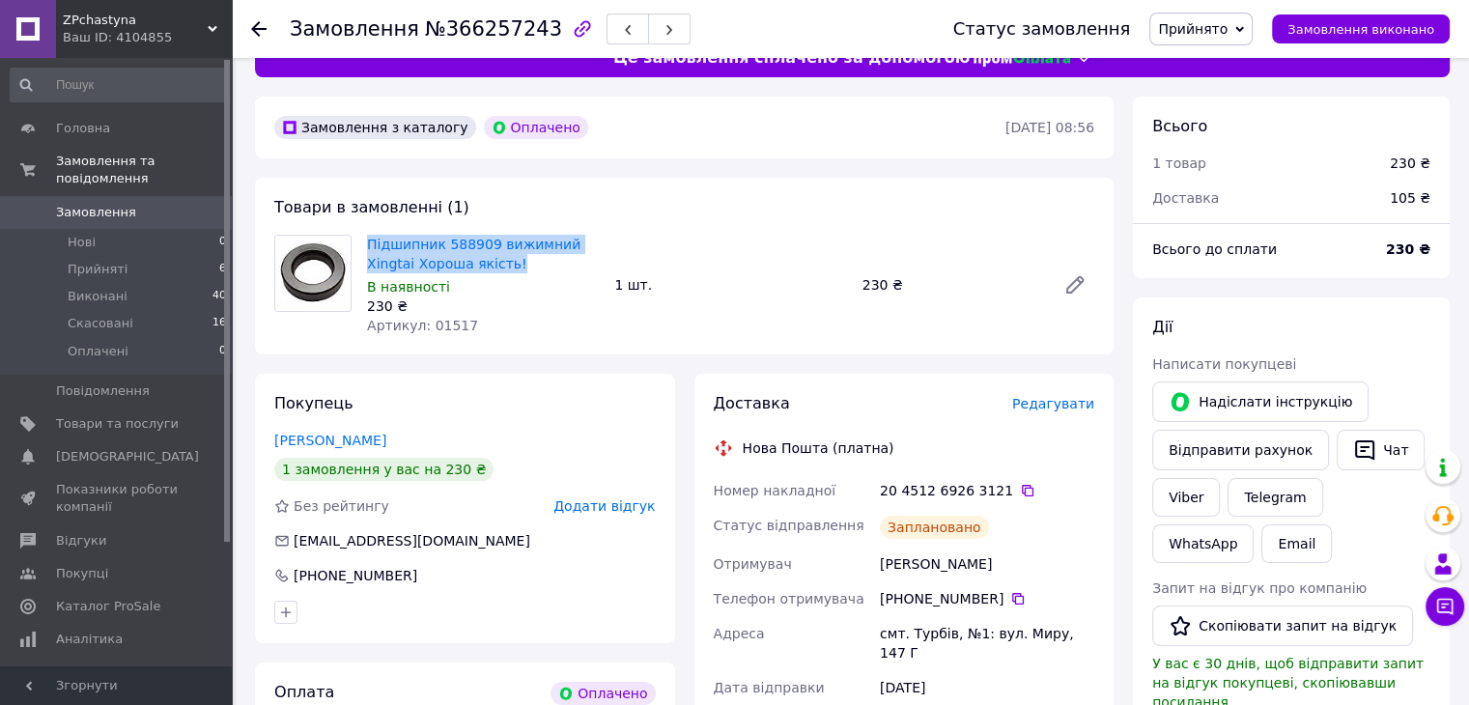
scroll to position [193, 0]
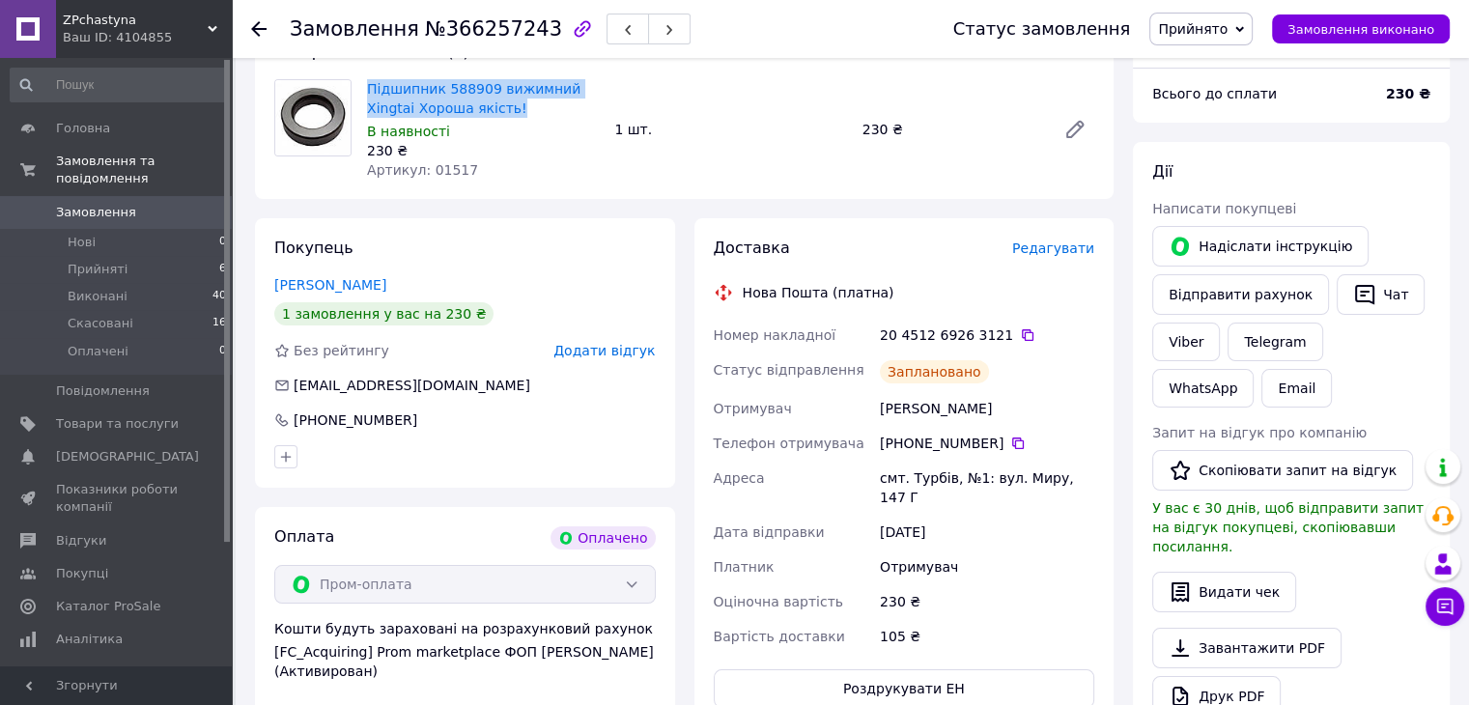
drag, startPoint x: 997, startPoint y: 410, endPoint x: 850, endPoint y: 413, distance: 146.9
click at [850, 413] on div "Номер накладної 20 4512 6926 3121   Статус відправлення Заплановано Отримувач […" at bounding box center [904, 486] width 389 height 336
click at [1010, 447] on icon at bounding box center [1017, 443] width 15 height 15
drag, startPoint x: 878, startPoint y: 478, endPoint x: 946, endPoint y: 486, distance: 68.0
click at [946, 486] on div "смт. Турбів, №1: вул. Миру, 147 Г" at bounding box center [987, 488] width 222 height 54
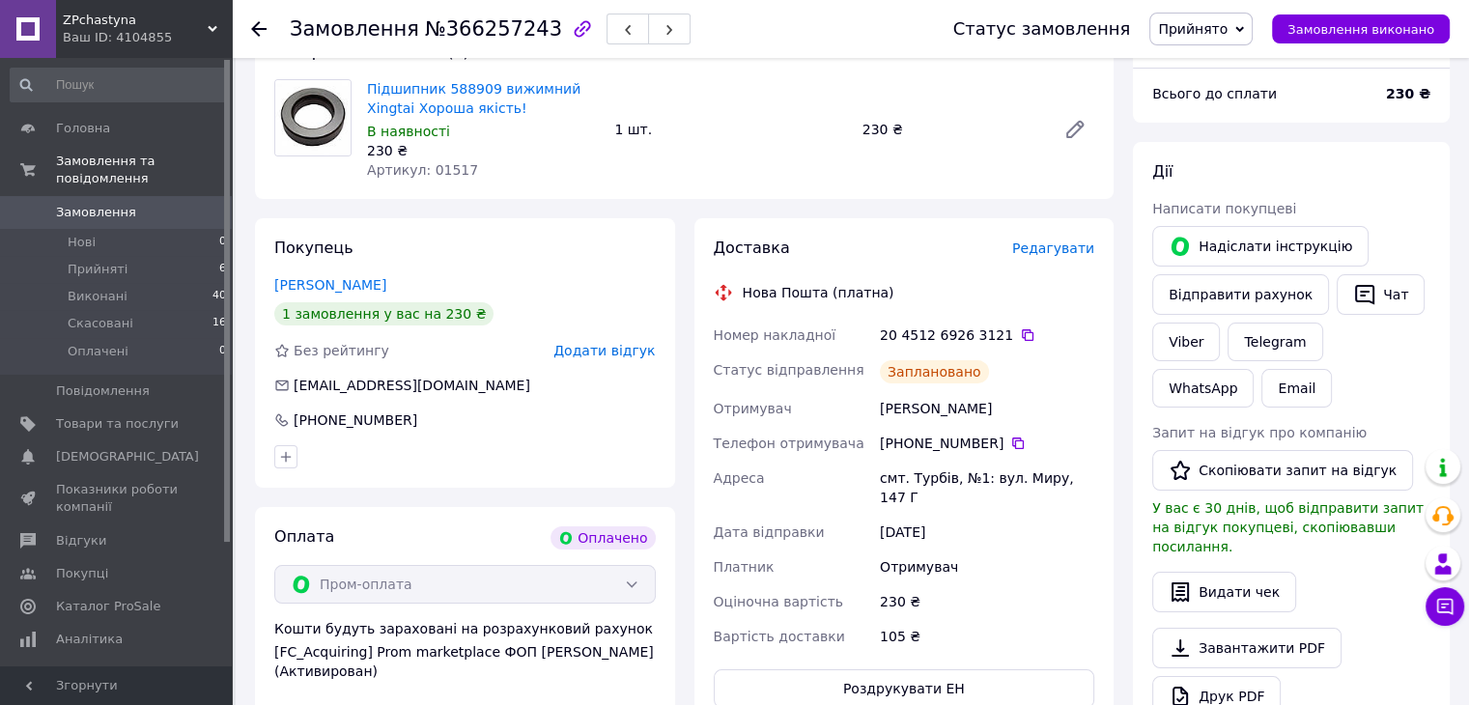
click at [1026, 553] on div "Отримувач" at bounding box center [987, 567] width 222 height 35
drag, startPoint x: 865, startPoint y: 469, endPoint x: 1088, endPoint y: 479, distance: 222.4
click at [1088, 479] on div "Номер накладної 20 4512 6926 3121   Статус відправлення Заплановано Отримувач […" at bounding box center [904, 486] width 389 height 336
click at [261, 21] on icon at bounding box center [258, 28] width 15 height 15
